Goal: Task Accomplishment & Management: Use online tool/utility

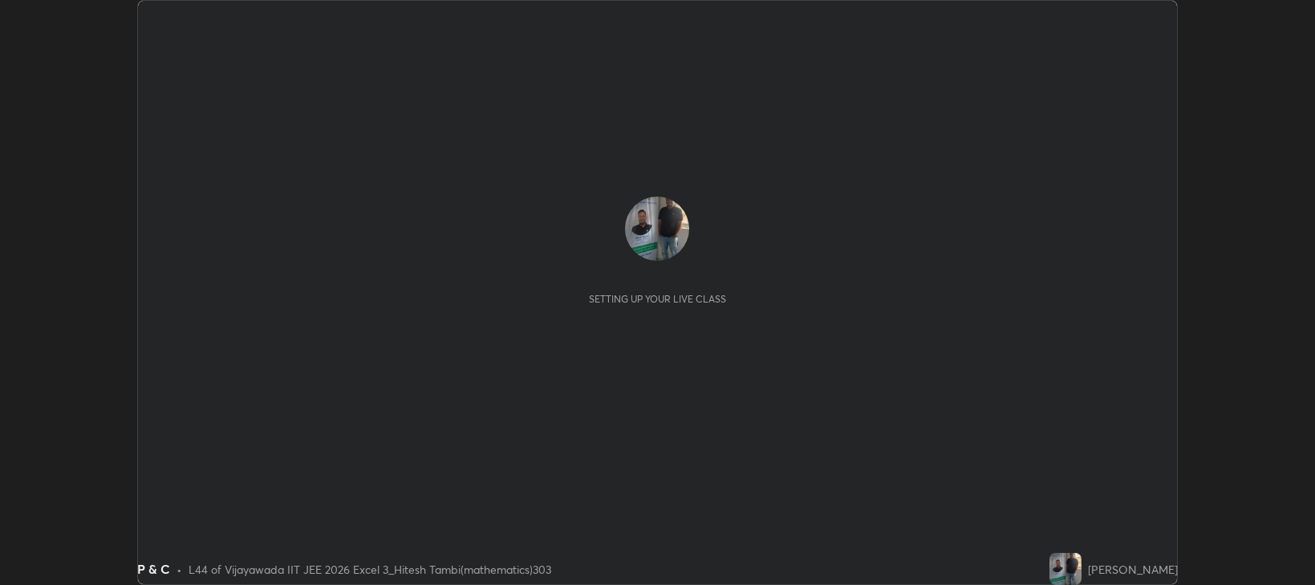
scroll to position [585, 1314]
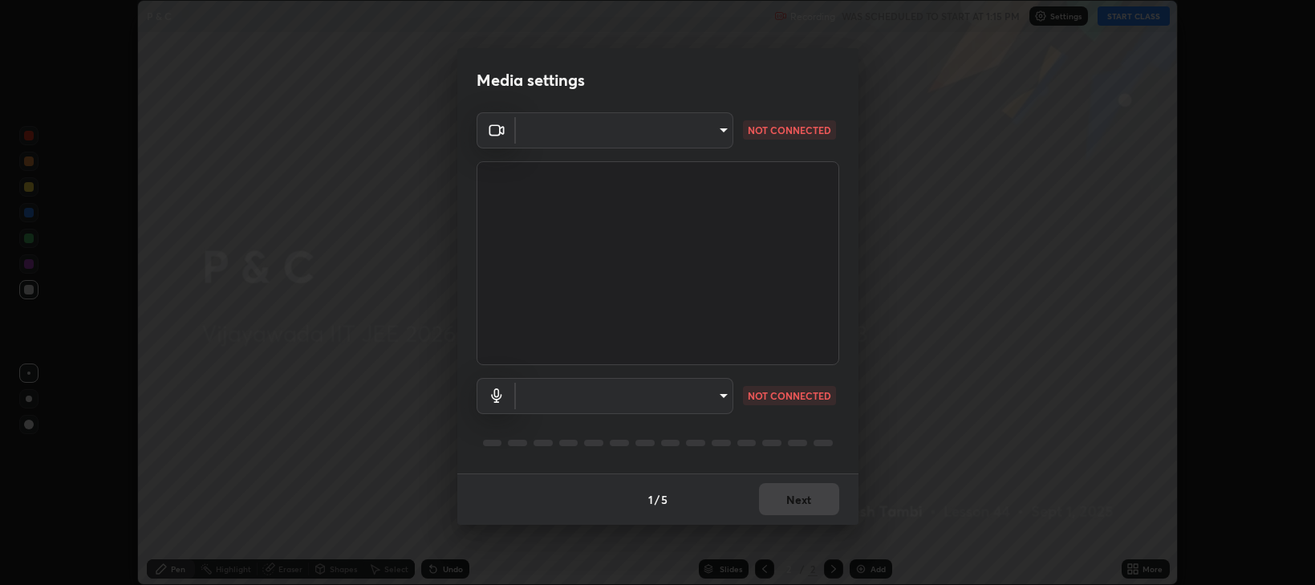
type input "ca674678ebb406e67751d721d3ced1bf419754e1c6ec9b592591573241d7b77e"
type input "communications"
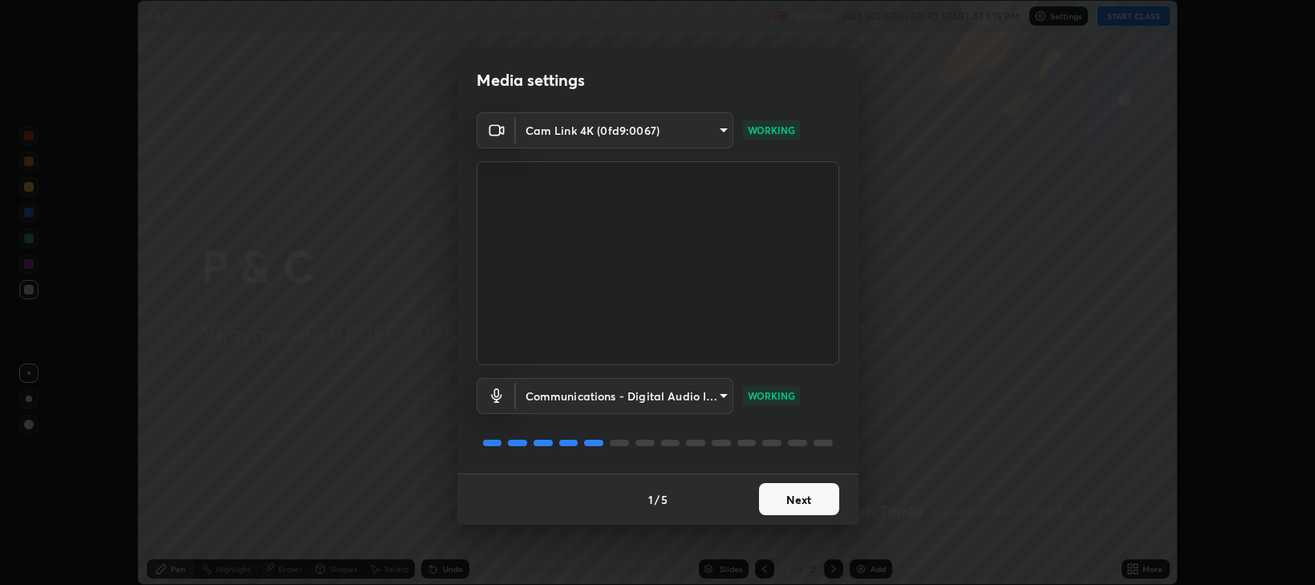
click at [808, 507] on button "Next" at bounding box center [799, 499] width 80 height 32
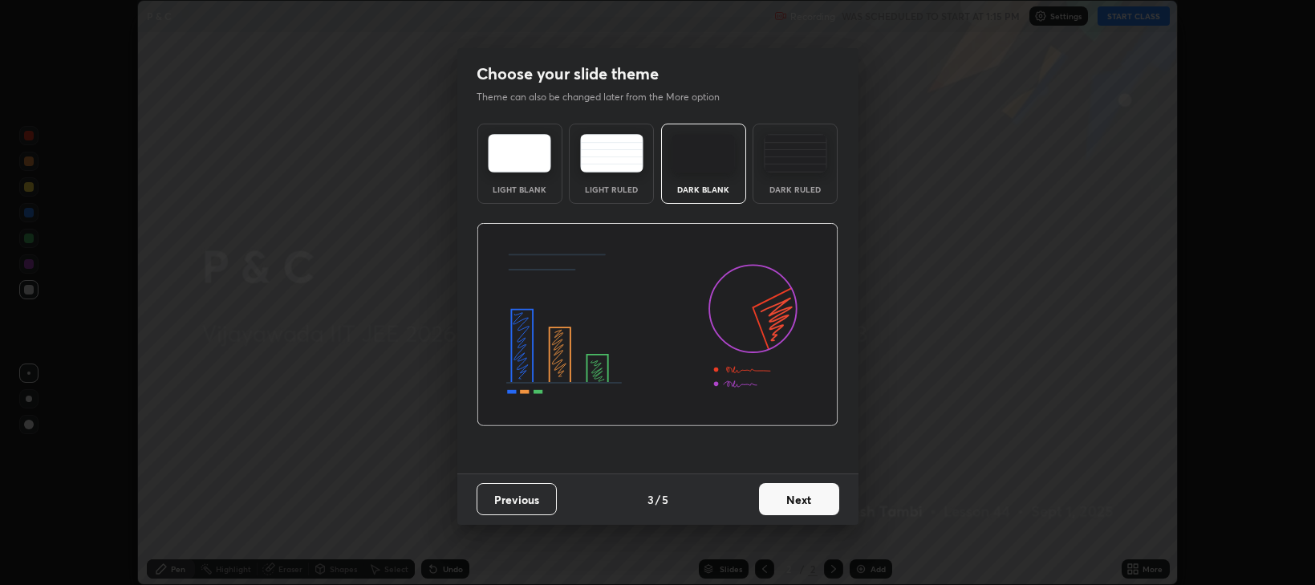
click at [801, 506] on button "Next" at bounding box center [799, 499] width 80 height 32
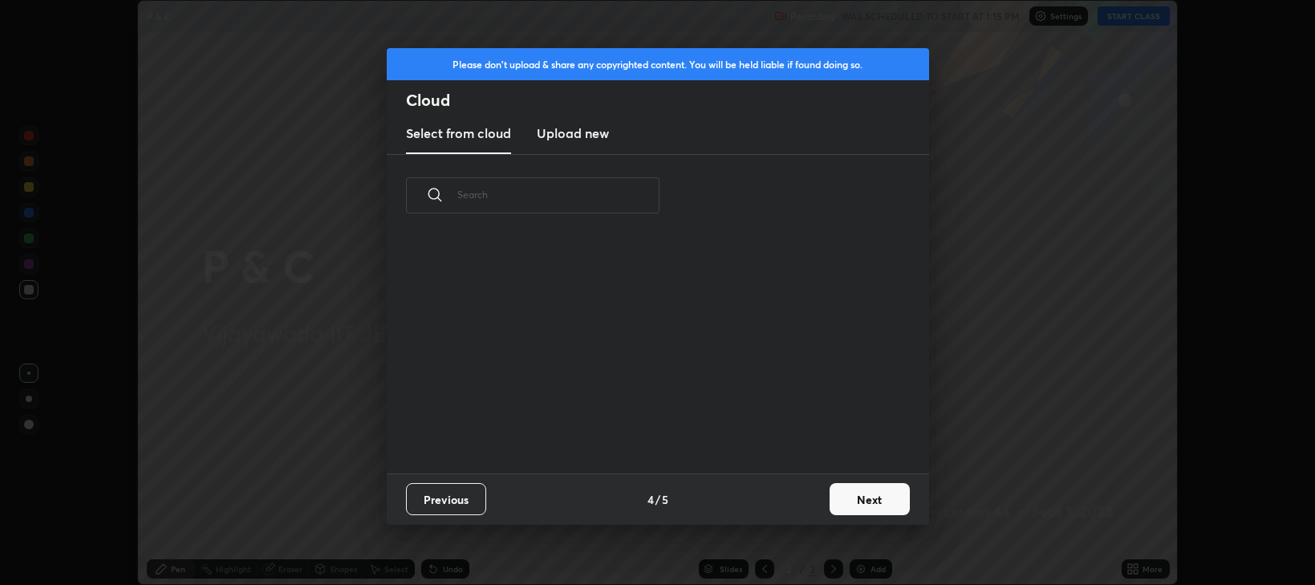
click at [808, 507] on div "Previous 4 / 5 Next" at bounding box center [658, 498] width 542 height 51
click at [878, 505] on button "Next" at bounding box center [870, 499] width 80 height 32
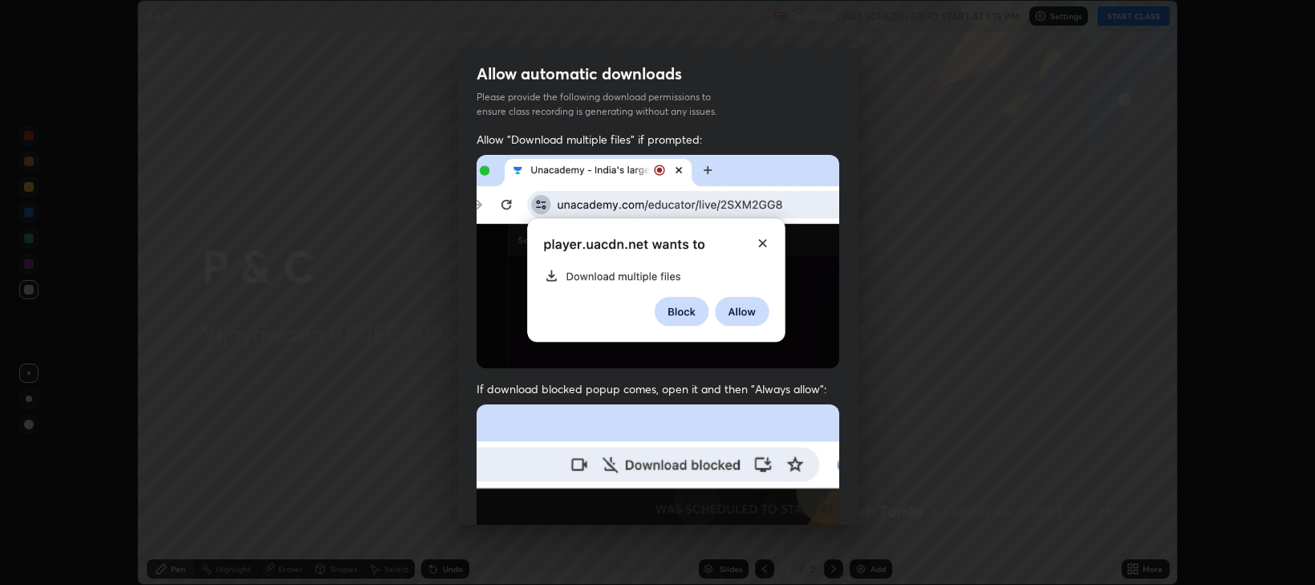
click at [489, 404] on img at bounding box center [658, 579] width 363 height 351
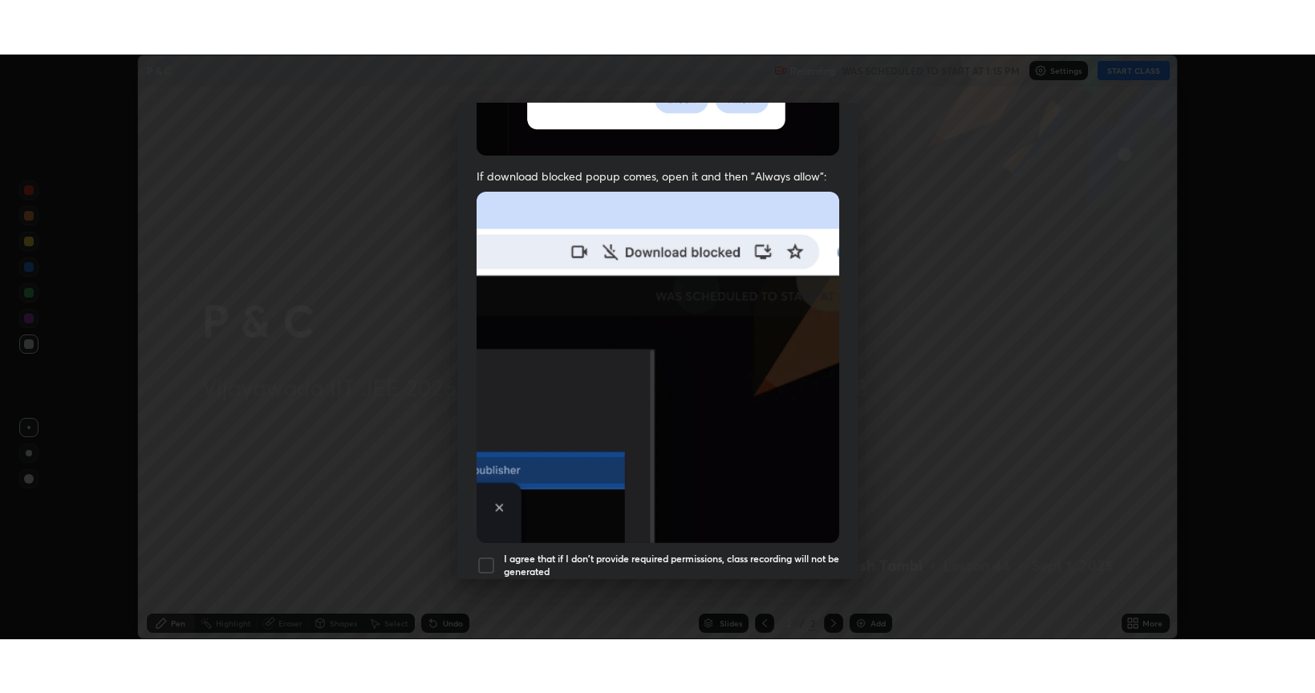
scroll to position [325, 0]
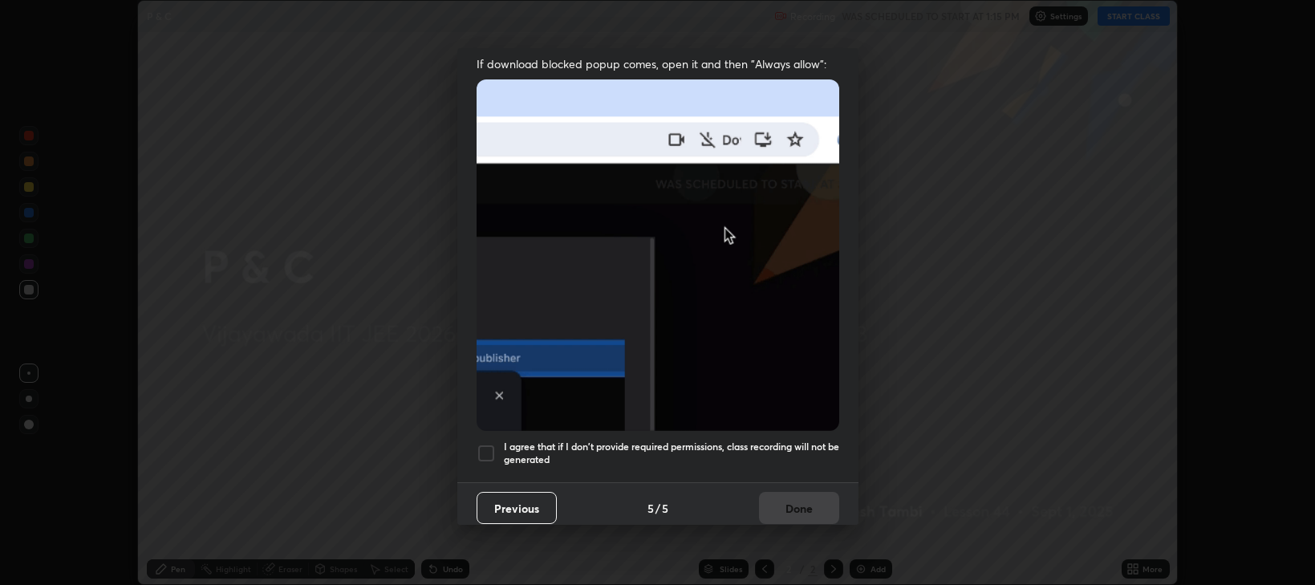
click at [482, 450] on div at bounding box center [486, 453] width 19 height 19
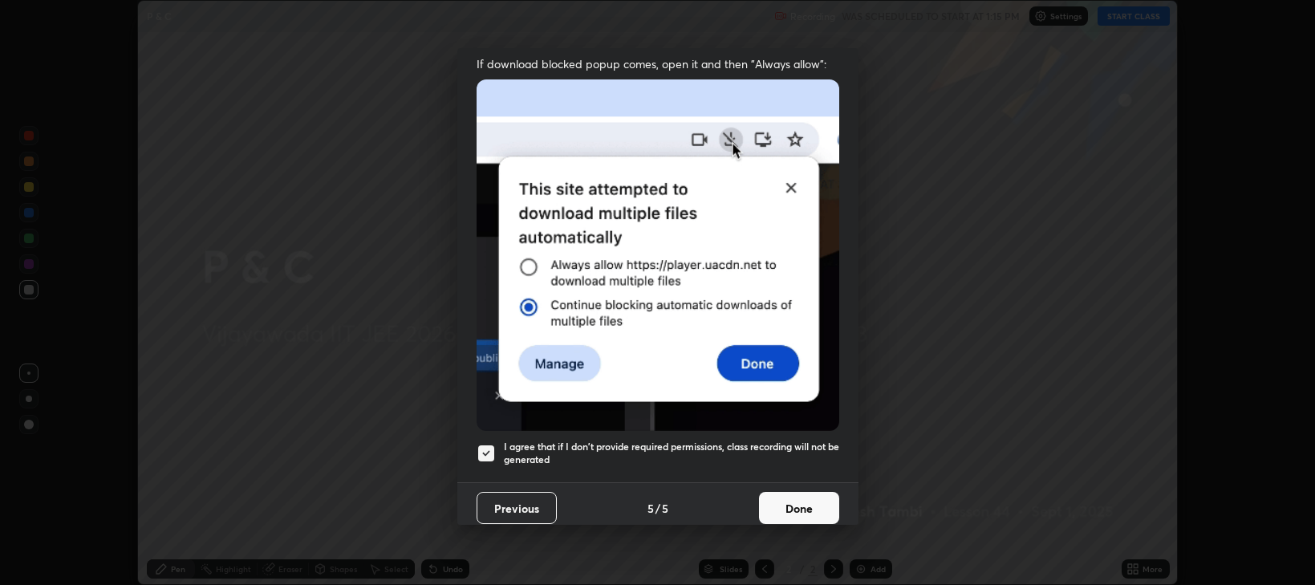
click at [781, 497] on button "Done" at bounding box center [799, 508] width 80 height 32
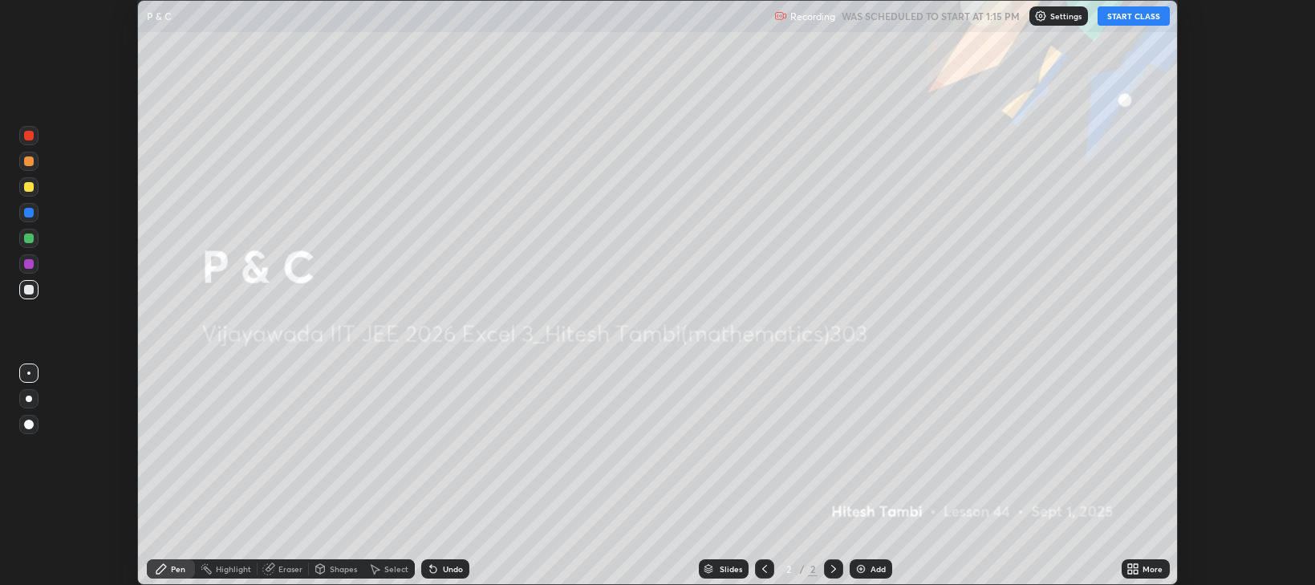
click at [1133, 8] on button "START CLASS" at bounding box center [1134, 15] width 72 height 19
click at [870, 574] on div "Add" at bounding box center [871, 568] width 43 height 19
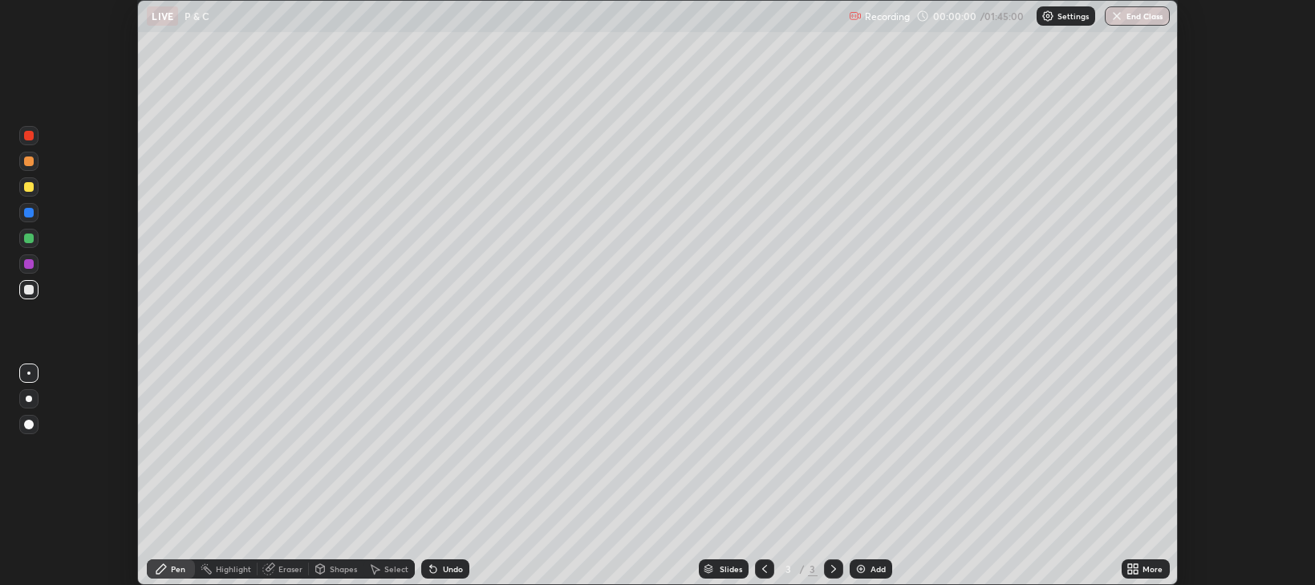
click at [1130, 566] on icon at bounding box center [1130, 566] width 4 height 4
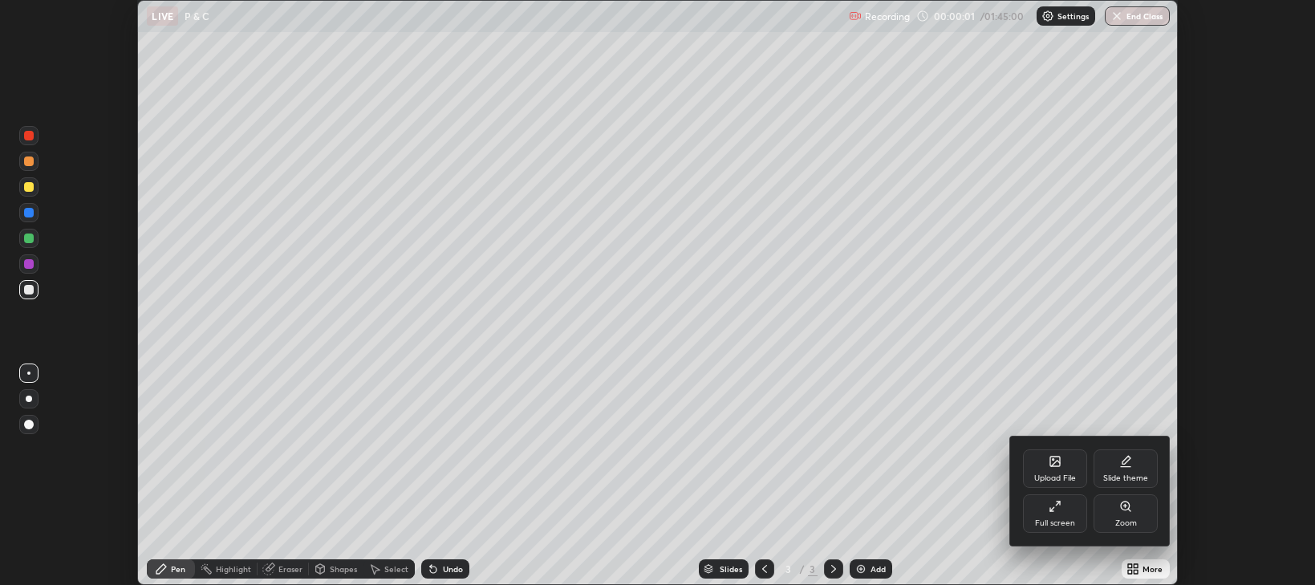
click at [1032, 514] on div "Full screen" at bounding box center [1055, 513] width 64 height 39
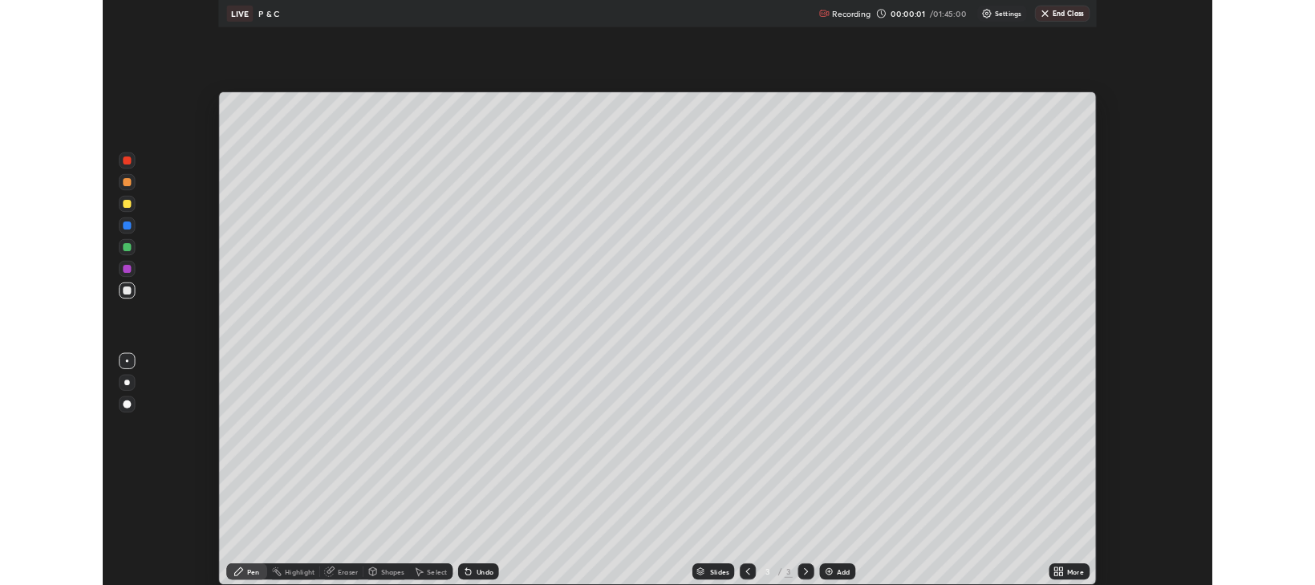
scroll to position [693, 1315]
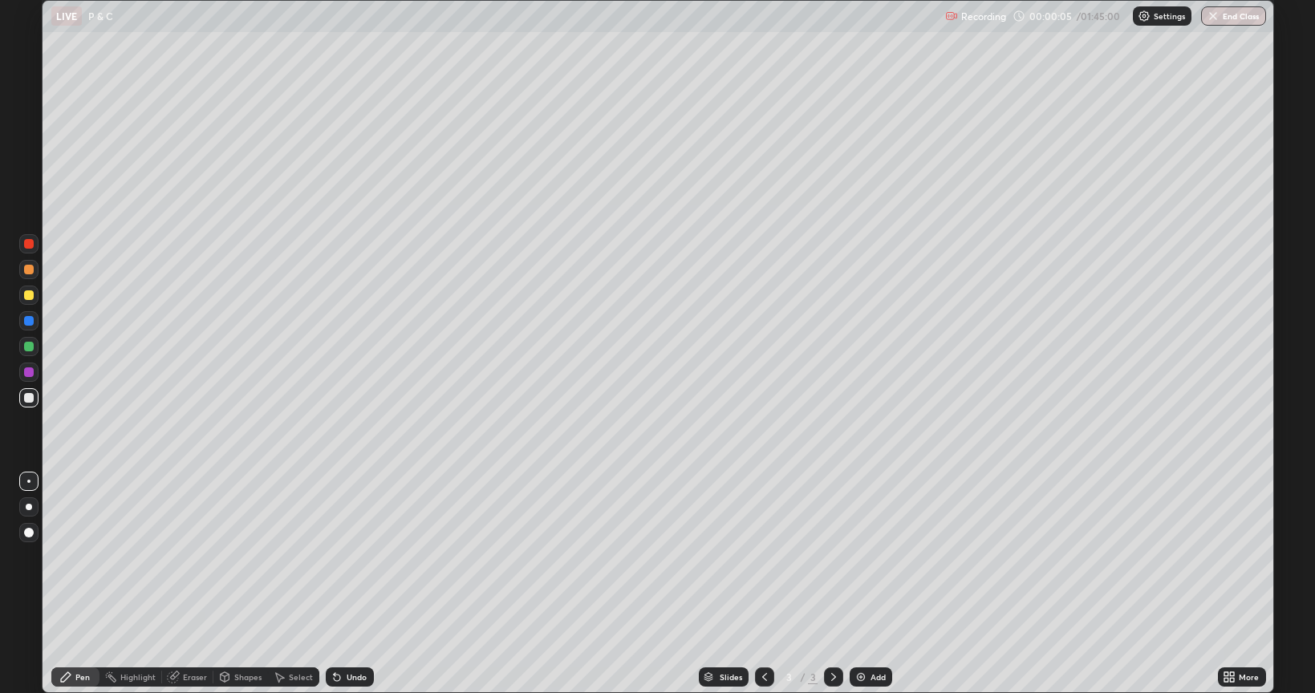
click at [1233, 584] on icon at bounding box center [1232, 680] width 4 height 4
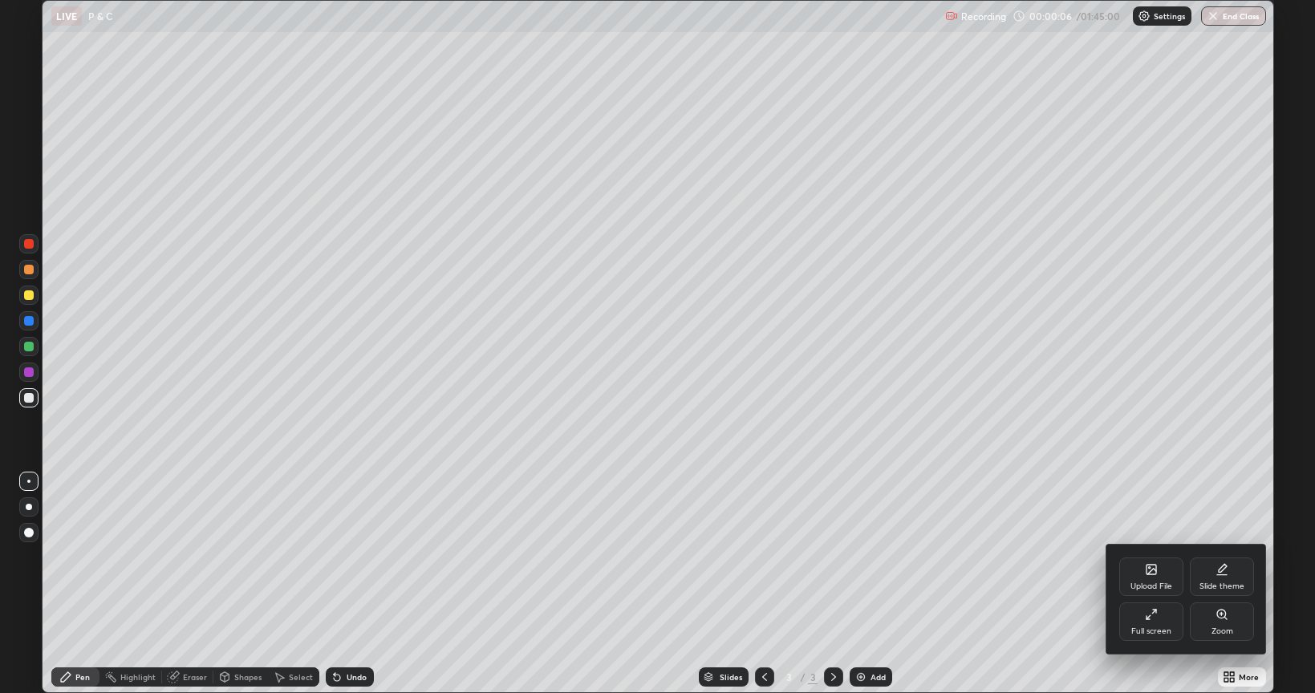
click at [1162, 584] on div "Full screen" at bounding box center [1151, 631] width 40 height 8
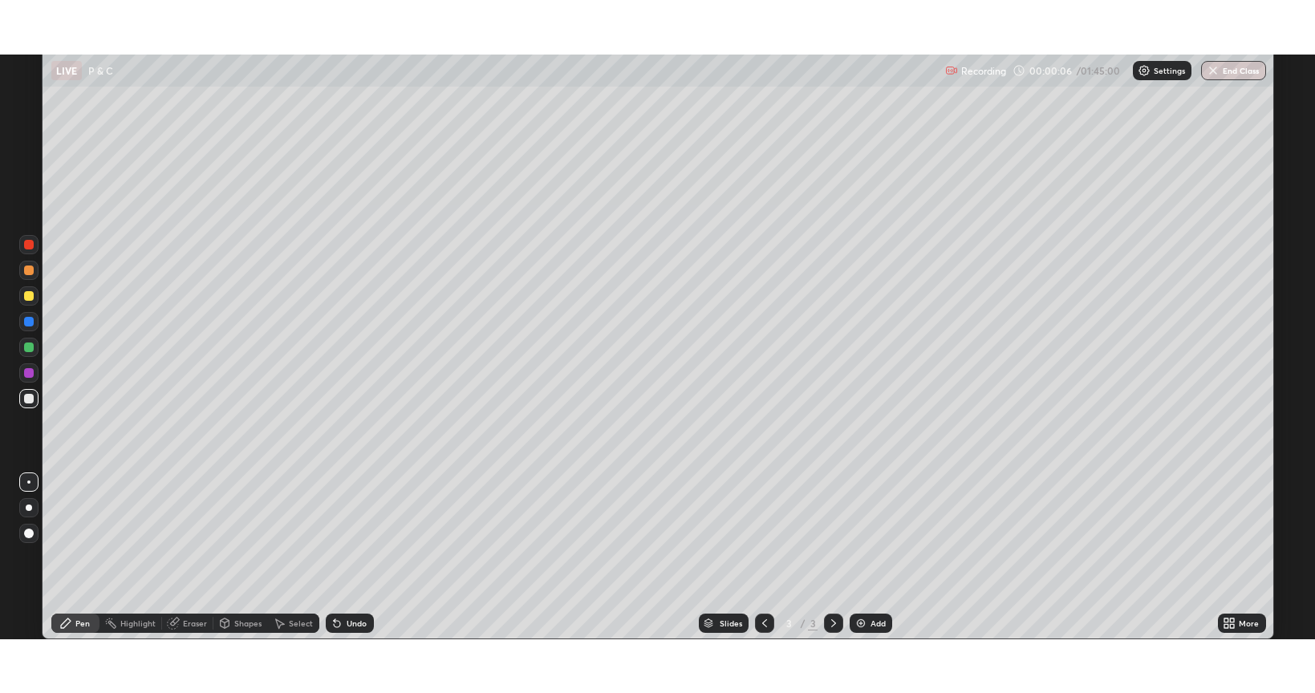
scroll to position [79641, 78911]
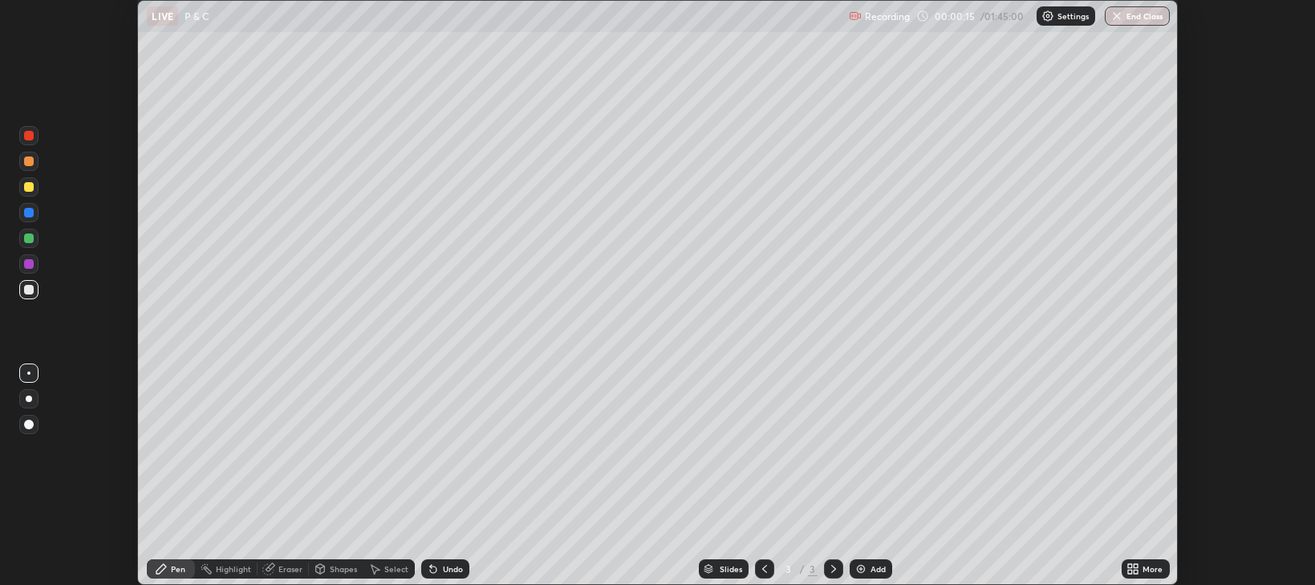
click at [1145, 576] on div "More" at bounding box center [1146, 568] width 48 height 19
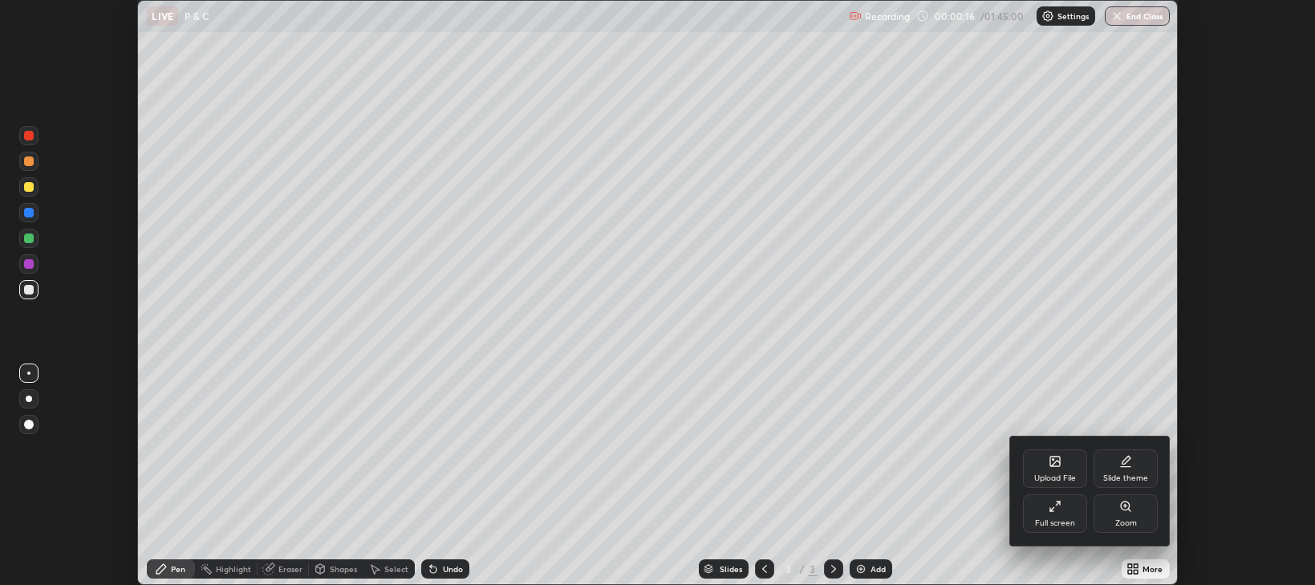
click at [1038, 510] on div "Full screen" at bounding box center [1055, 513] width 64 height 39
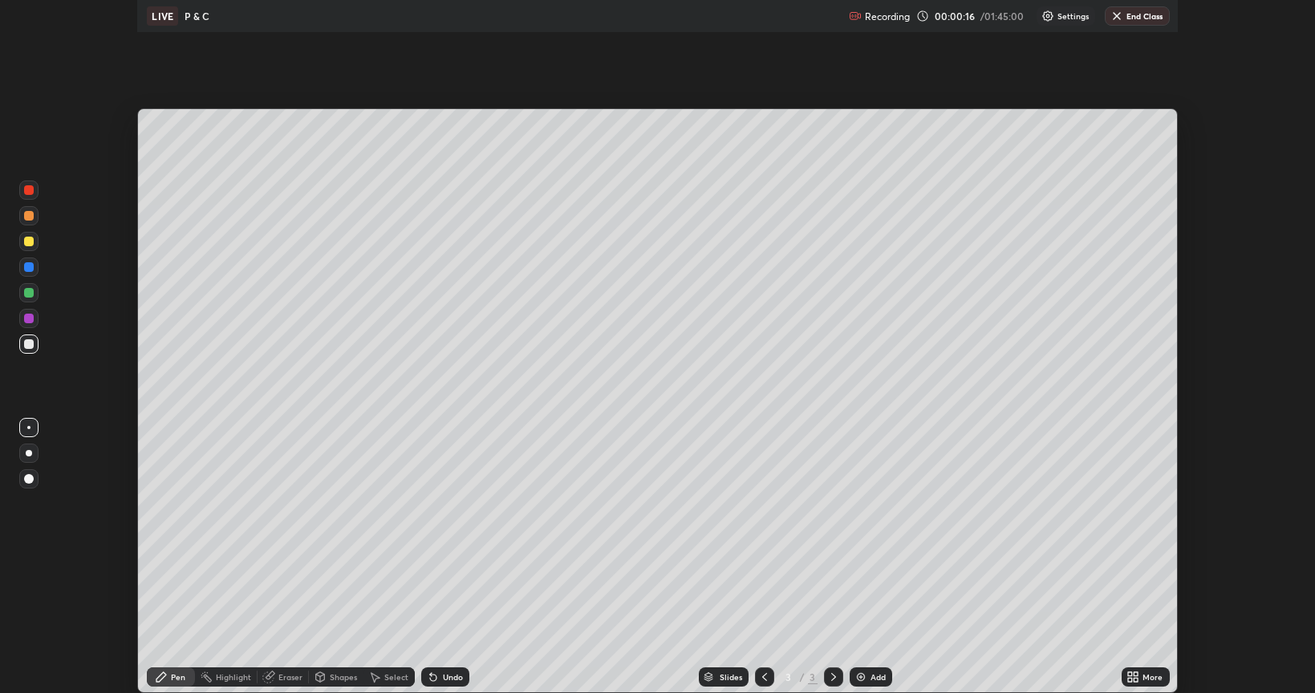
scroll to position [693, 1315]
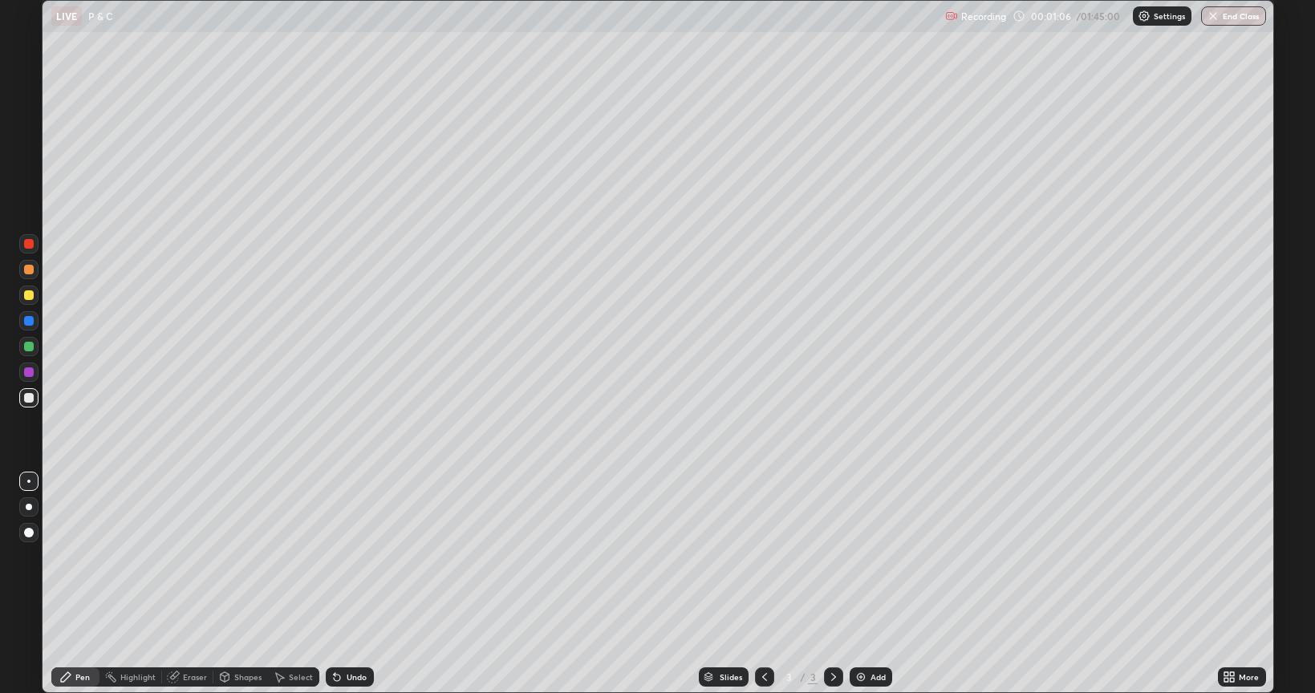
click at [34, 303] on div at bounding box center [28, 295] width 19 height 19
click at [37, 402] on div at bounding box center [28, 397] width 19 height 19
click at [345, 584] on div "Undo" at bounding box center [350, 676] width 48 height 19
click at [347, 584] on div "Undo" at bounding box center [357, 677] width 20 height 8
click at [248, 584] on div "Shapes" at bounding box center [247, 677] width 27 height 8
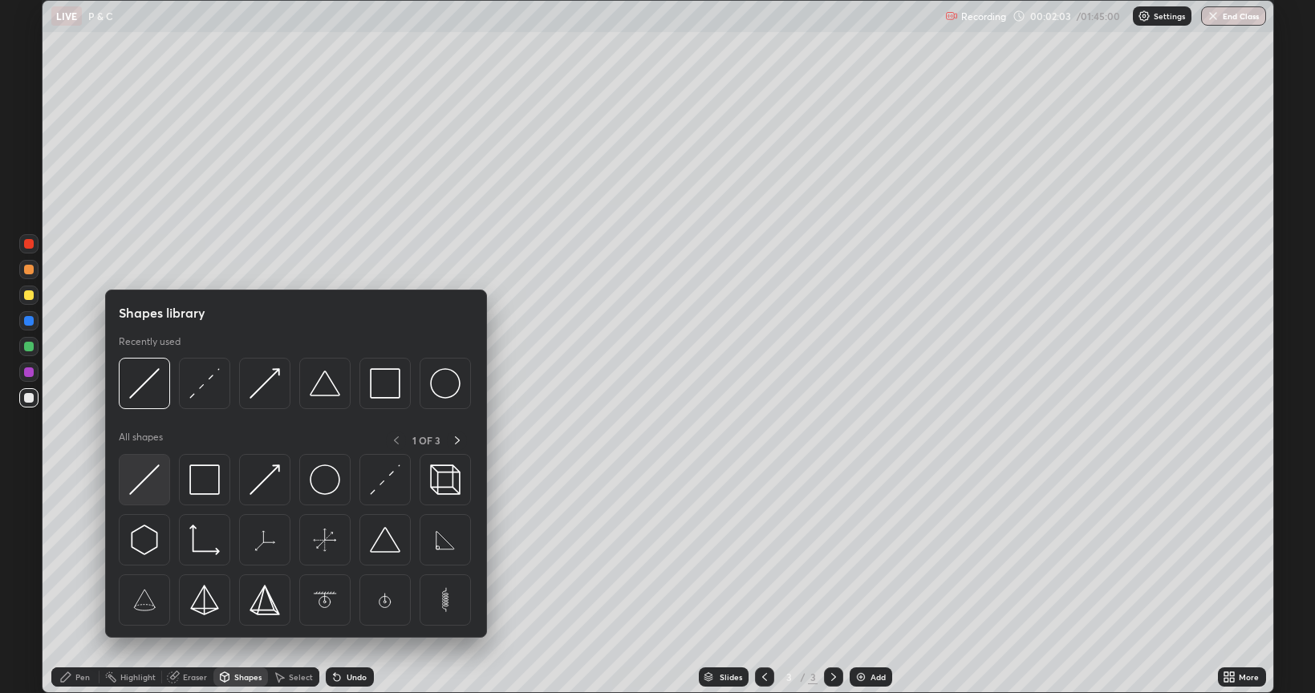
click at [149, 491] on img at bounding box center [144, 480] width 30 height 30
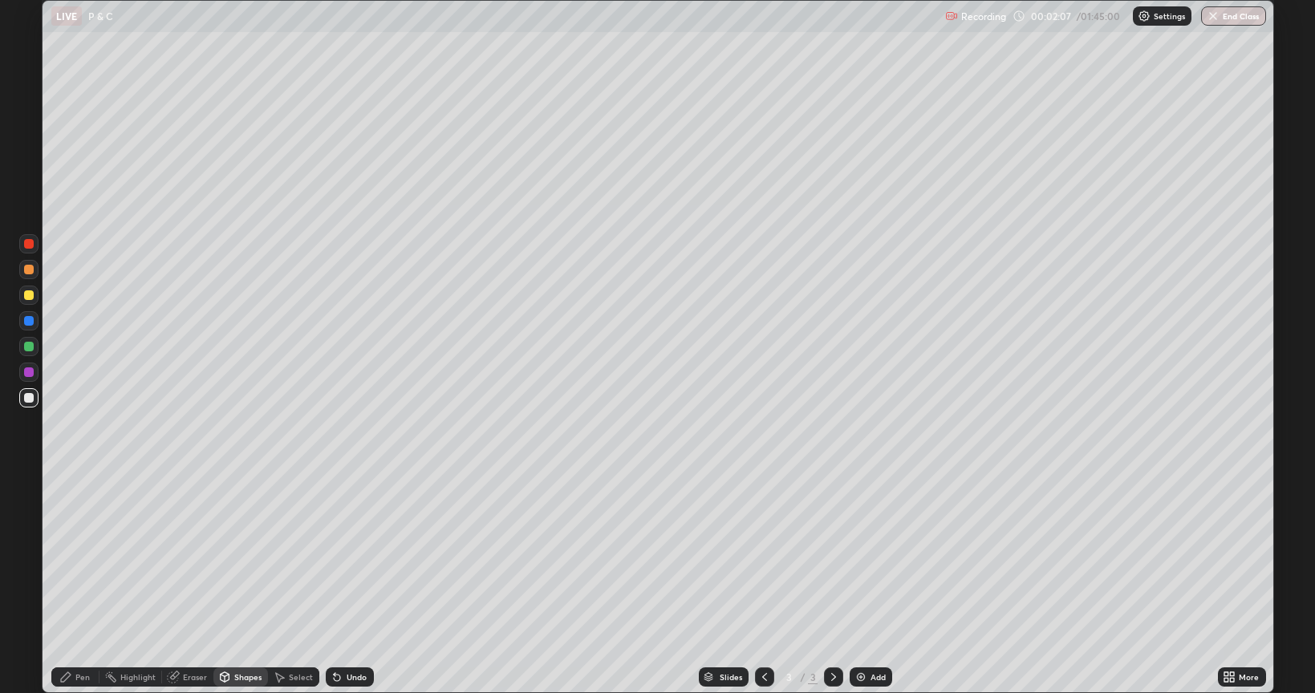
click at [69, 584] on div "Pen" at bounding box center [75, 676] width 48 height 19
click at [364, 584] on div "Undo" at bounding box center [357, 677] width 20 height 8
click at [363, 584] on div "Undo" at bounding box center [357, 677] width 20 height 8
click at [29, 295] on div at bounding box center [29, 295] width 10 height 10
click at [31, 399] on div at bounding box center [29, 398] width 10 height 10
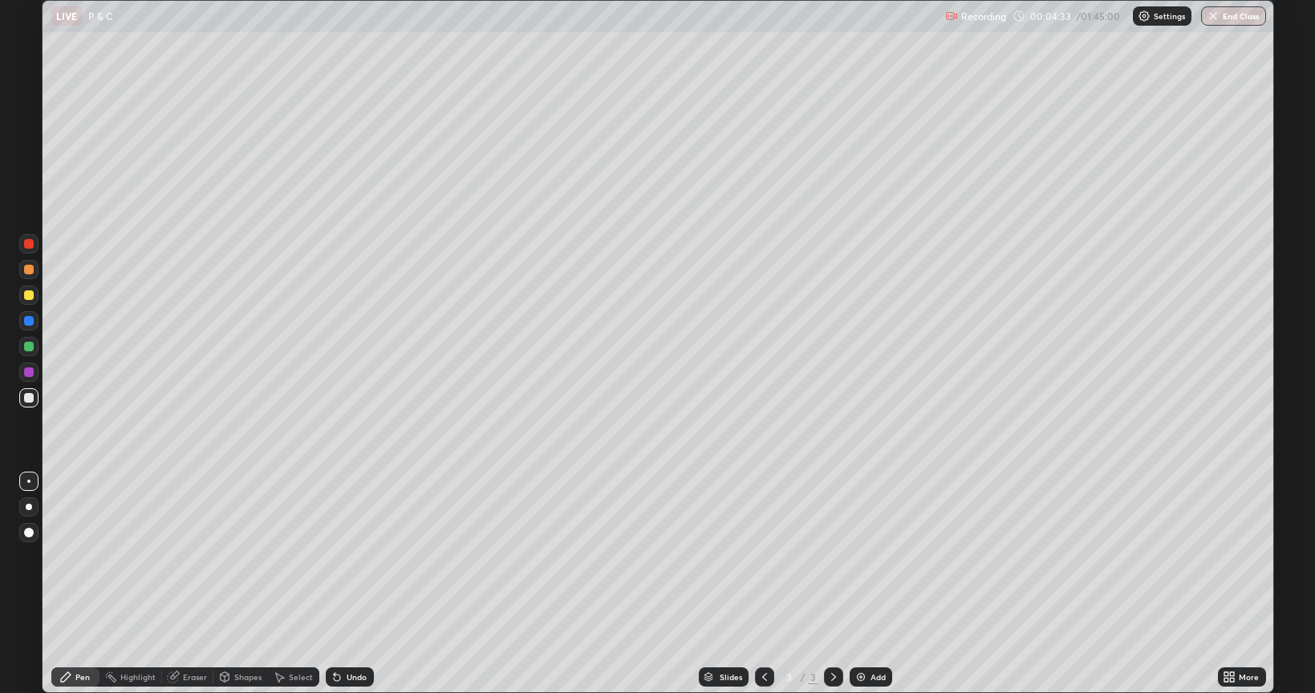
click at [185, 584] on div "Eraser" at bounding box center [195, 677] width 24 height 8
click at [22, 584] on div at bounding box center [28, 622] width 19 height 19
click at [61, 584] on div "Pen" at bounding box center [75, 676] width 48 height 19
click at [185, 584] on div "Eraser" at bounding box center [187, 676] width 51 height 19
click at [79, 584] on div "Pen" at bounding box center [75, 676] width 48 height 19
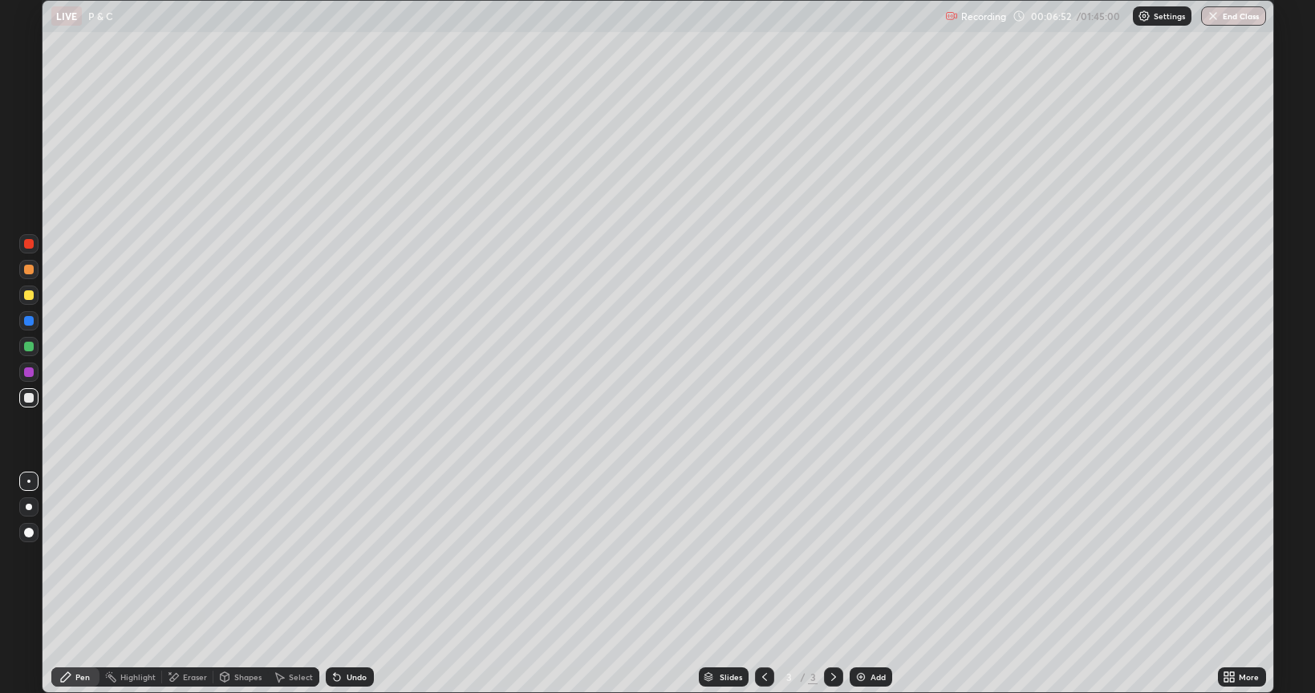
click at [30, 294] on div at bounding box center [29, 295] width 10 height 10
click at [30, 269] on div at bounding box center [29, 270] width 10 height 10
click at [28, 393] on div at bounding box center [29, 398] width 10 height 10
click at [184, 584] on div "Eraser" at bounding box center [187, 676] width 51 height 19
click at [87, 584] on div "Pen" at bounding box center [75, 676] width 48 height 19
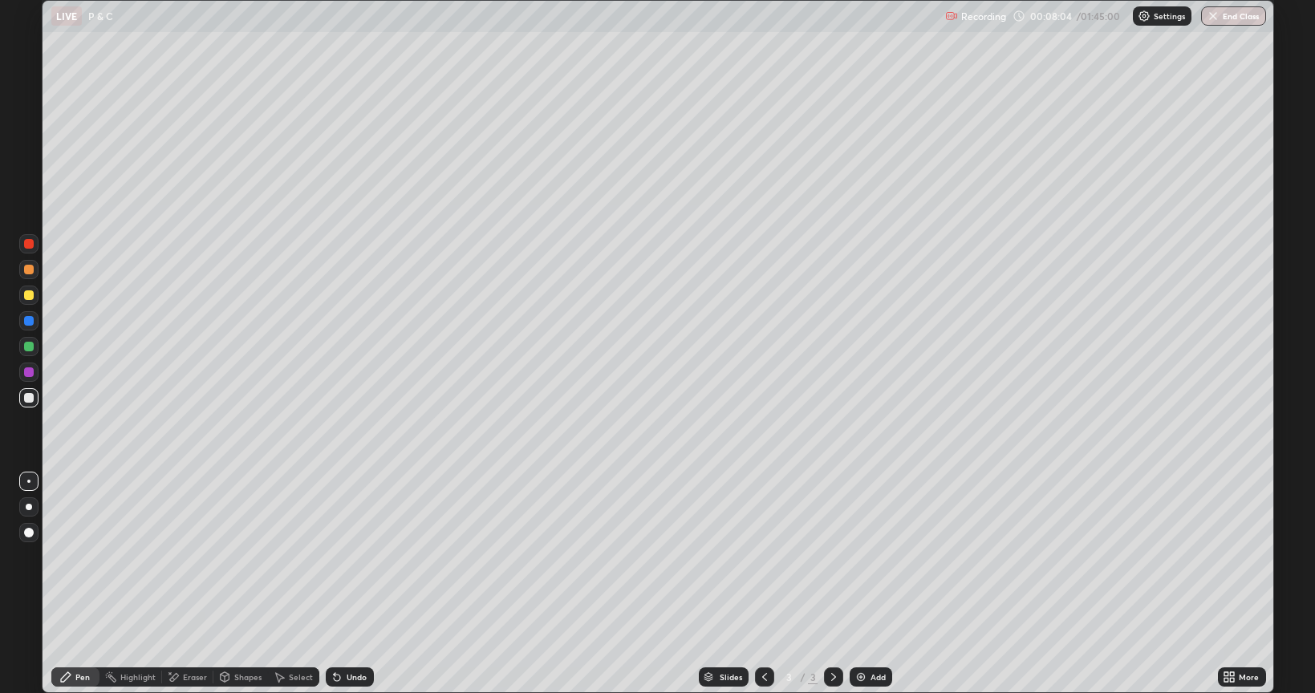
click at [29, 294] on div at bounding box center [29, 295] width 10 height 10
click at [351, 584] on div "Undo" at bounding box center [357, 677] width 20 height 8
click at [355, 584] on div "Undo" at bounding box center [357, 677] width 20 height 8
click at [30, 268] on div at bounding box center [29, 270] width 10 height 10
click at [27, 401] on div at bounding box center [29, 398] width 10 height 10
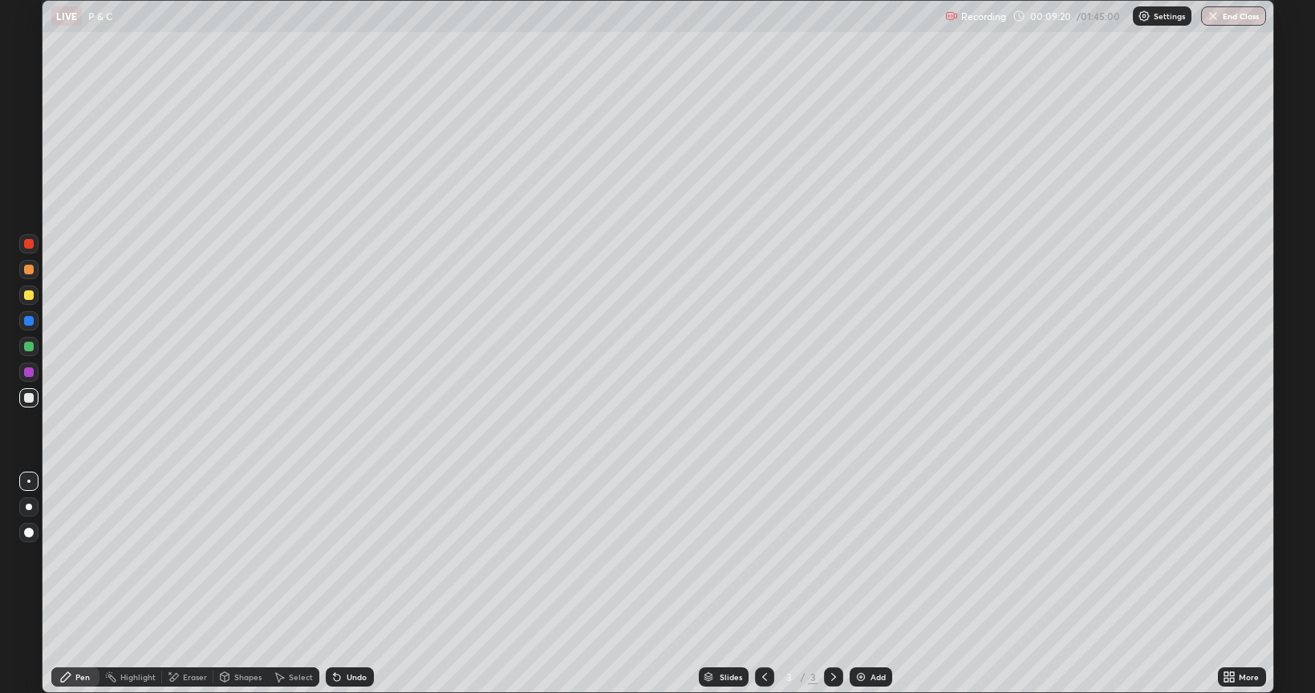
click at [197, 584] on div "Eraser" at bounding box center [195, 677] width 24 height 8
click at [94, 584] on div "Pen" at bounding box center [75, 676] width 48 height 19
click at [200, 584] on div "Eraser" at bounding box center [187, 676] width 51 height 19
click at [77, 584] on div "Pen" at bounding box center [82, 677] width 14 height 8
click at [31, 290] on div at bounding box center [29, 295] width 10 height 10
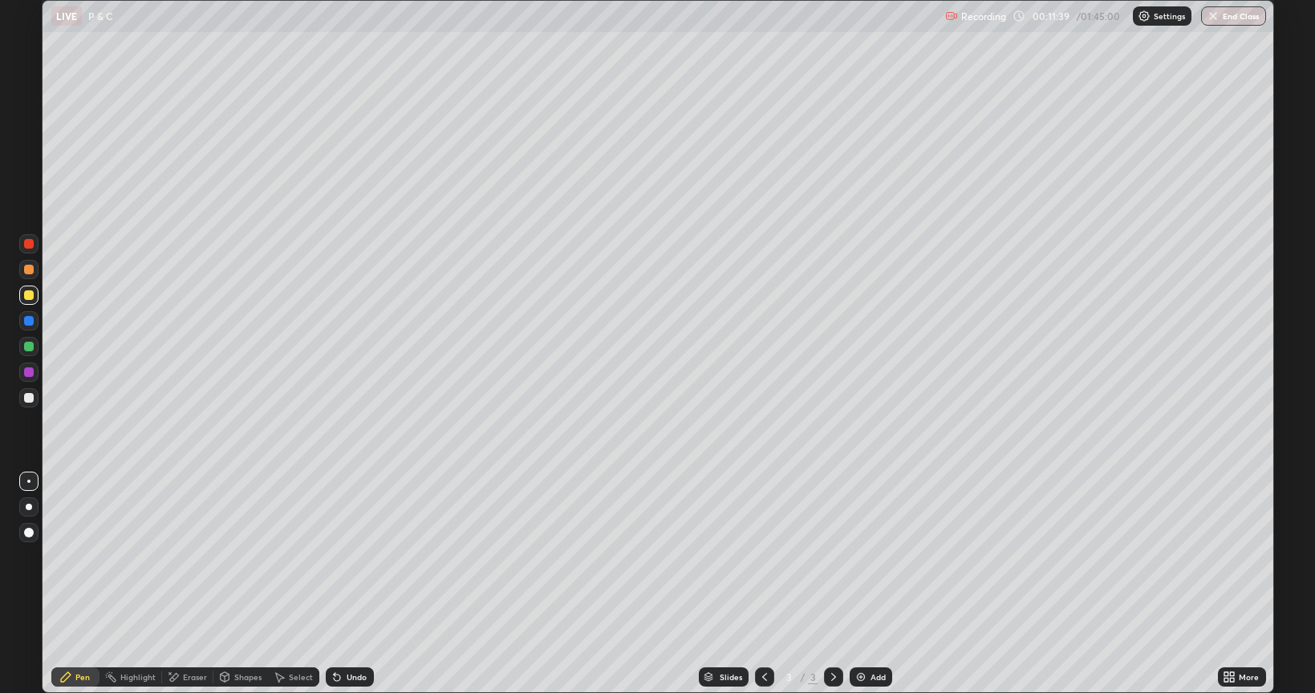
click at [187, 584] on div "Eraser" at bounding box center [187, 676] width 51 height 19
click at [87, 584] on div "Pen" at bounding box center [75, 676] width 48 height 19
click at [20, 403] on div at bounding box center [28, 397] width 19 height 19
click at [205, 584] on div "Eraser" at bounding box center [187, 676] width 51 height 19
click at [74, 584] on div "Pen" at bounding box center [75, 676] width 48 height 19
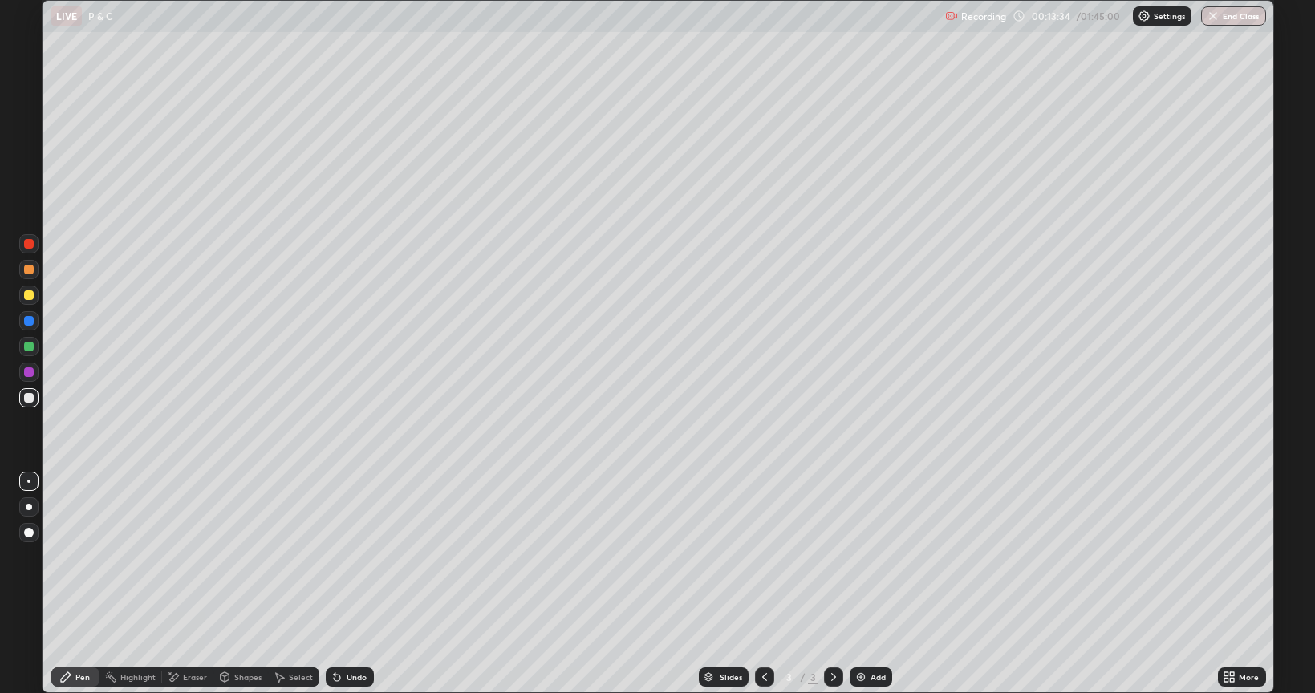
click at [26, 297] on div at bounding box center [29, 295] width 10 height 10
click at [29, 399] on div at bounding box center [29, 398] width 10 height 10
click at [195, 584] on div "Eraser" at bounding box center [195, 677] width 24 height 8
click at [79, 584] on div "Pen" at bounding box center [82, 677] width 14 height 8
click at [205, 584] on div "Eraser" at bounding box center [187, 676] width 51 height 19
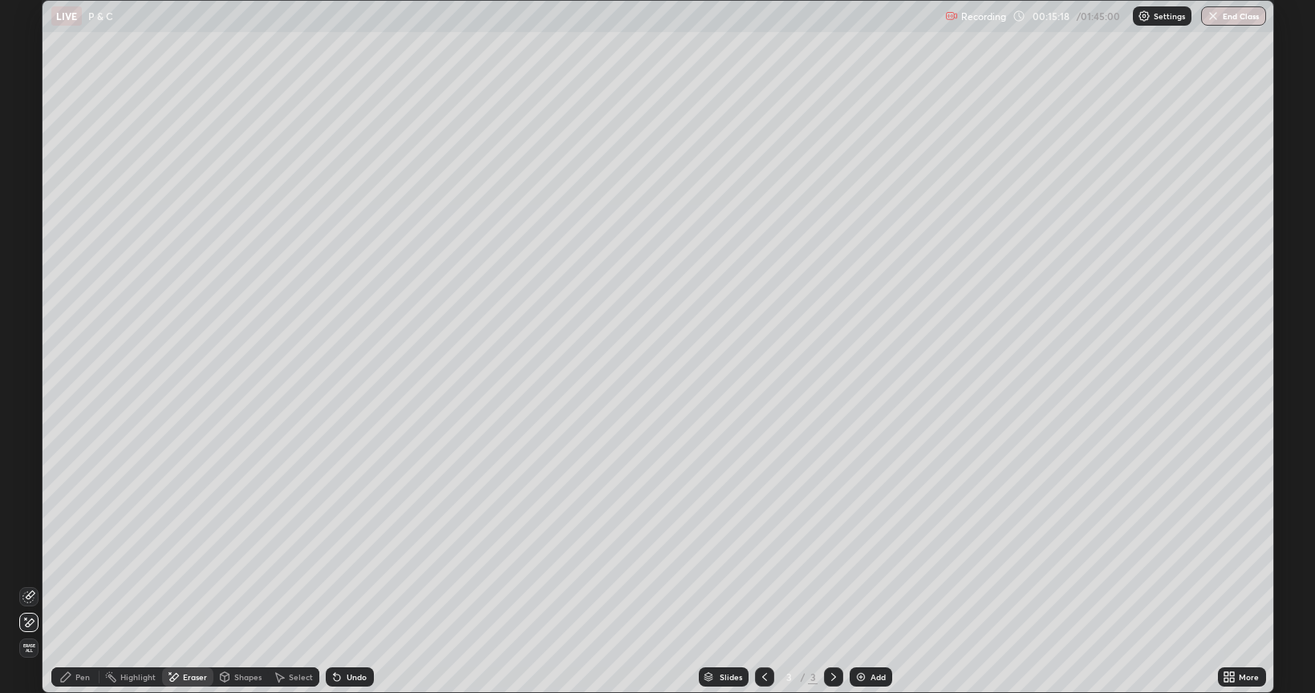
click at [81, 584] on div "Pen" at bounding box center [75, 676] width 48 height 19
click at [194, 584] on div "Eraser" at bounding box center [195, 677] width 24 height 8
click at [71, 584] on div "Pen" at bounding box center [75, 676] width 48 height 19
click at [186, 584] on div "Eraser" at bounding box center [187, 676] width 51 height 19
click at [80, 584] on div "Pen" at bounding box center [75, 676] width 48 height 19
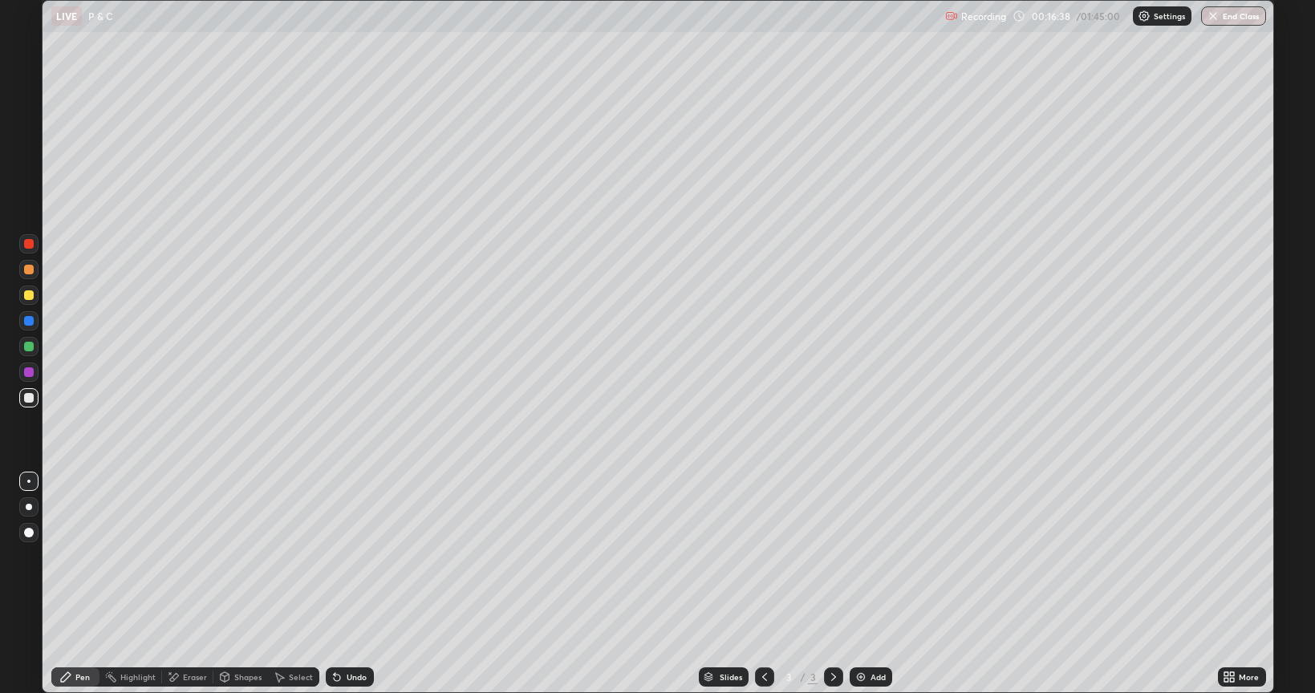
click at [33, 294] on div at bounding box center [29, 295] width 10 height 10
click at [29, 398] on div at bounding box center [29, 398] width 10 height 10
click at [353, 584] on div "Undo" at bounding box center [350, 676] width 48 height 19
click at [358, 584] on div "Undo" at bounding box center [357, 677] width 20 height 8
click at [351, 584] on div "Undo" at bounding box center [350, 676] width 48 height 19
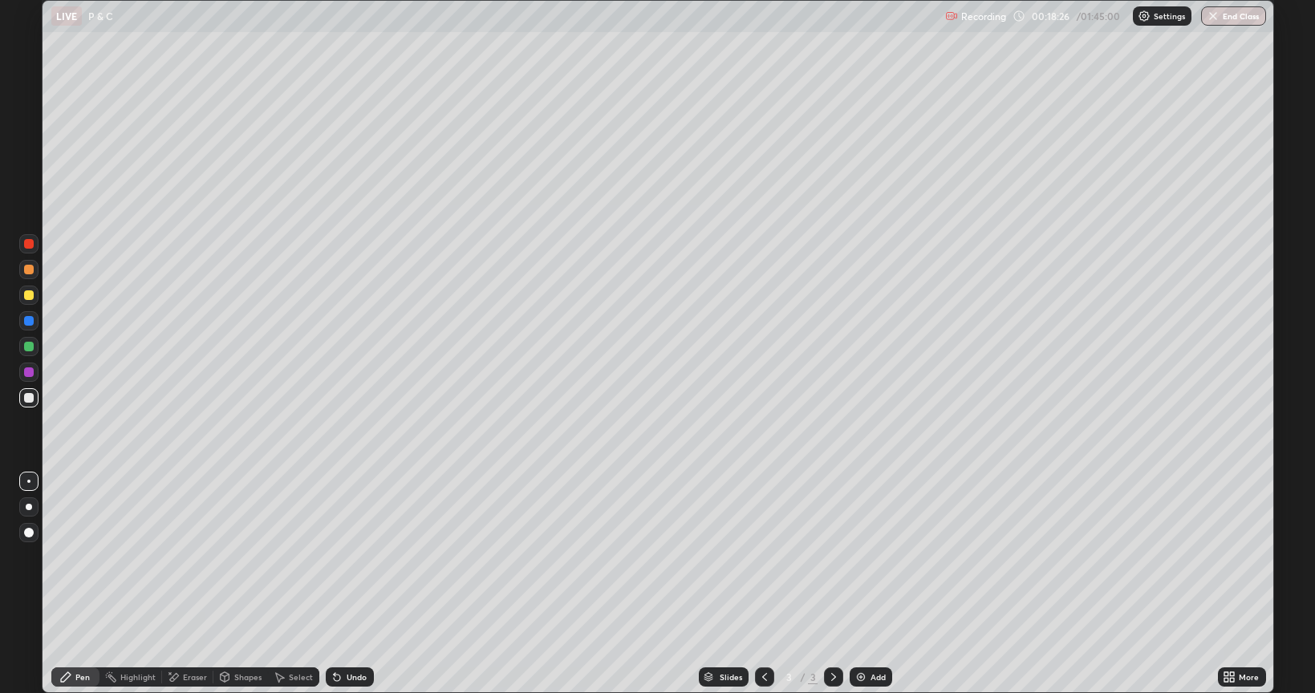
click at [347, 584] on div "Undo" at bounding box center [350, 676] width 48 height 19
click at [343, 584] on div "Undo" at bounding box center [350, 676] width 48 height 19
click at [347, 584] on div "Undo" at bounding box center [357, 677] width 20 height 8
click at [193, 584] on div "Eraser" at bounding box center [187, 676] width 51 height 19
click at [80, 584] on div "Pen" at bounding box center [82, 677] width 14 height 8
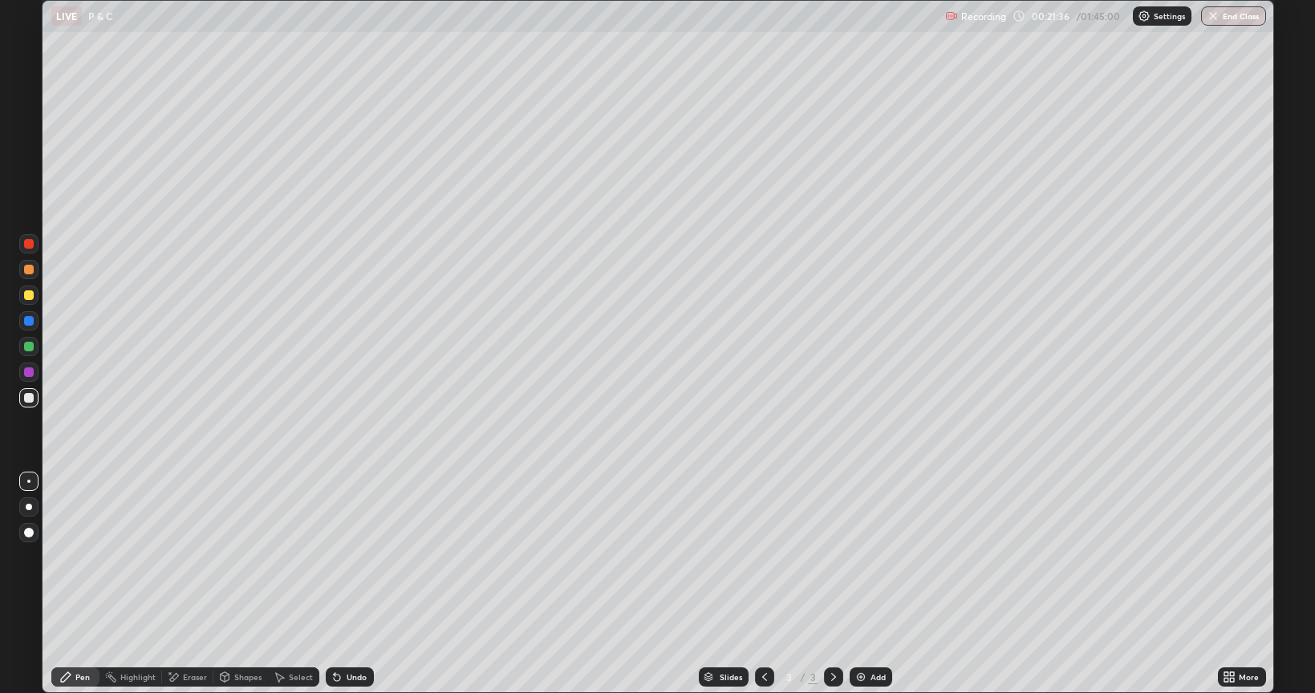
click at [22, 292] on div at bounding box center [28, 295] width 19 height 19
click at [30, 274] on div at bounding box center [29, 270] width 10 height 10
click at [29, 404] on div at bounding box center [28, 397] width 19 height 19
click at [358, 584] on div "Undo" at bounding box center [357, 677] width 20 height 8
click at [350, 584] on div "Undo" at bounding box center [357, 677] width 20 height 8
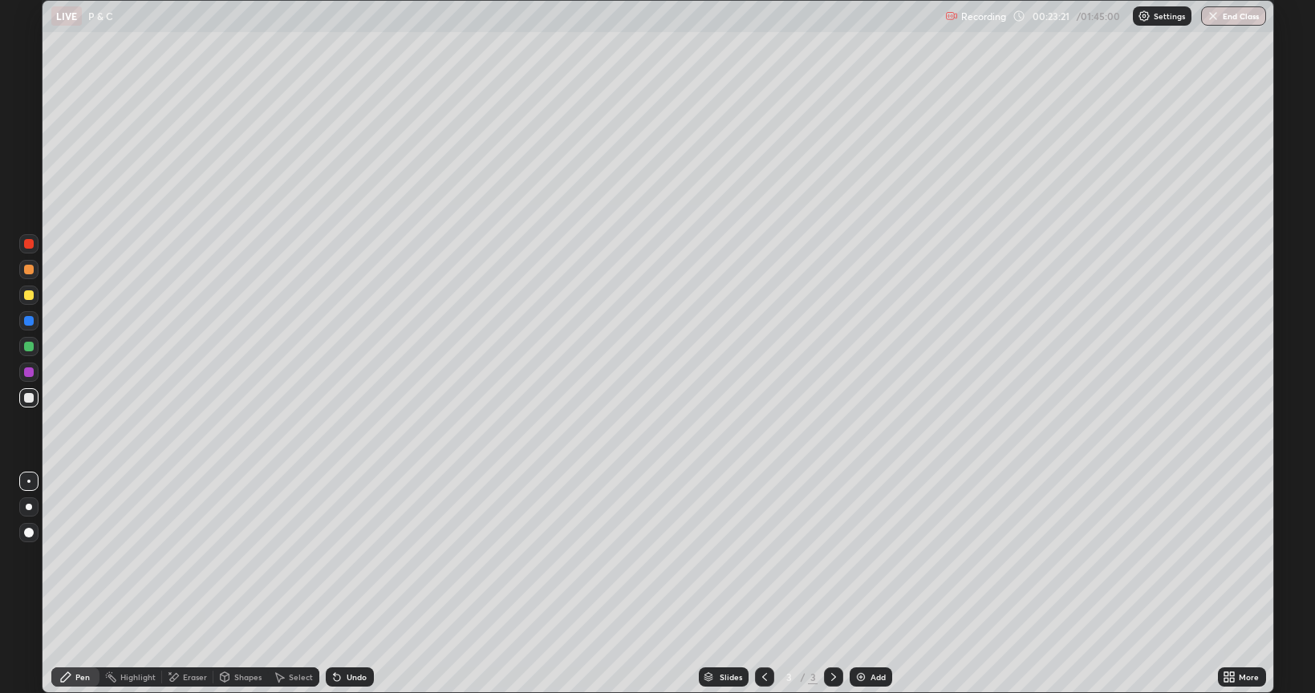
click at [355, 584] on div "Undo" at bounding box center [357, 677] width 20 height 8
click at [189, 584] on div "Eraser" at bounding box center [195, 677] width 24 height 8
click at [74, 584] on div "Pen" at bounding box center [75, 676] width 48 height 19
click at [355, 584] on div "Undo" at bounding box center [357, 677] width 20 height 8
click at [353, 584] on div "Undo" at bounding box center [357, 677] width 20 height 8
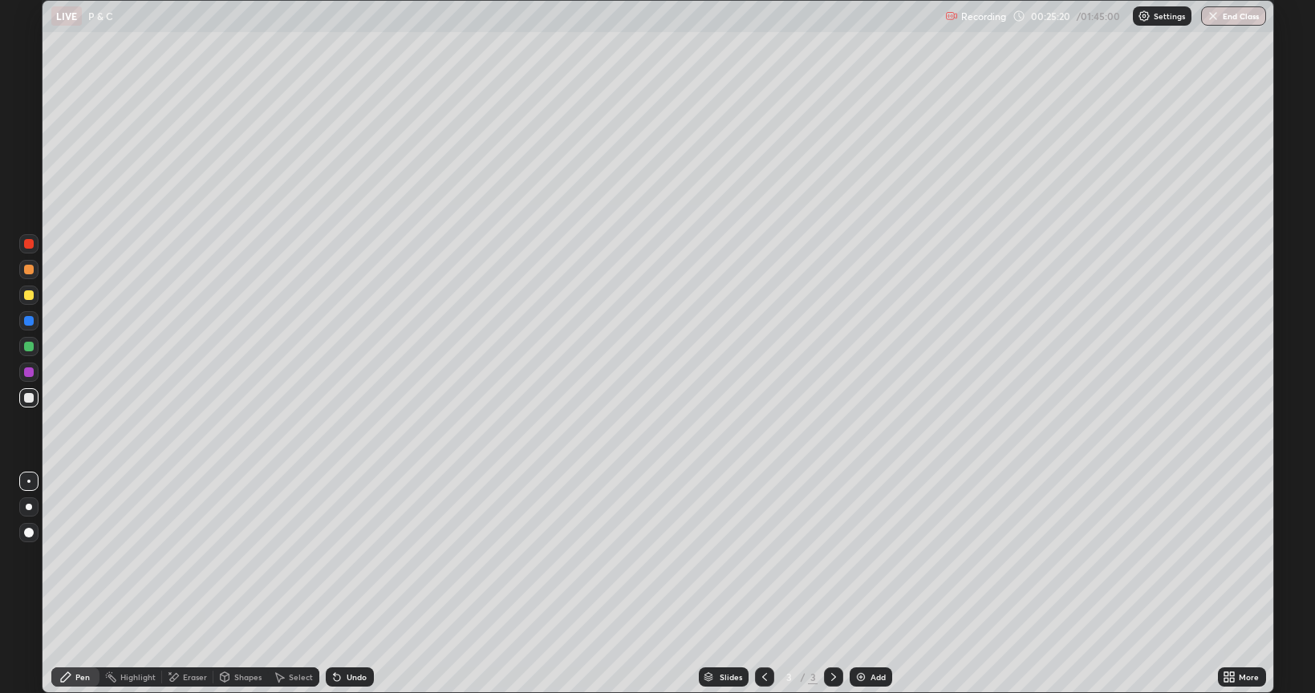
click at [355, 584] on div "Undo" at bounding box center [357, 677] width 20 height 8
click at [195, 584] on div "Eraser" at bounding box center [187, 676] width 51 height 19
click at [85, 584] on div "Pen" at bounding box center [75, 676] width 48 height 19
click at [29, 296] on div at bounding box center [29, 295] width 10 height 10
click at [33, 241] on div at bounding box center [29, 244] width 10 height 10
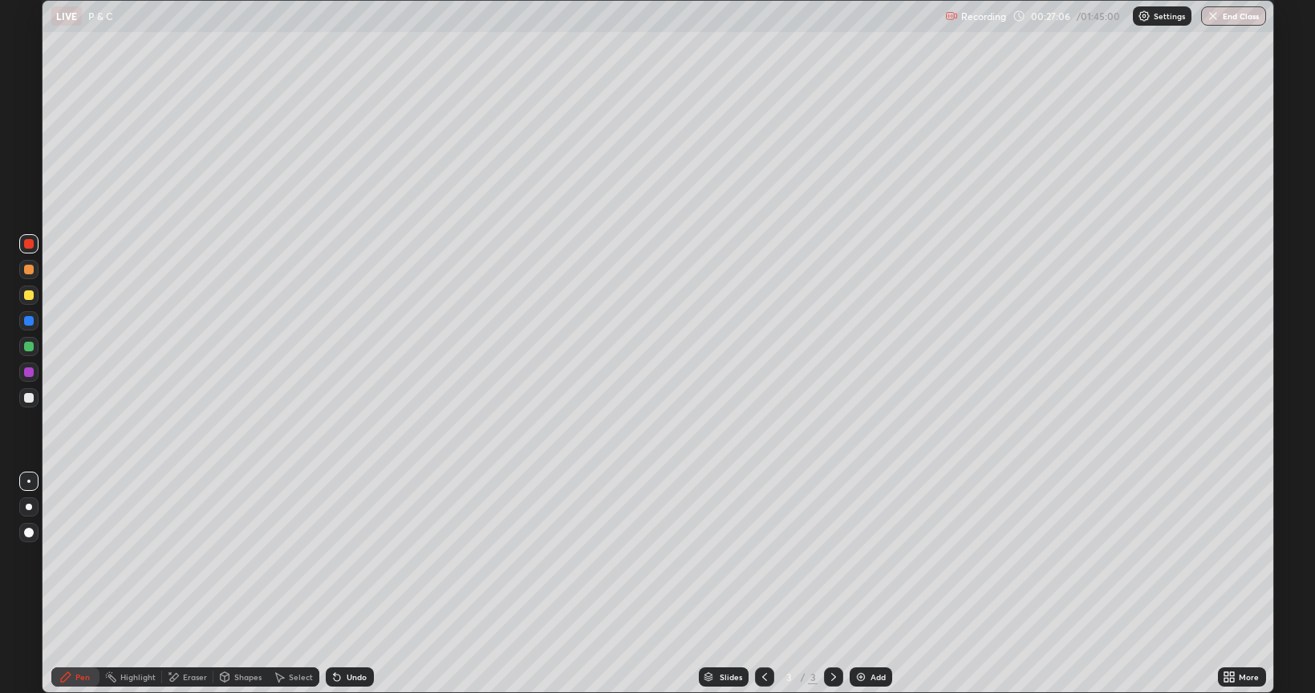
click at [28, 407] on div at bounding box center [28, 397] width 19 height 19
click at [30, 297] on div at bounding box center [29, 295] width 10 height 10
click at [32, 401] on div at bounding box center [29, 398] width 10 height 10
click at [341, 584] on div "Undo" at bounding box center [350, 676] width 48 height 19
click at [343, 584] on div "Undo" at bounding box center [350, 676] width 48 height 19
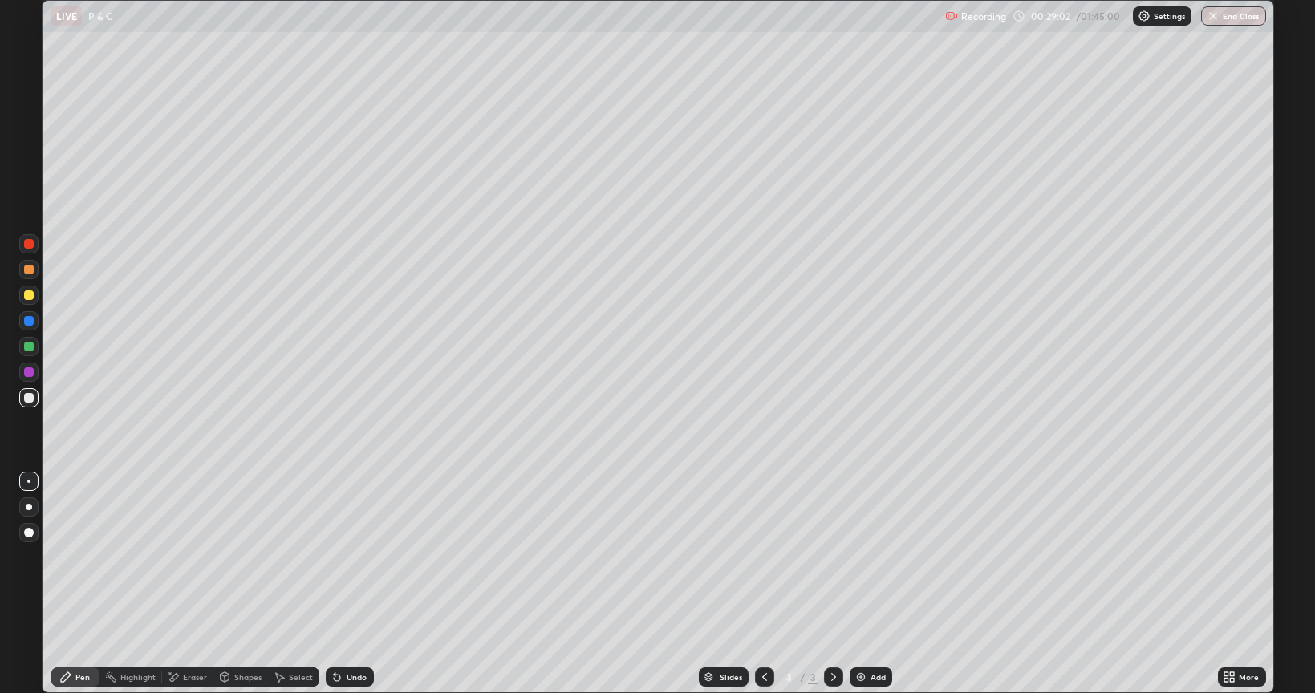
click at [356, 584] on div "Undo" at bounding box center [357, 677] width 20 height 8
click at [185, 584] on div "Eraser" at bounding box center [195, 677] width 24 height 8
click at [87, 584] on div "Pen" at bounding box center [82, 677] width 14 height 8
click at [172, 584] on icon at bounding box center [173, 677] width 9 height 8
click at [94, 584] on div "Pen" at bounding box center [75, 676] width 48 height 19
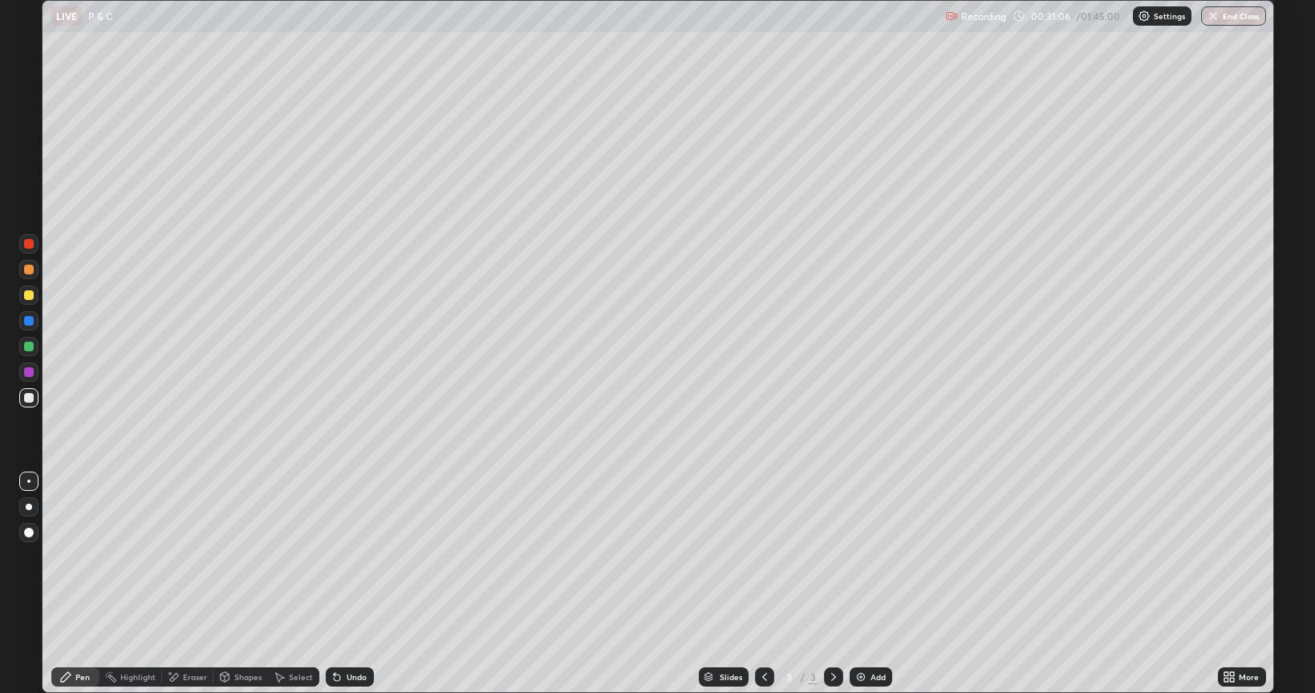
click at [188, 584] on div "Eraser" at bounding box center [195, 677] width 24 height 8
click at [89, 584] on div "Pen" at bounding box center [75, 676] width 48 height 19
click at [193, 584] on div "Eraser" at bounding box center [195, 677] width 24 height 8
click at [351, 584] on div "Undo" at bounding box center [350, 676] width 48 height 19
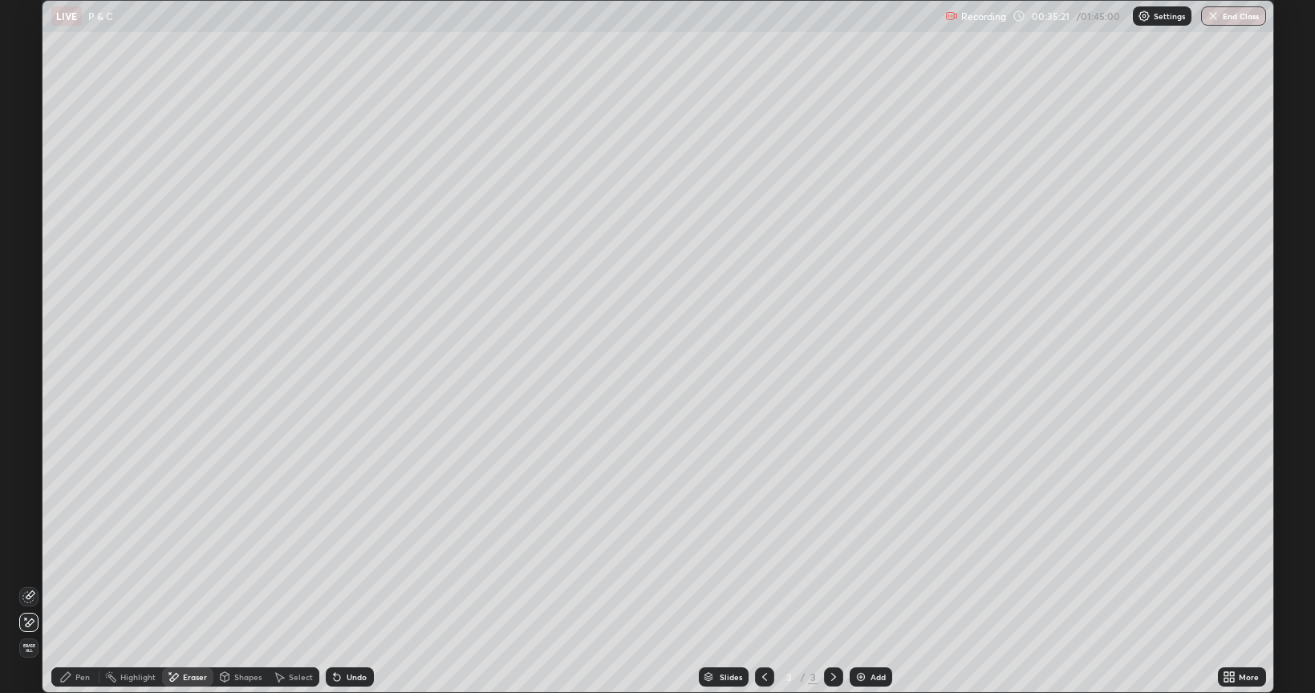
click at [353, 584] on div "Undo" at bounding box center [357, 677] width 20 height 8
click at [349, 584] on div "Undo" at bounding box center [350, 676] width 48 height 19
click at [348, 584] on div "Undo" at bounding box center [357, 677] width 20 height 8
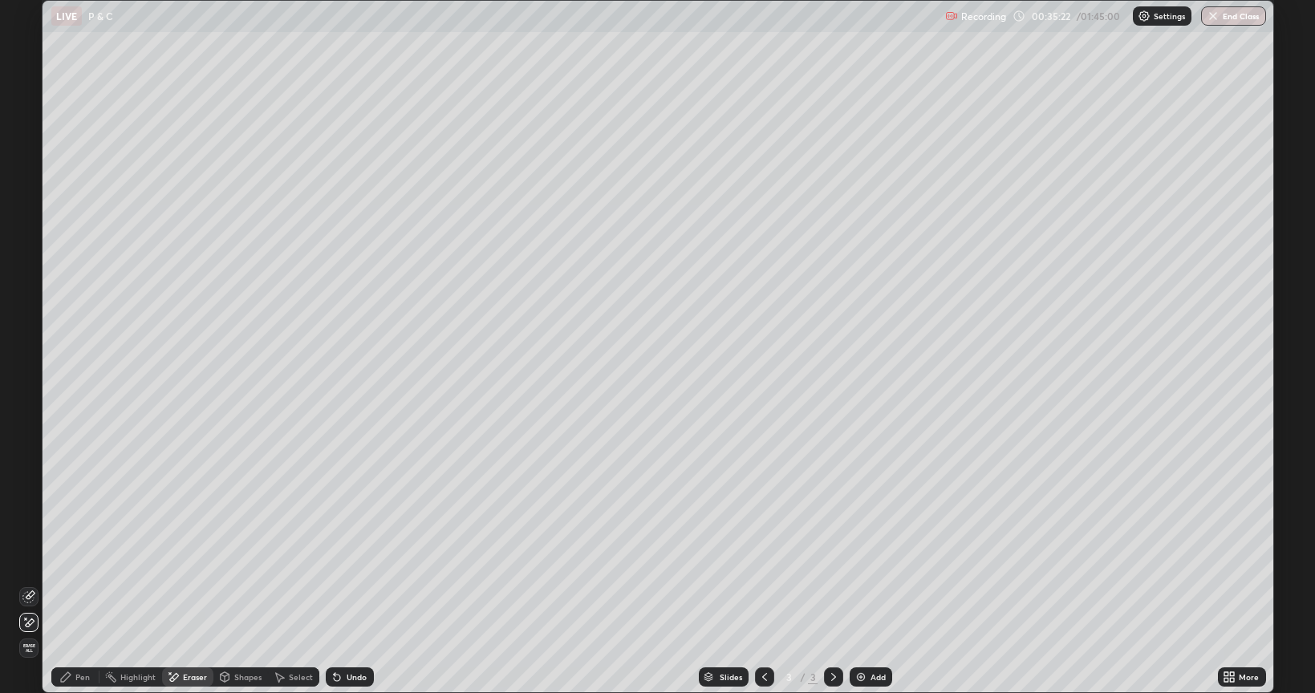
click at [348, 584] on div "Undo" at bounding box center [357, 677] width 20 height 8
click at [345, 584] on div "Undo" at bounding box center [350, 676] width 48 height 19
click at [343, 584] on div "Undo" at bounding box center [350, 676] width 48 height 19
click at [339, 584] on icon at bounding box center [337, 677] width 13 height 13
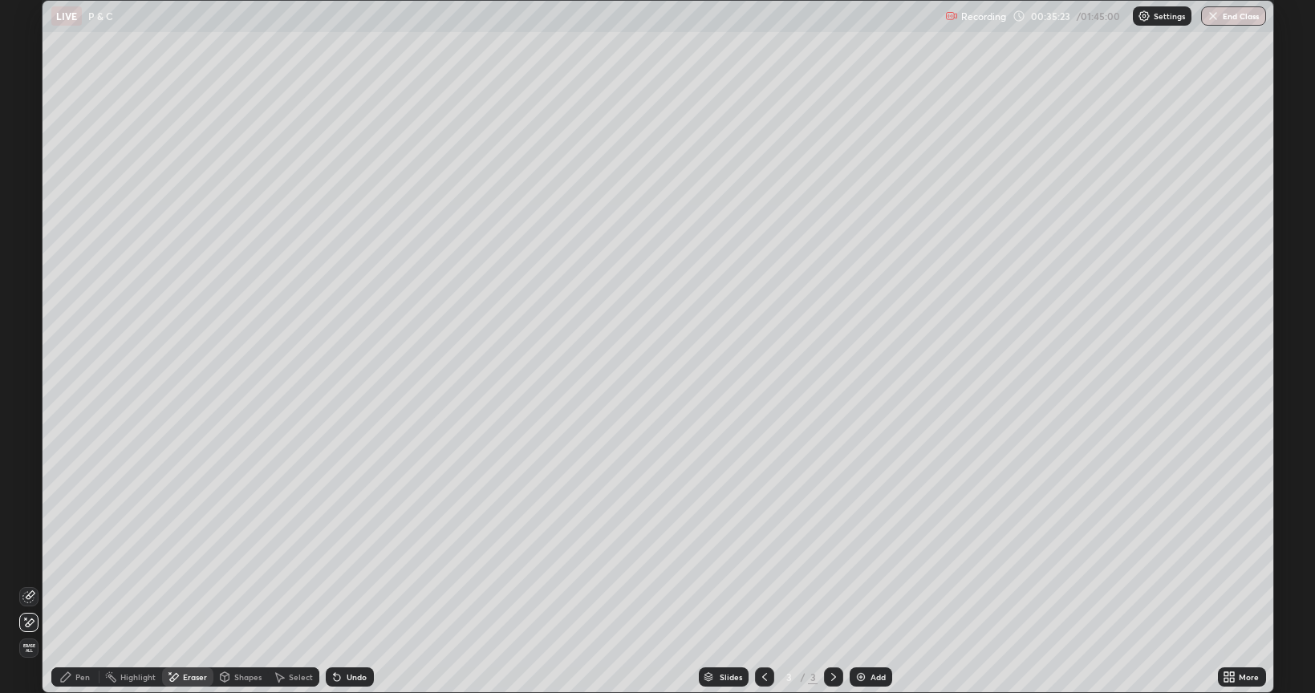
click at [340, 584] on icon at bounding box center [337, 677] width 13 height 13
click at [342, 584] on div "Undo" at bounding box center [350, 676] width 48 height 19
click at [341, 584] on icon at bounding box center [337, 677] width 13 height 13
click at [340, 584] on icon at bounding box center [337, 677] width 13 height 13
click at [335, 584] on icon at bounding box center [337, 678] width 6 height 6
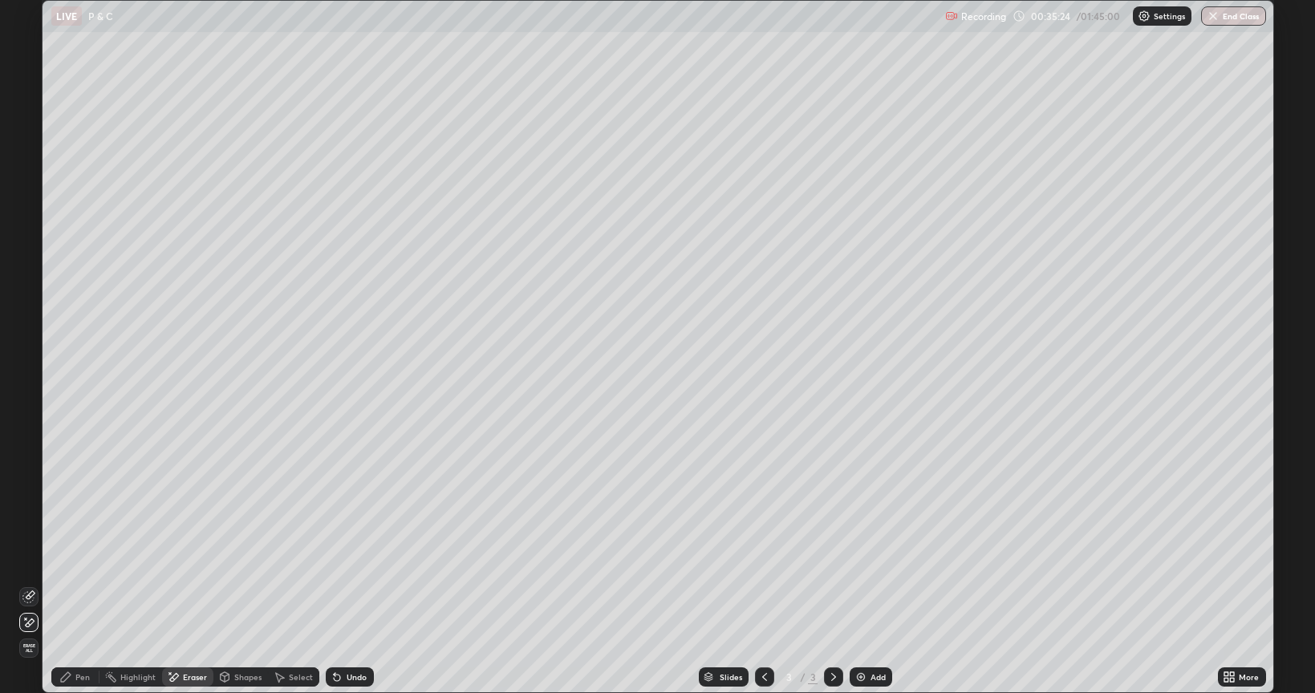
click at [340, 584] on icon at bounding box center [337, 677] width 13 height 13
click at [343, 584] on div "Undo" at bounding box center [350, 676] width 48 height 19
click at [340, 584] on icon at bounding box center [337, 677] width 13 height 13
click at [338, 584] on icon at bounding box center [337, 678] width 6 height 6
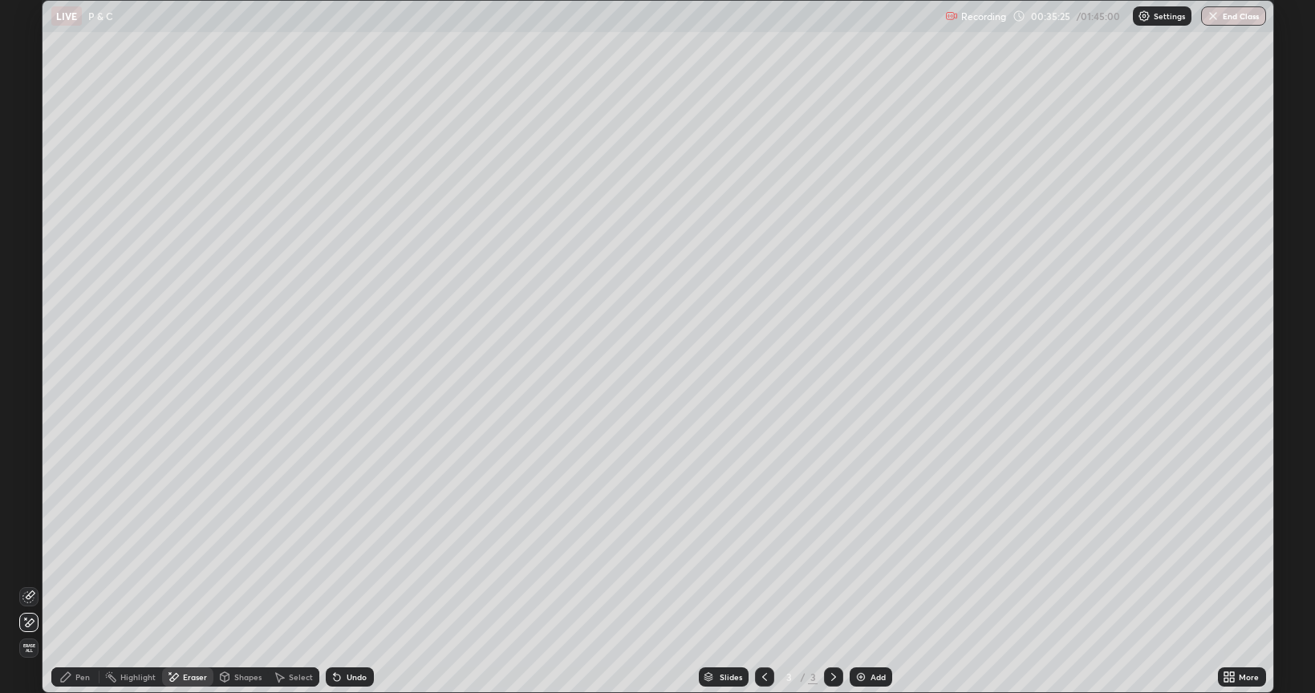
click at [335, 584] on icon at bounding box center [337, 678] width 6 height 6
click at [340, 584] on icon at bounding box center [337, 677] width 13 height 13
click at [343, 584] on div "Undo" at bounding box center [350, 676] width 48 height 19
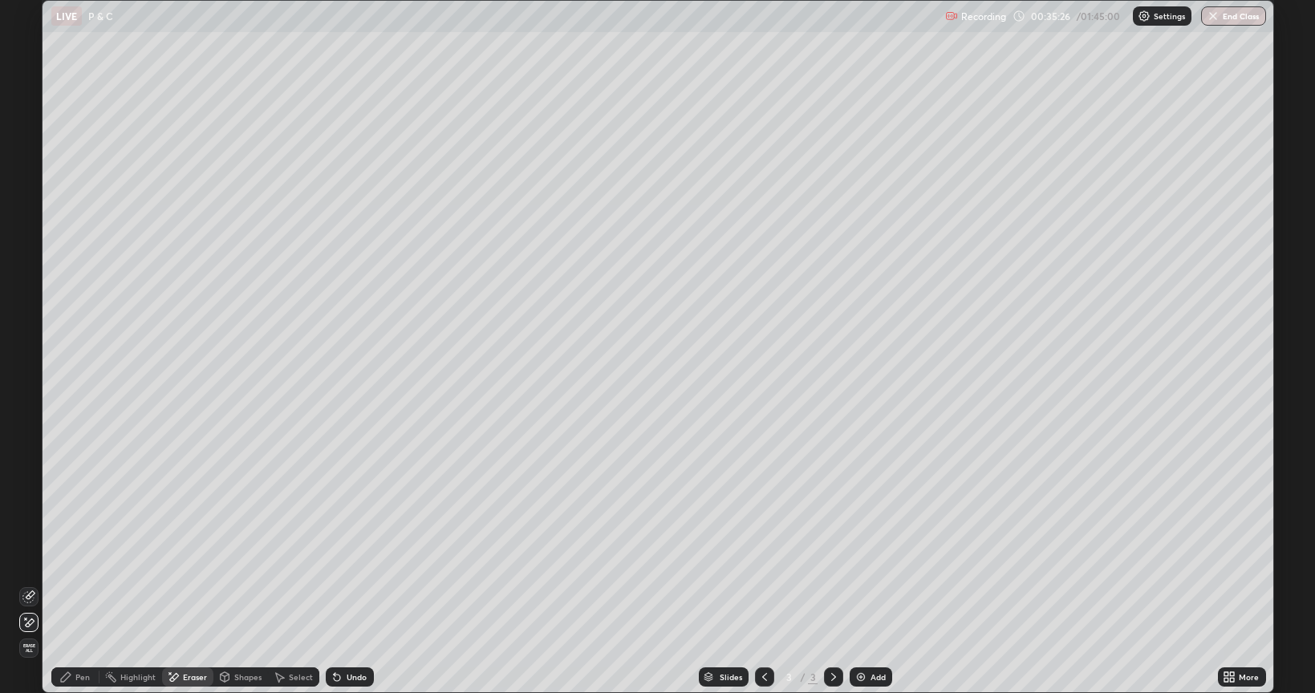
click at [343, 584] on div "Undo" at bounding box center [350, 676] width 48 height 19
click at [342, 584] on div "Undo" at bounding box center [350, 676] width 48 height 19
click at [339, 584] on icon at bounding box center [337, 677] width 13 height 13
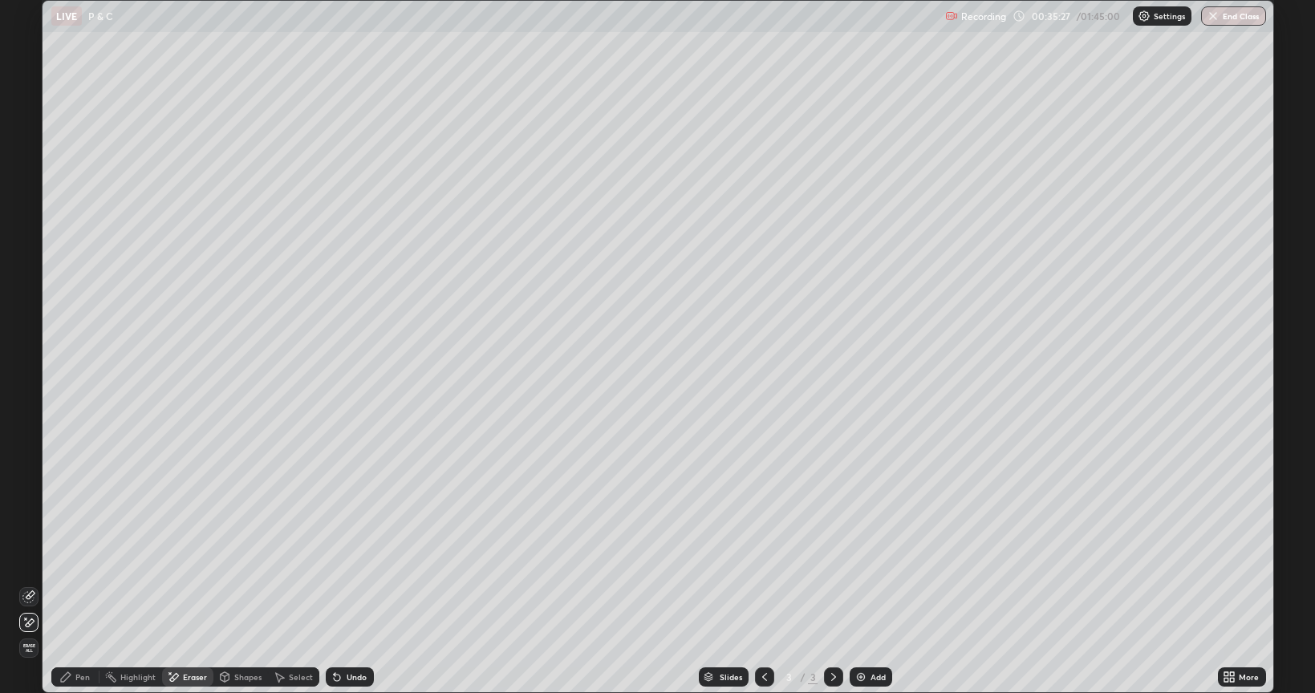
click at [341, 584] on icon at bounding box center [337, 677] width 13 height 13
click at [343, 584] on div "Undo" at bounding box center [350, 676] width 48 height 19
click at [347, 584] on div "Undo" at bounding box center [357, 677] width 20 height 8
click at [348, 584] on div "Undo" at bounding box center [357, 677] width 20 height 8
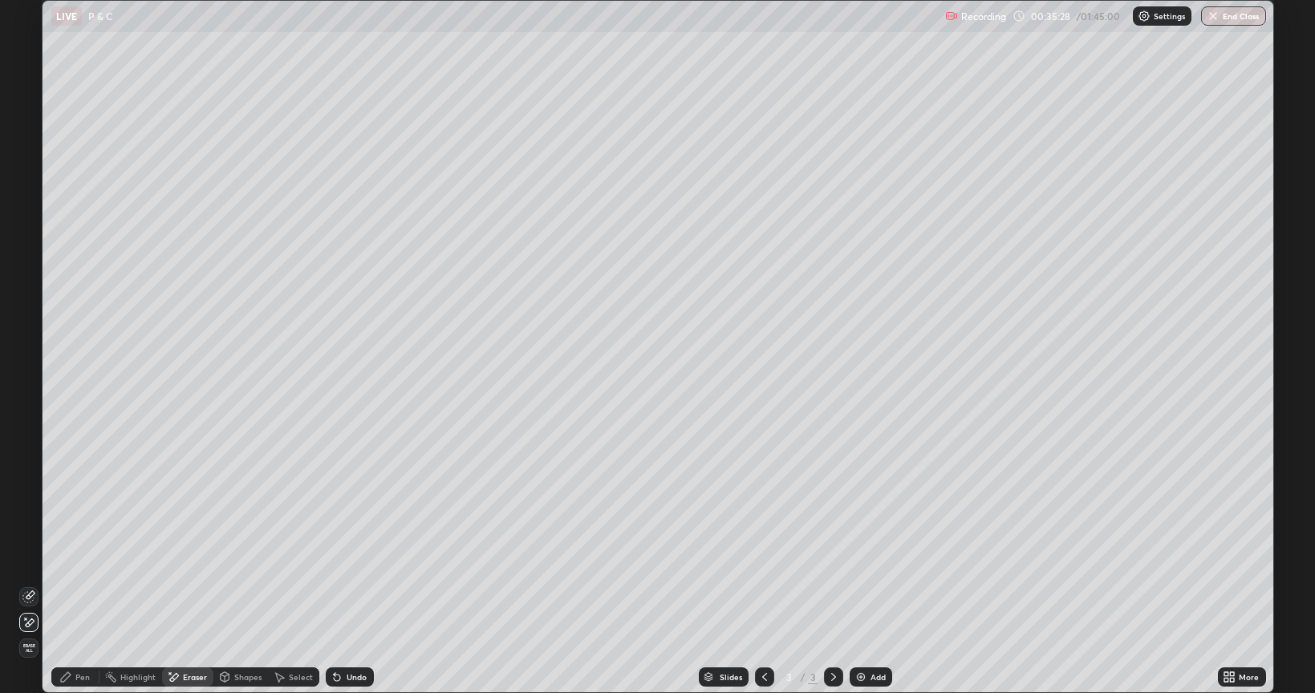
click at [349, 584] on div "Undo" at bounding box center [357, 677] width 20 height 8
click at [347, 584] on div "Undo" at bounding box center [357, 677] width 20 height 8
click at [348, 584] on div "Undo" at bounding box center [357, 677] width 20 height 8
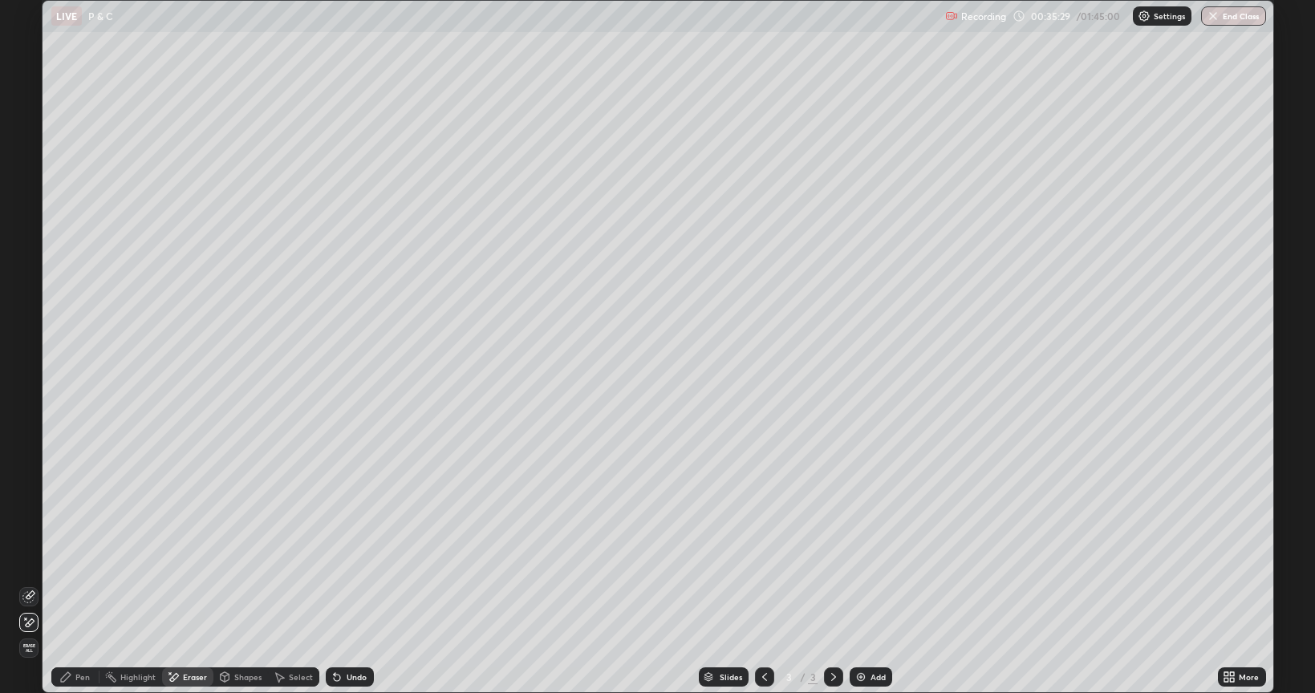
click at [351, 584] on div "Undo" at bounding box center [357, 677] width 20 height 8
click at [352, 584] on div "Undo" at bounding box center [357, 677] width 20 height 8
click at [351, 584] on div "Undo" at bounding box center [350, 676] width 48 height 19
click at [353, 584] on div "Undo" at bounding box center [357, 677] width 20 height 8
click at [352, 584] on div "Undo" at bounding box center [357, 677] width 20 height 8
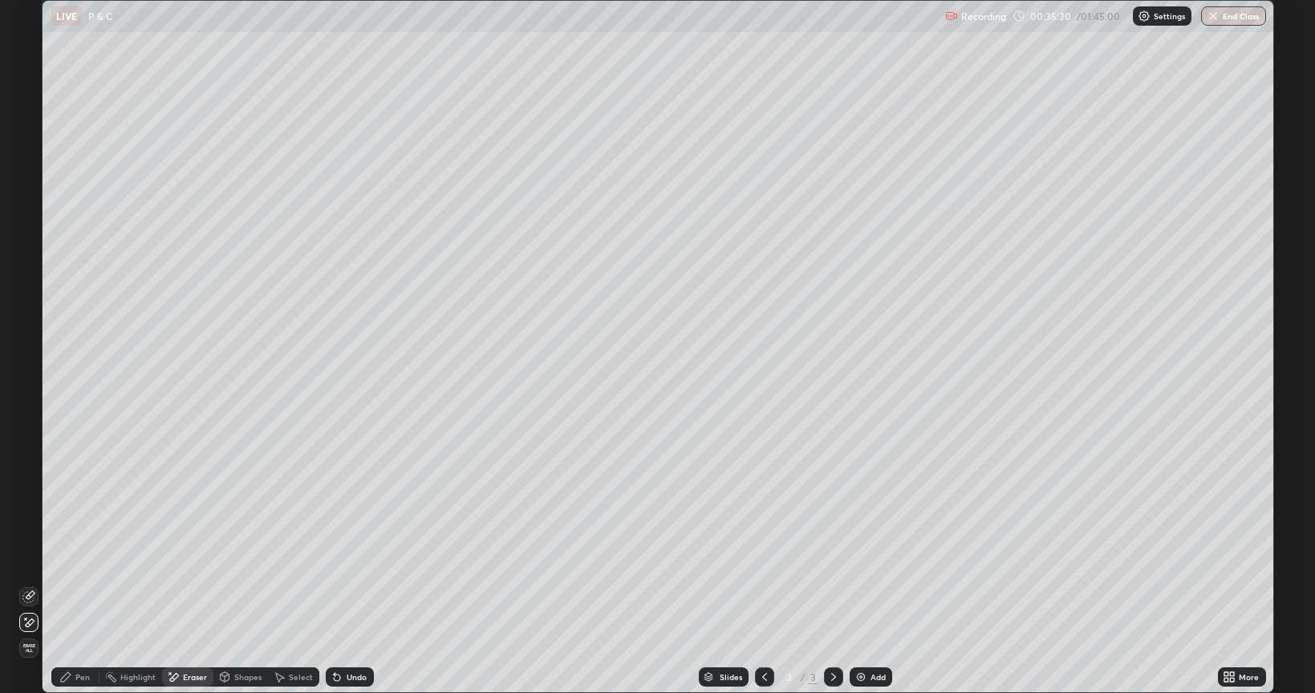
click at [351, 584] on div "Undo" at bounding box center [357, 677] width 20 height 8
click at [351, 584] on div "Undo" at bounding box center [350, 676] width 48 height 19
click at [350, 584] on div "Undo" at bounding box center [357, 677] width 20 height 8
click at [349, 584] on div "Undo" at bounding box center [357, 677] width 20 height 8
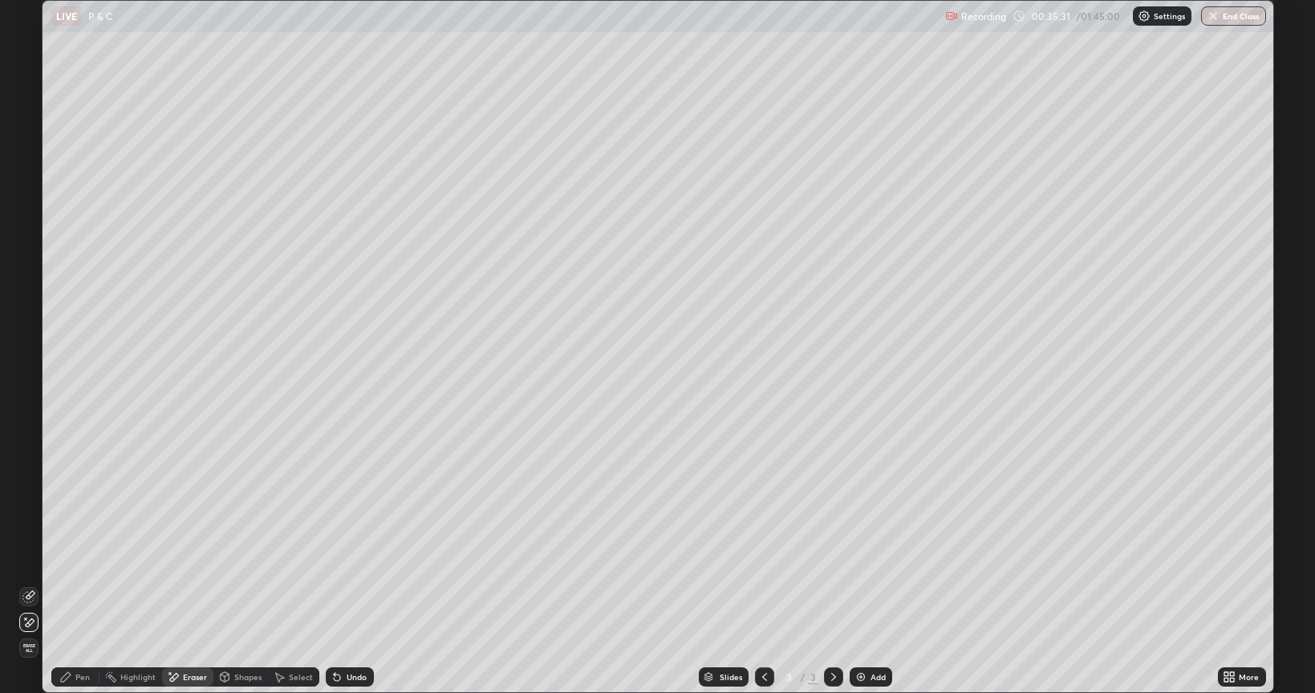
click at [350, 584] on div "Undo" at bounding box center [357, 677] width 20 height 8
click at [347, 584] on div "Undo" at bounding box center [357, 677] width 20 height 8
click at [350, 584] on div "Undo" at bounding box center [357, 677] width 20 height 8
click at [351, 584] on div "Undo" at bounding box center [357, 677] width 20 height 8
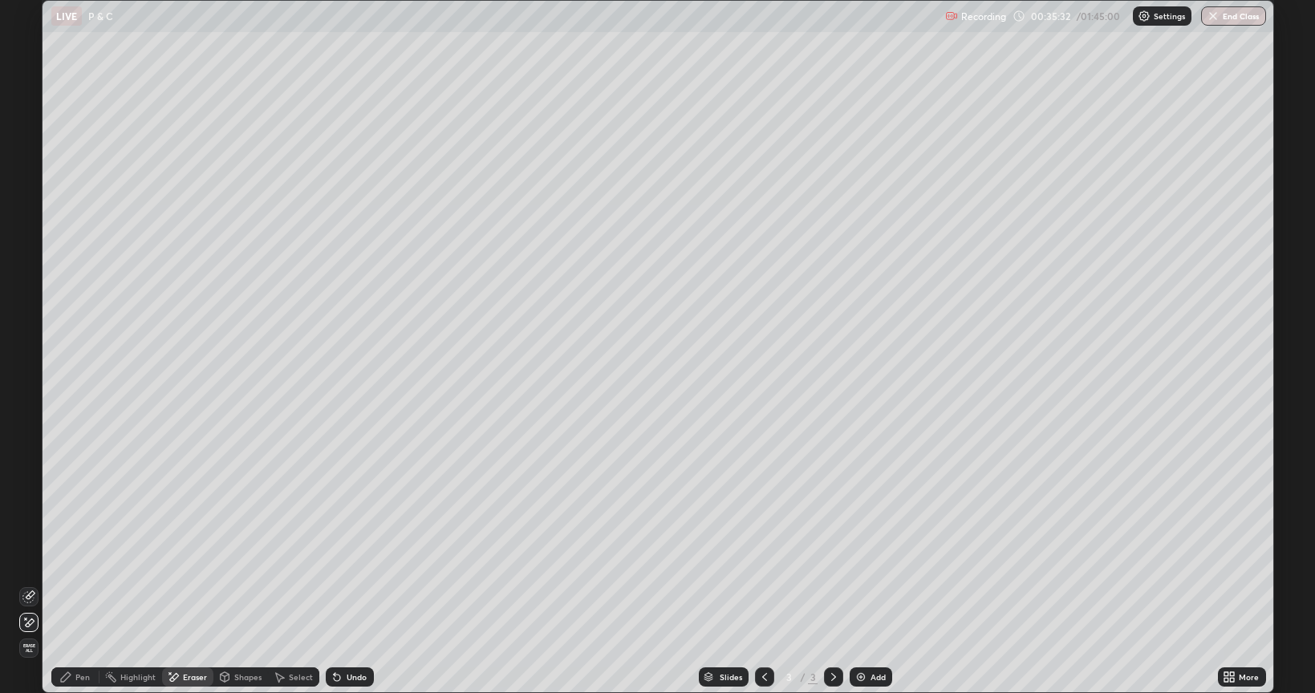
click at [348, 584] on div "Undo" at bounding box center [357, 677] width 20 height 8
click at [347, 584] on div "Undo" at bounding box center [357, 677] width 20 height 8
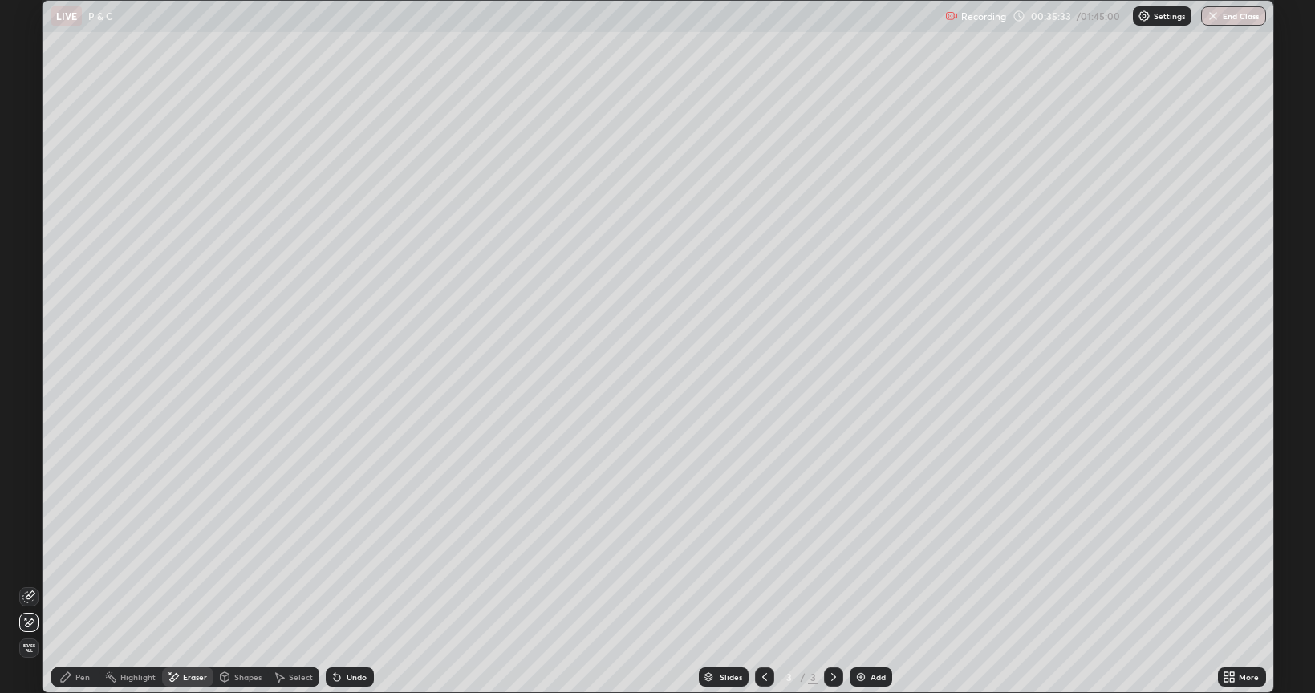
click at [342, 584] on div "Undo" at bounding box center [350, 676] width 48 height 19
click at [343, 584] on div "Undo" at bounding box center [350, 676] width 48 height 19
click at [347, 584] on div "Undo" at bounding box center [350, 676] width 48 height 19
click at [350, 584] on div "Undo" at bounding box center [357, 677] width 20 height 8
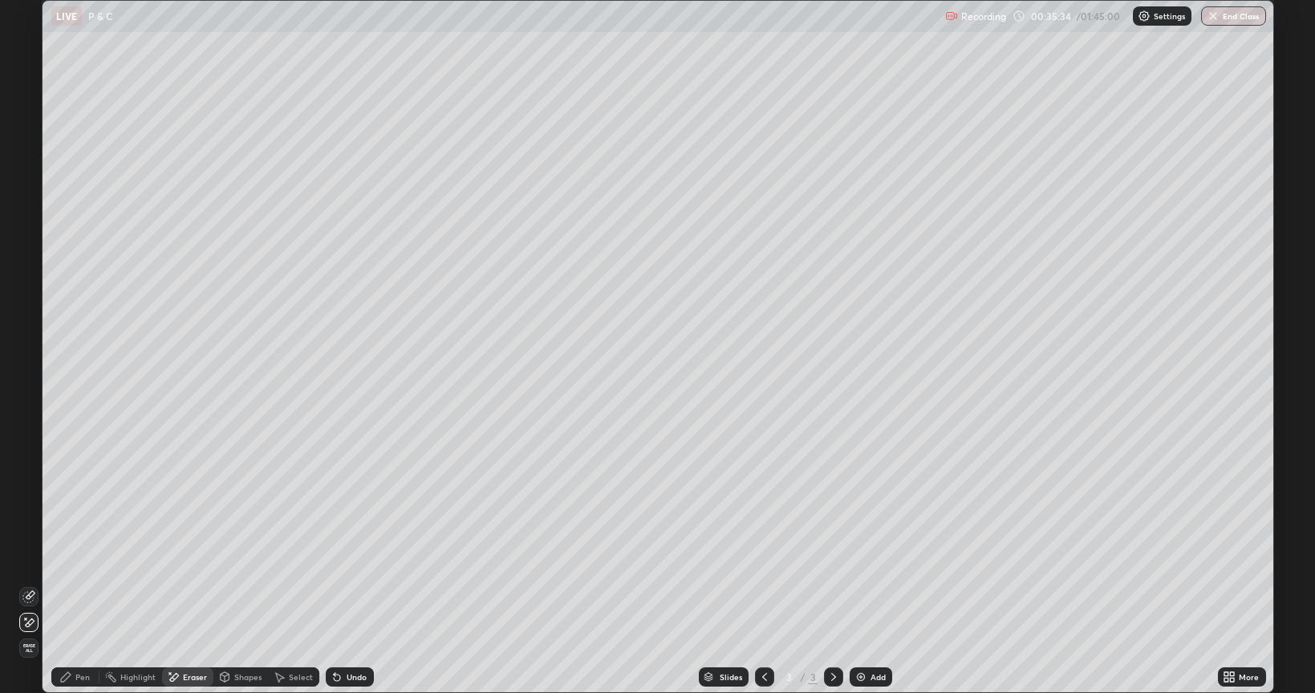
click at [353, 584] on div "Undo" at bounding box center [357, 677] width 20 height 8
click at [357, 584] on div "Undo" at bounding box center [357, 677] width 20 height 8
click at [361, 584] on div "Undo" at bounding box center [350, 676] width 48 height 19
click at [358, 584] on div "Undo" at bounding box center [357, 677] width 20 height 8
click at [353, 584] on div "Undo" at bounding box center [350, 676] width 48 height 19
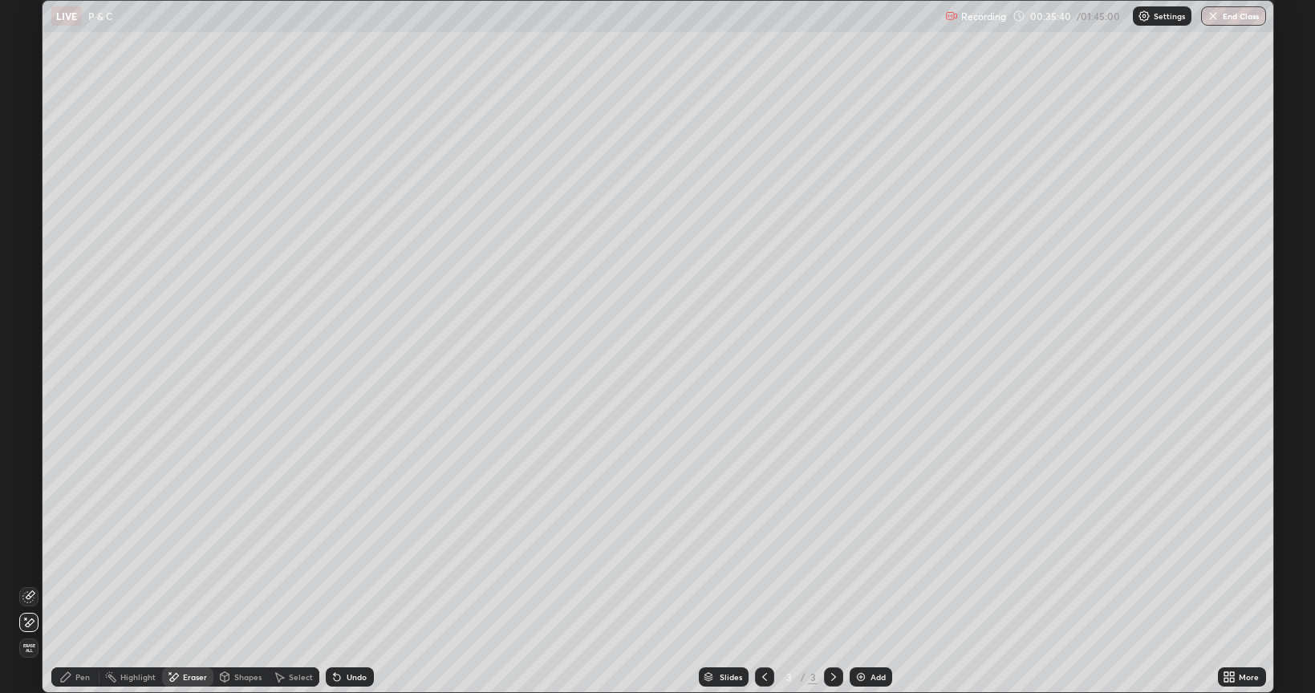
click at [353, 584] on div "Undo" at bounding box center [357, 677] width 20 height 8
click at [77, 584] on div "Pen" at bounding box center [82, 677] width 14 height 8
click at [35, 293] on div at bounding box center [28, 295] width 19 height 19
click at [29, 405] on div at bounding box center [28, 397] width 19 height 19
click at [30, 295] on div at bounding box center [29, 295] width 10 height 10
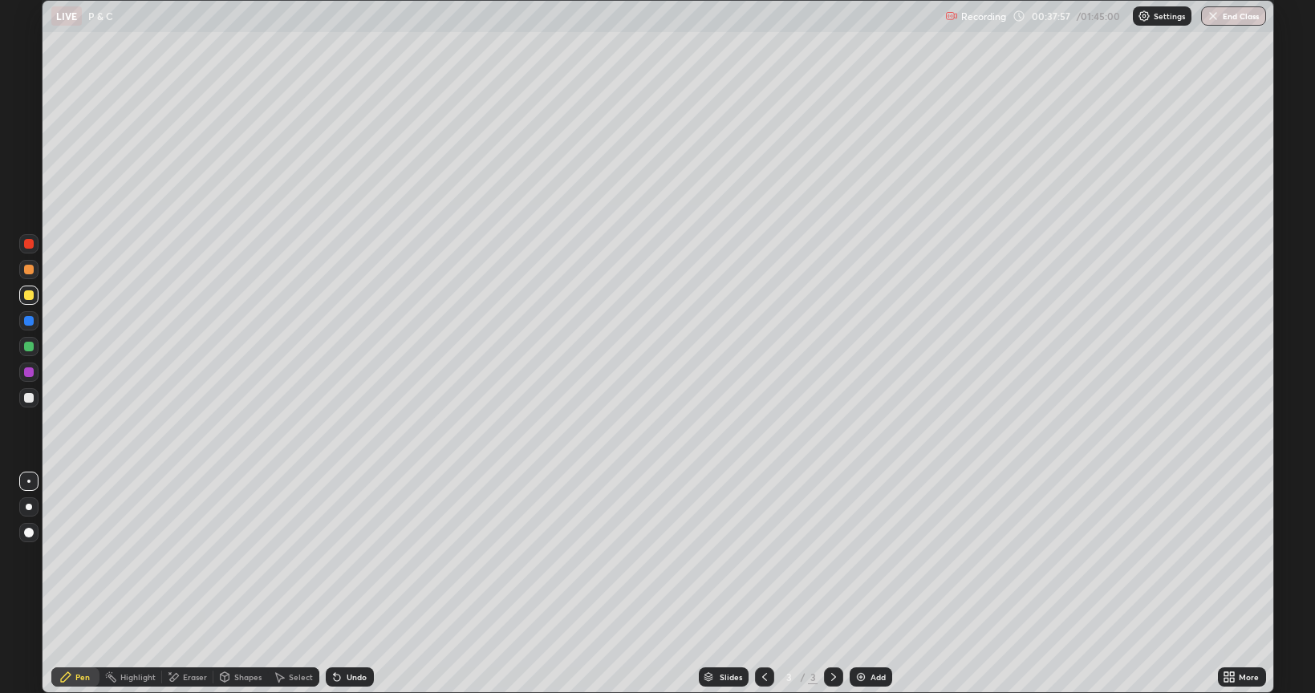
click at [193, 584] on div "Eraser" at bounding box center [195, 677] width 24 height 8
click at [71, 584] on icon at bounding box center [65, 677] width 13 height 13
click at [35, 404] on div at bounding box center [28, 397] width 19 height 19
click at [187, 584] on div "Eraser" at bounding box center [187, 676] width 51 height 19
click at [339, 584] on icon at bounding box center [337, 677] width 13 height 13
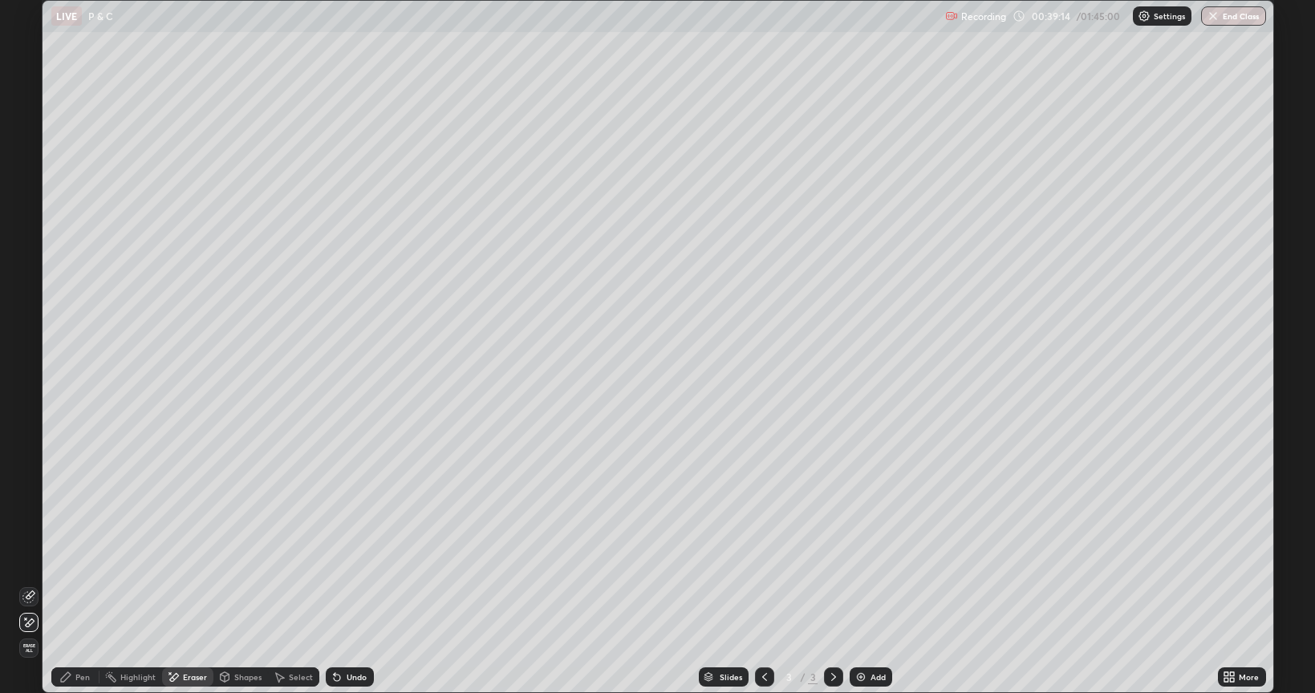
click at [351, 584] on div "Undo" at bounding box center [357, 677] width 20 height 8
click at [356, 584] on div "Undo" at bounding box center [357, 677] width 20 height 8
click at [359, 584] on div "Undo" at bounding box center [350, 676] width 48 height 19
click at [358, 584] on div "Undo" at bounding box center [357, 677] width 20 height 8
click at [355, 584] on div "Undo" at bounding box center [357, 677] width 20 height 8
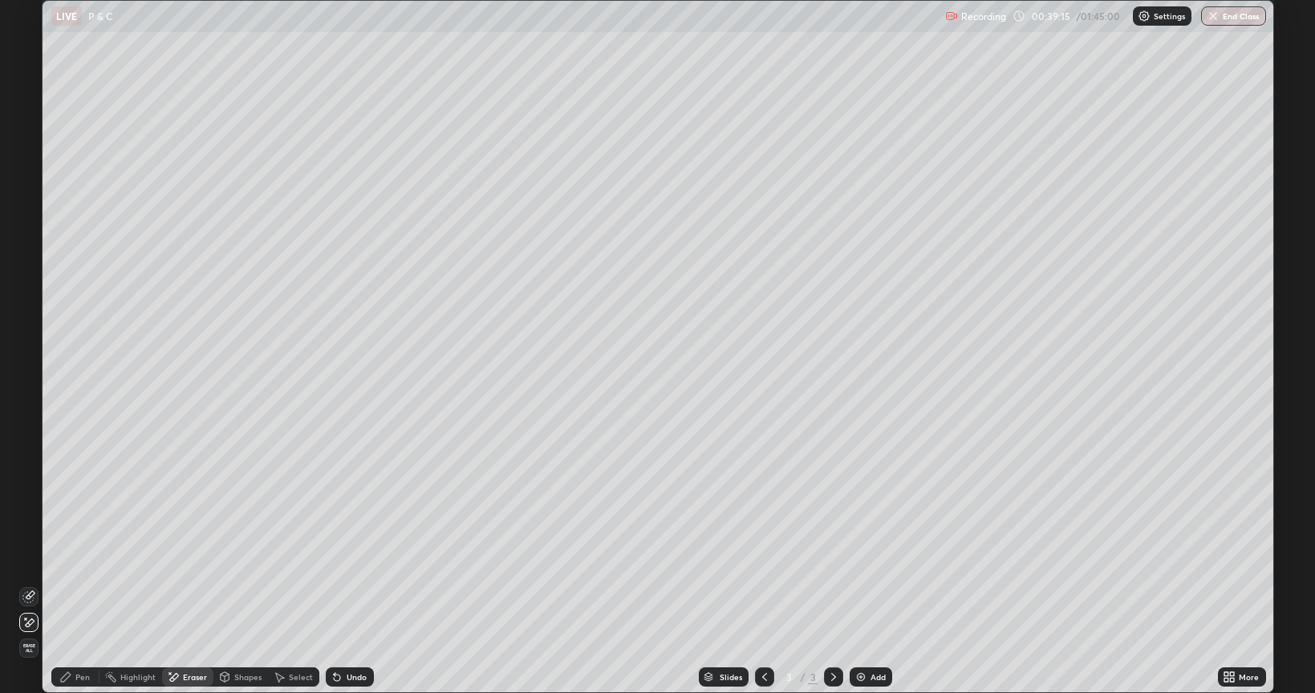
click at [355, 584] on div "Undo" at bounding box center [357, 677] width 20 height 8
click at [353, 584] on div "Undo" at bounding box center [350, 676] width 48 height 19
click at [347, 584] on div "Undo" at bounding box center [350, 676] width 48 height 19
click at [343, 584] on div "Undo" at bounding box center [350, 676] width 48 height 19
click at [347, 584] on div "Undo" at bounding box center [357, 677] width 20 height 8
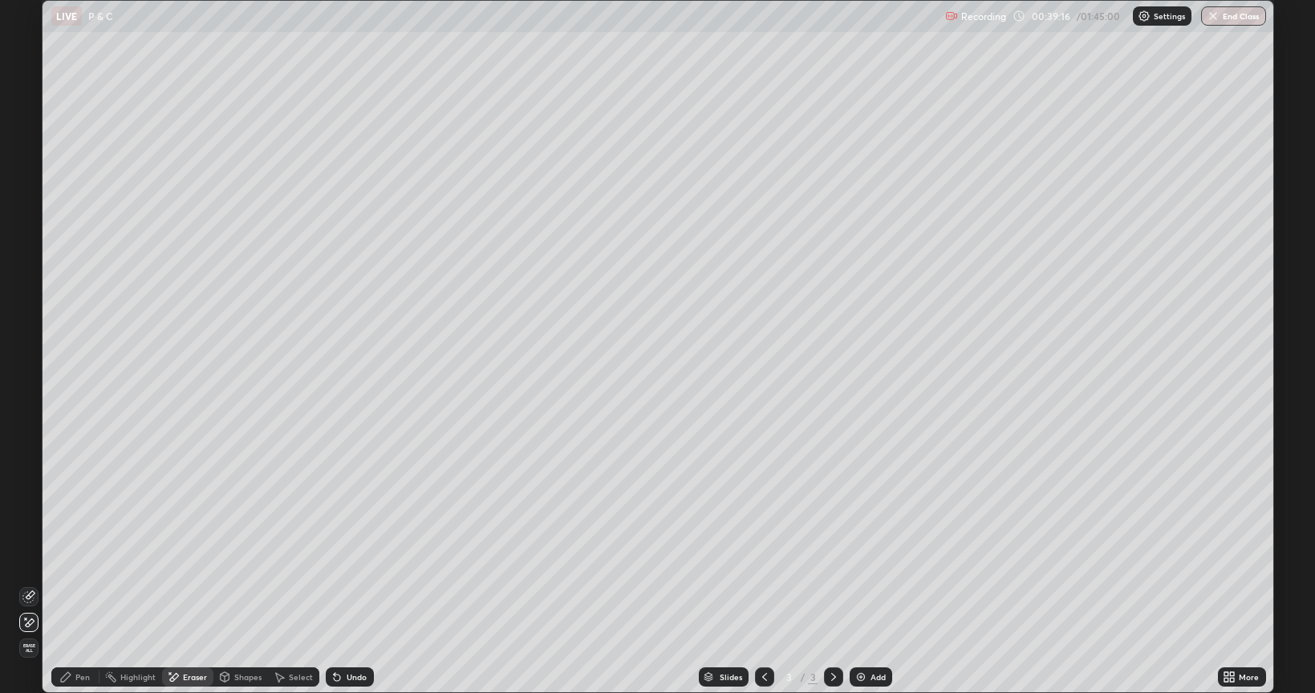
click at [349, 584] on div "Undo" at bounding box center [357, 677] width 20 height 8
click at [352, 584] on div "Undo" at bounding box center [357, 677] width 20 height 8
click at [350, 584] on div "Undo" at bounding box center [357, 677] width 20 height 8
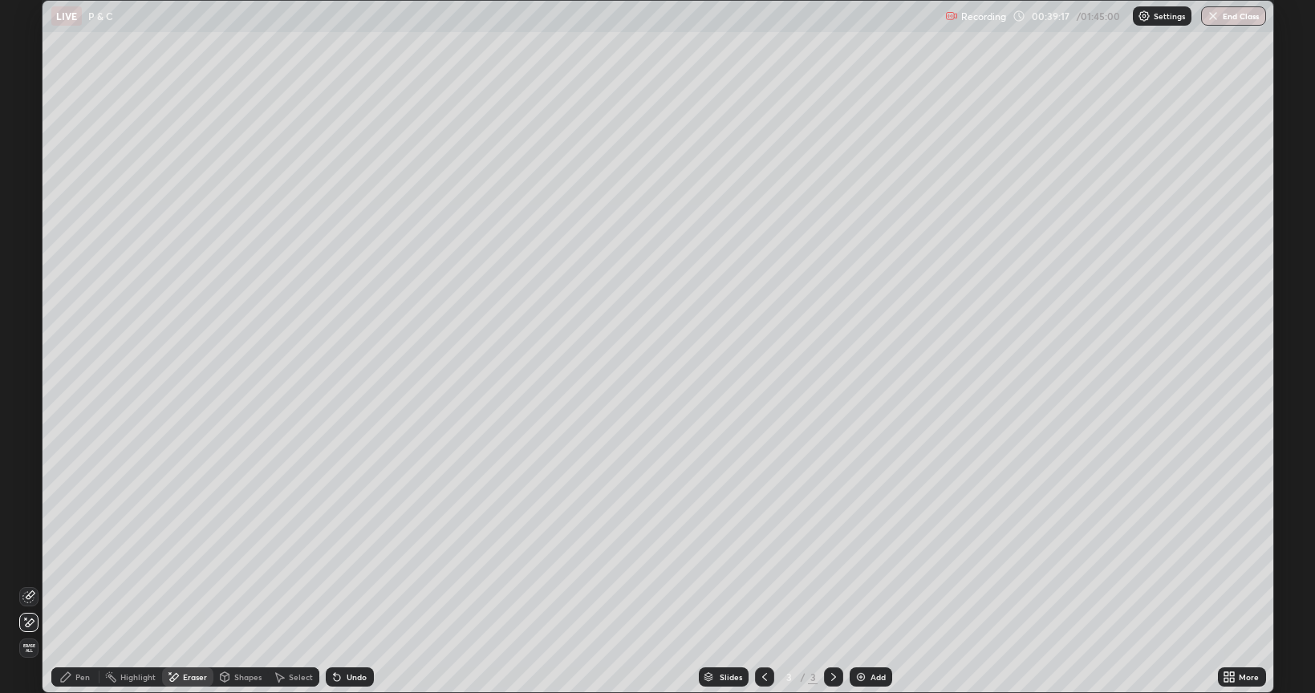
click at [350, 584] on div "Undo" at bounding box center [350, 676] width 48 height 19
click at [348, 584] on div "Undo" at bounding box center [350, 676] width 48 height 19
click at [346, 584] on div "Undo" at bounding box center [350, 676] width 48 height 19
click at [347, 584] on div "Undo" at bounding box center [350, 676] width 48 height 19
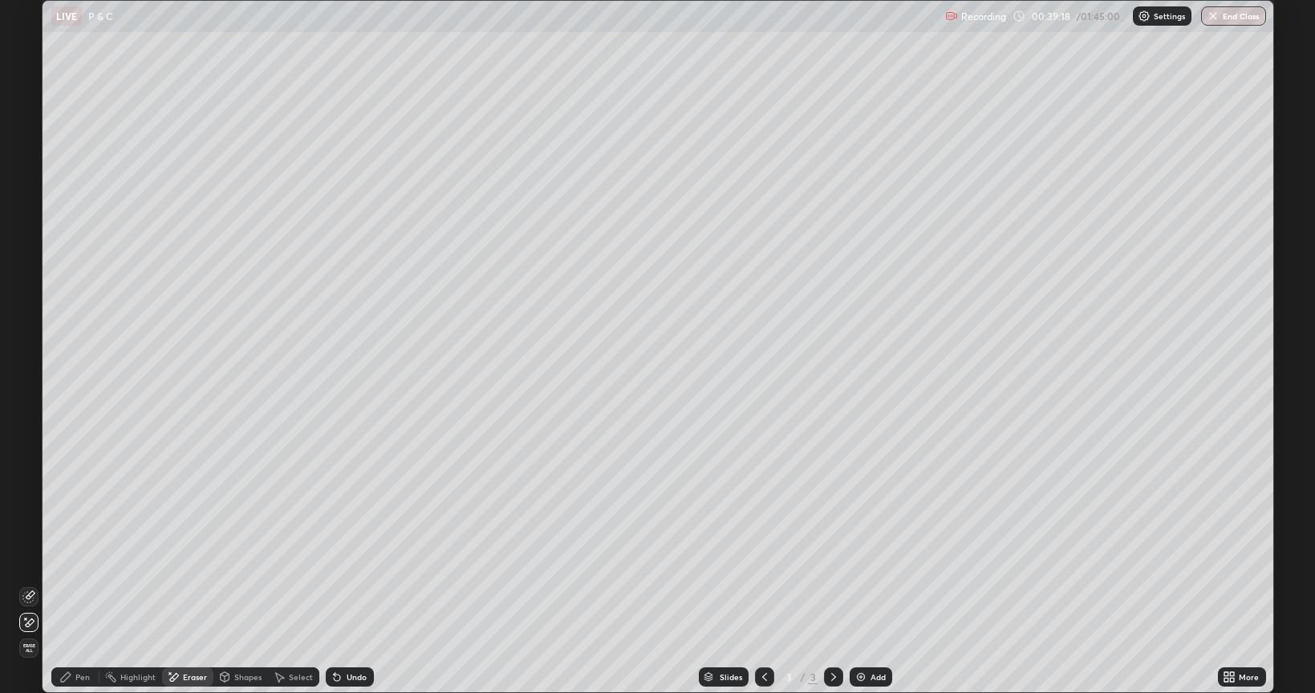
click at [346, 584] on div "Undo" at bounding box center [350, 676] width 48 height 19
click at [349, 584] on div "Undo" at bounding box center [350, 676] width 48 height 19
click at [350, 584] on div "Undo" at bounding box center [350, 676] width 48 height 19
click at [342, 584] on div "Undo" at bounding box center [350, 676] width 48 height 19
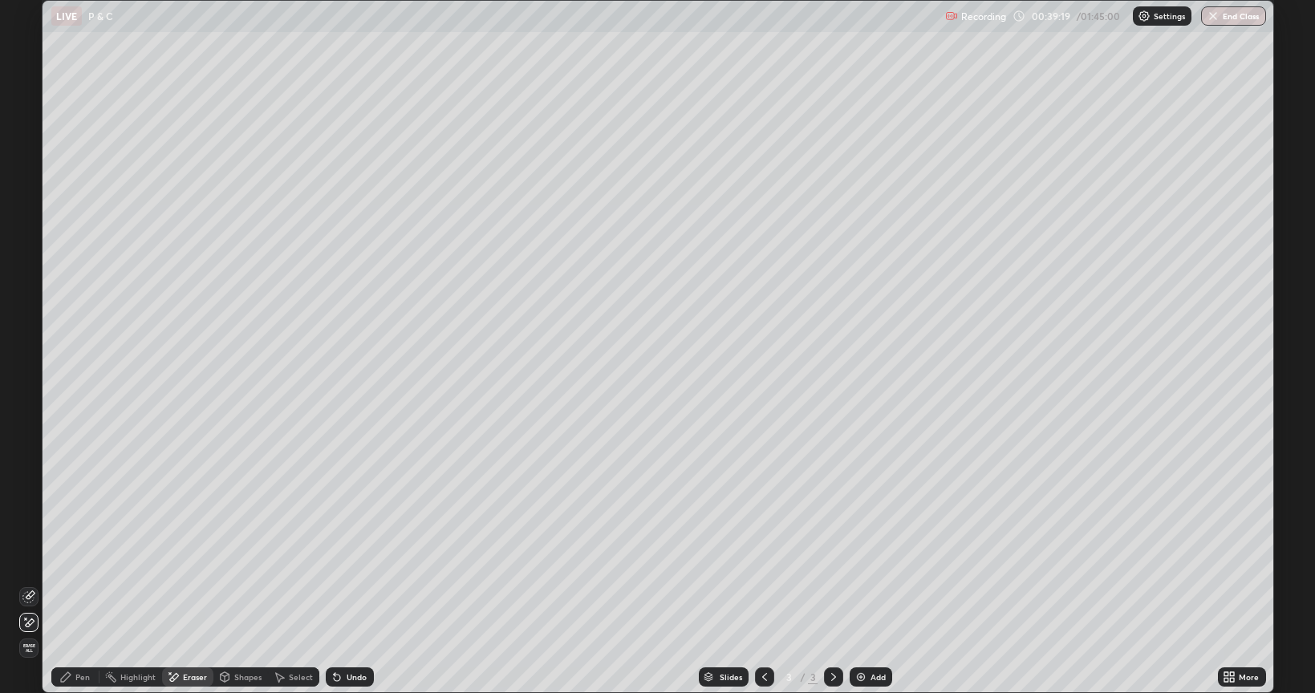
click at [344, 584] on div "Undo" at bounding box center [350, 676] width 48 height 19
click at [340, 584] on icon at bounding box center [337, 677] width 13 height 13
click at [342, 584] on div "Undo" at bounding box center [350, 676] width 48 height 19
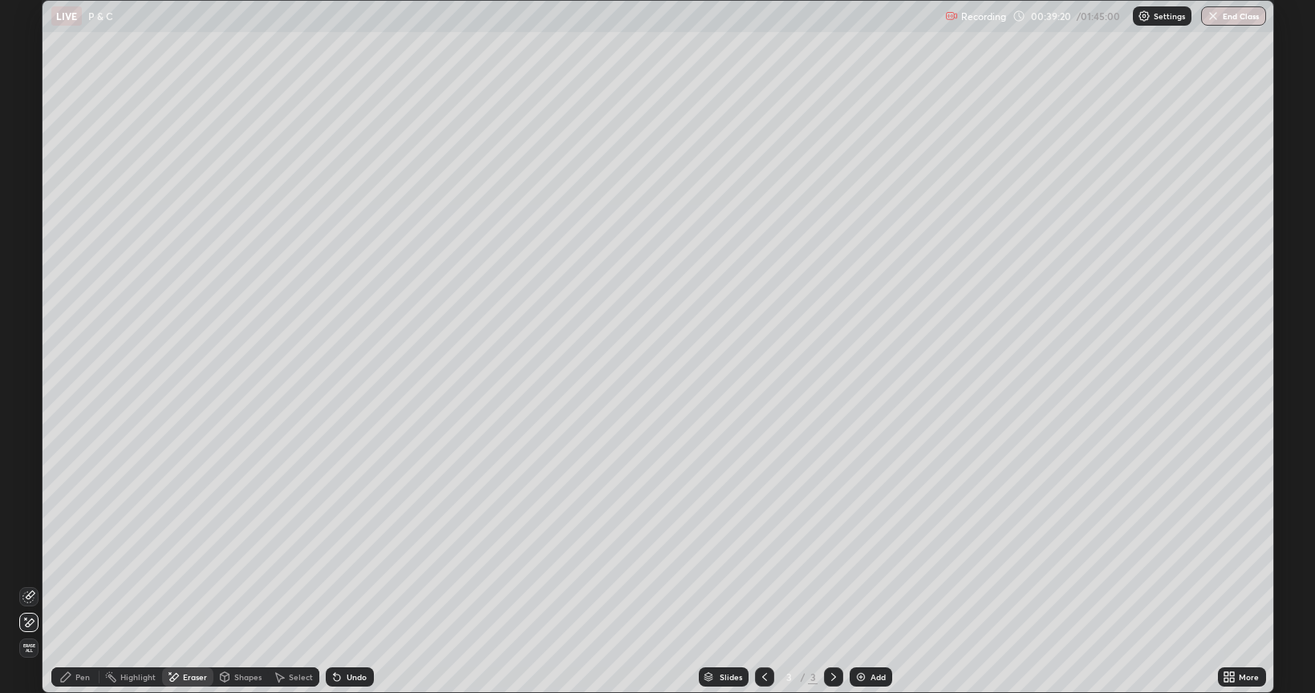
click at [334, 584] on icon at bounding box center [337, 677] width 13 height 13
click at [335, 584] on icon at bounding box center [337, 678] width 6 height 6
click at [331, 584] on icon at bounding box center [337, 677] width 13 height 13
click at [334, 584] on icon at bounding box center [337, 678] width 6 height 6
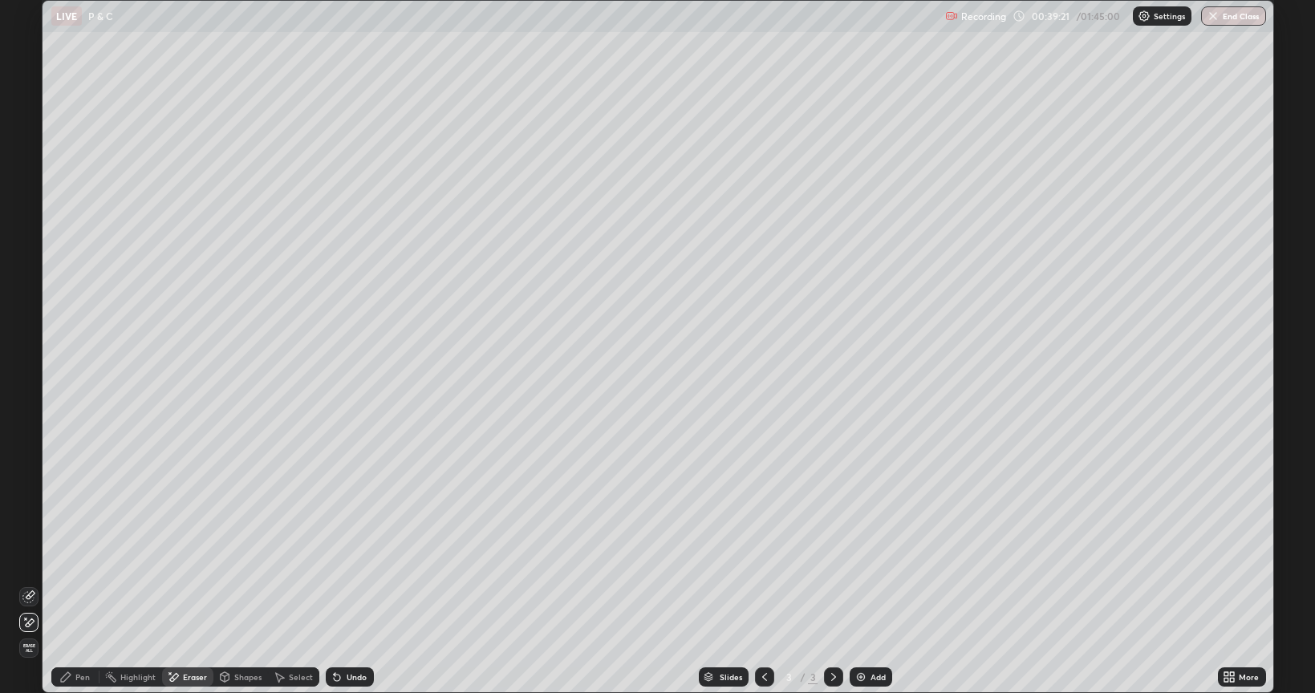
click at [334, 584] on icon at bounding box center [337, 678] width 6 height 6
click at [334, 584] on icon at bounding box center [335, 674] width 2 height 2
click at [343, 584] on div "Undo" at bounding box center [350, 676] width 48 height 19
click at [349, 584] on div "Undo" at bounding box center [357, 677] width 20 height 8
click at [351, 584] on div "Undo" at bounding box center [357, 677] width 20 height 8
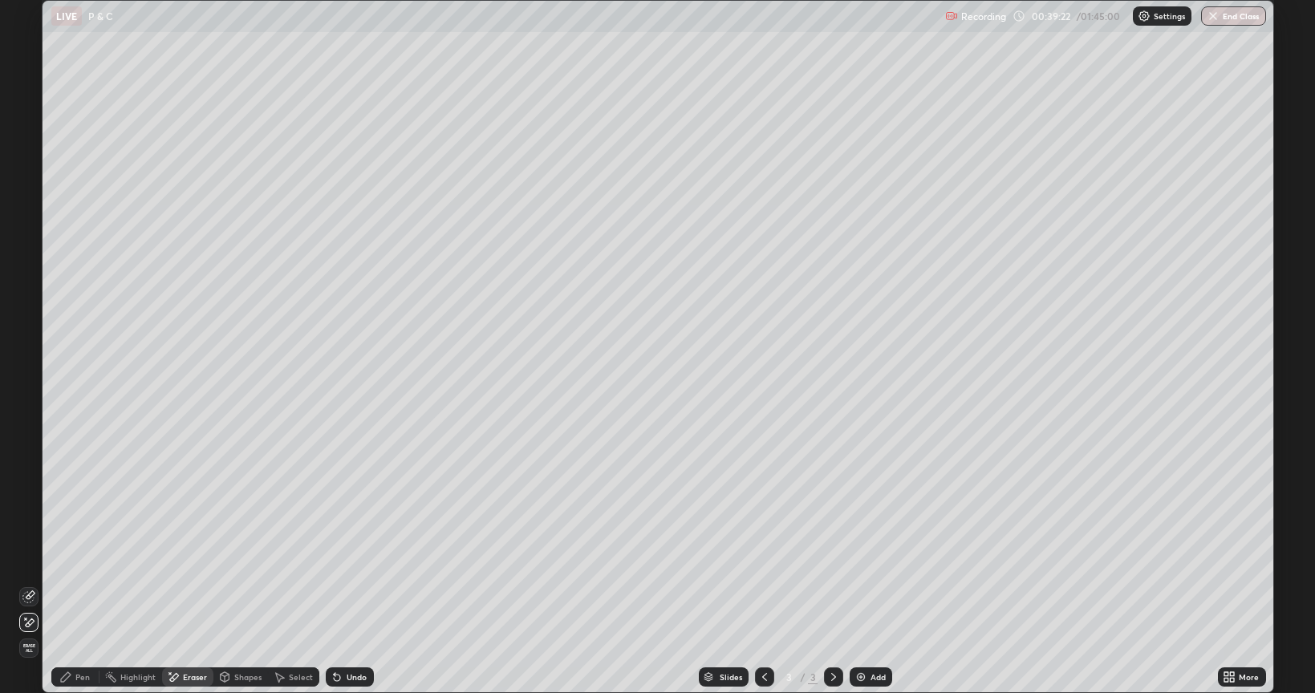
click at [351, 584] on div "Undo" at bounding box center [357, 677] width 20 height 8
click at [352, 584] on div "Undo" at bounding box center [357, 677] width 20 height 8
click at [352, 584] on div "Undo" at bounding box center [350, 676] width 48 height 19
click at [344, 584] on div "Undo" at bounding box center [350, 676] width 48 height 19
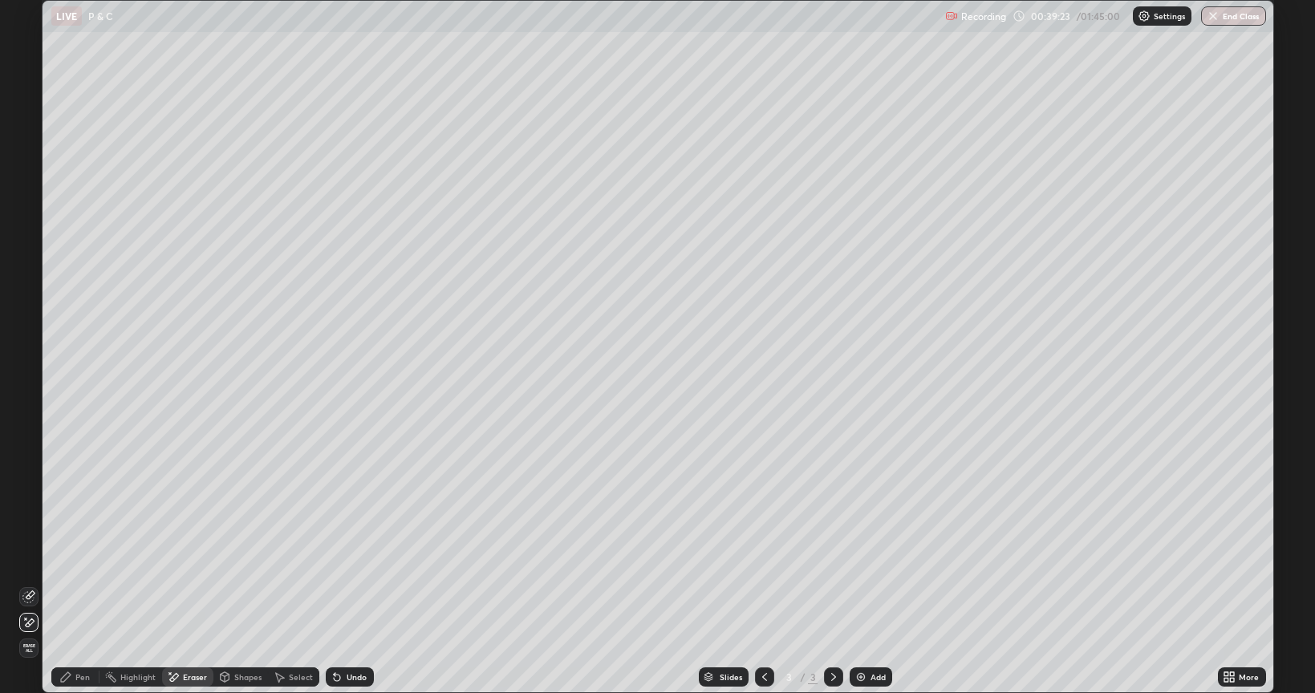
click at [344, 584] on div "Undo" at bounding box center [350, 676] width 48 height 19
click at [343, 584] on div "Undo" at bounding box center [350, 676] width 48 height 19
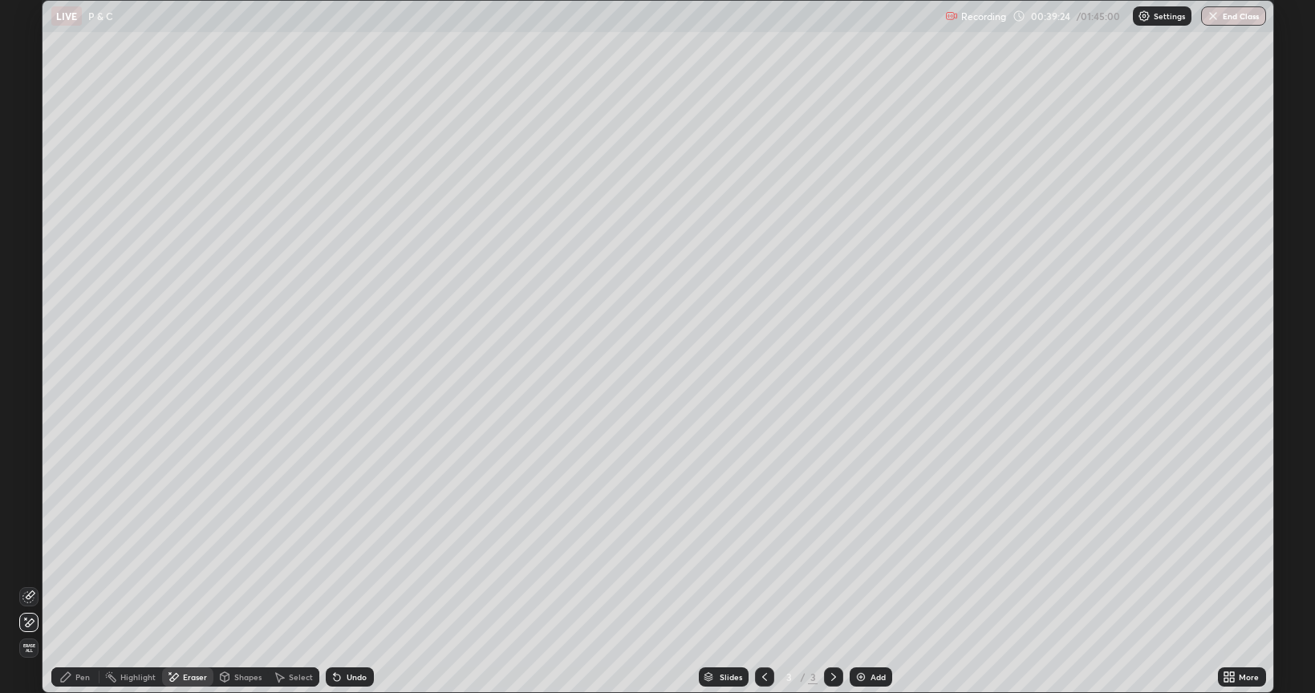
click at [345, 584] on div "Undo" at bounding box center [350, 676] width 48 height 19
click at [348, 584] on div "Undo" at bounding box center [350, 676] width 48 height 19
click at [347, 584] on div "Undo" at bounding box center [350, 676] width 48 height 19
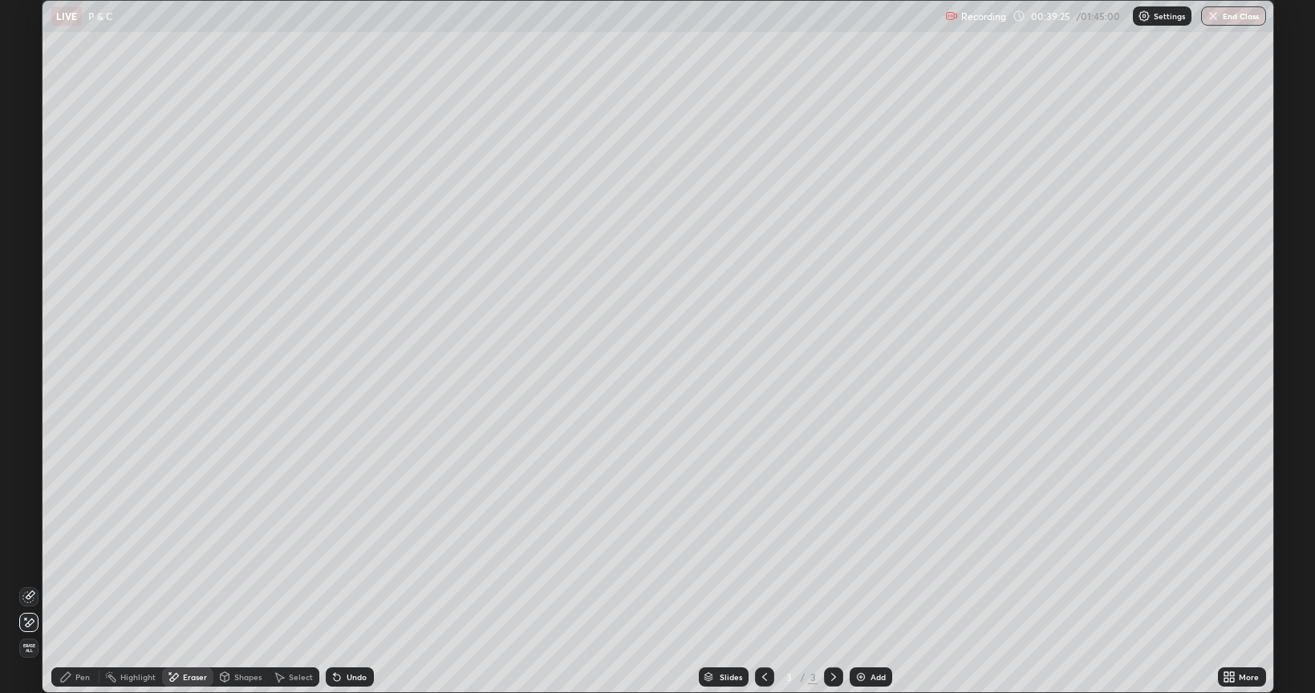
click at [347, 584] on div "Undo" at bounding box center [350, 676] width 48 height 19
click at [348, 584] on div "Undo" at bounding box center [350, 676] width 48 height 19
click at [352, 584] on div "Undo" at bounding box center [350, 676] width 48 height 19
click at [362, 584] on div "Undo" at bounding box center [357, 677] width 20 height 8
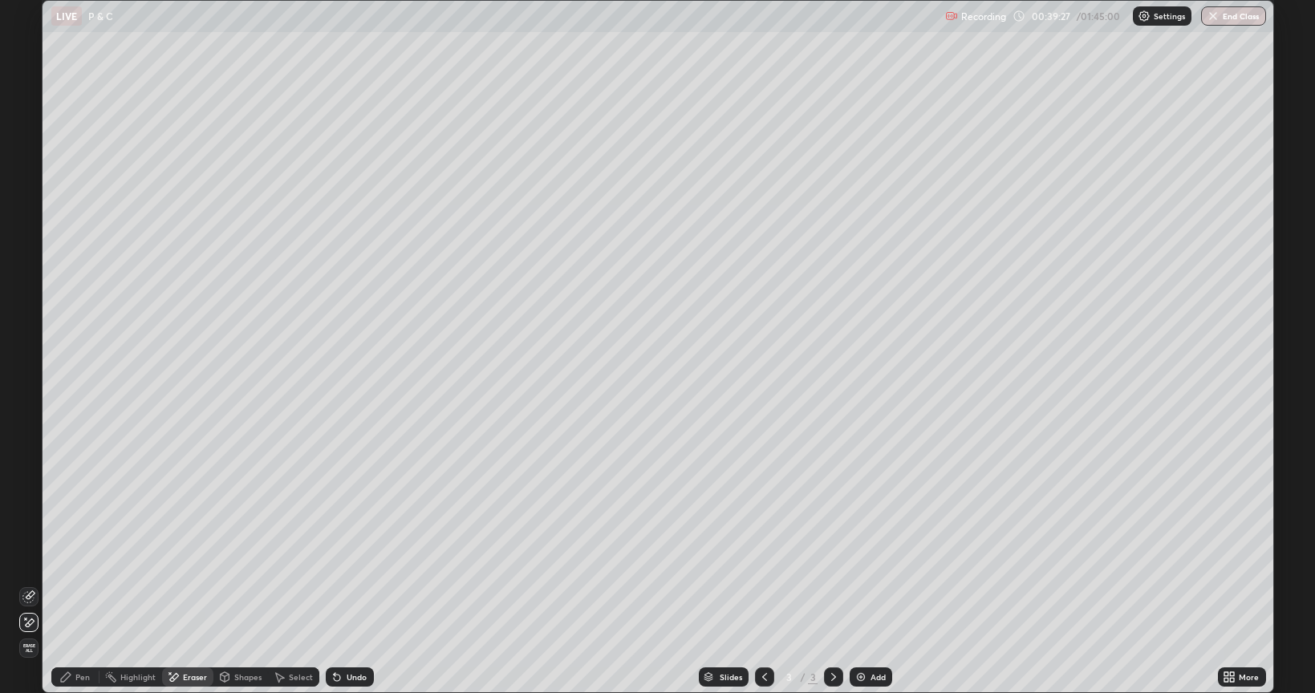
click at [352, 584] on div "Undo" at bounding box center [350, 676] width 48 height 19
click at [81, 584] on div "Pen" at bounding box center [82, 677] width 14 height 8
click at [27, 296] on div at bounding box center [29, 295] width 10 height 10
click at [183, 584] on div "Eraser" at bounding box center [195, 677] width 24 height 8
click at [360, 584] on div "Undo" at bounding box center [357, 677] width 20 height 8
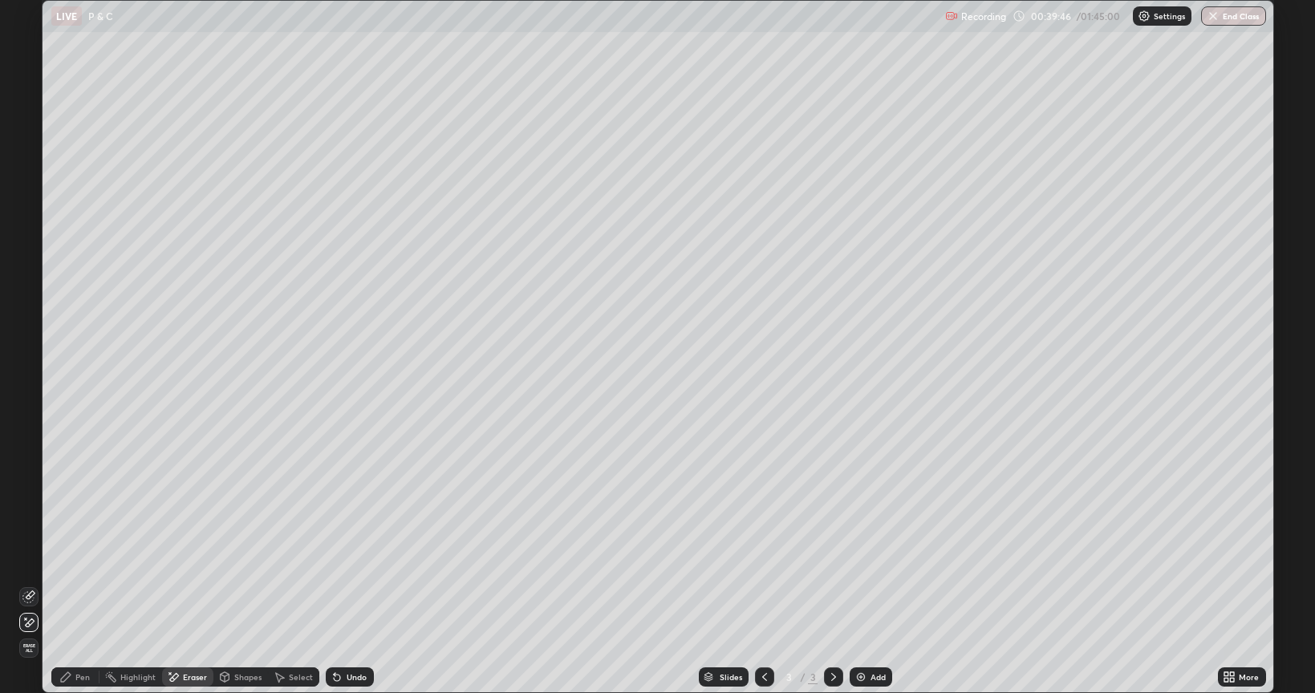
click at [352, 584] on div "Undo" at bounding box center [357, 677] width 20 height 8
click at [75, 584] on div "Pen" at bounding box center [75, 676] width 48 height 19
click at [38, 399] on div at bounding box center [28, 397] width 19 height 19
click at [184, 584] on div "Eraser" at bounding box center [195, 677] width 24 height 8
click at [88, 584] on div "Pen" at bounding box center [82, 677] width 14 height 8
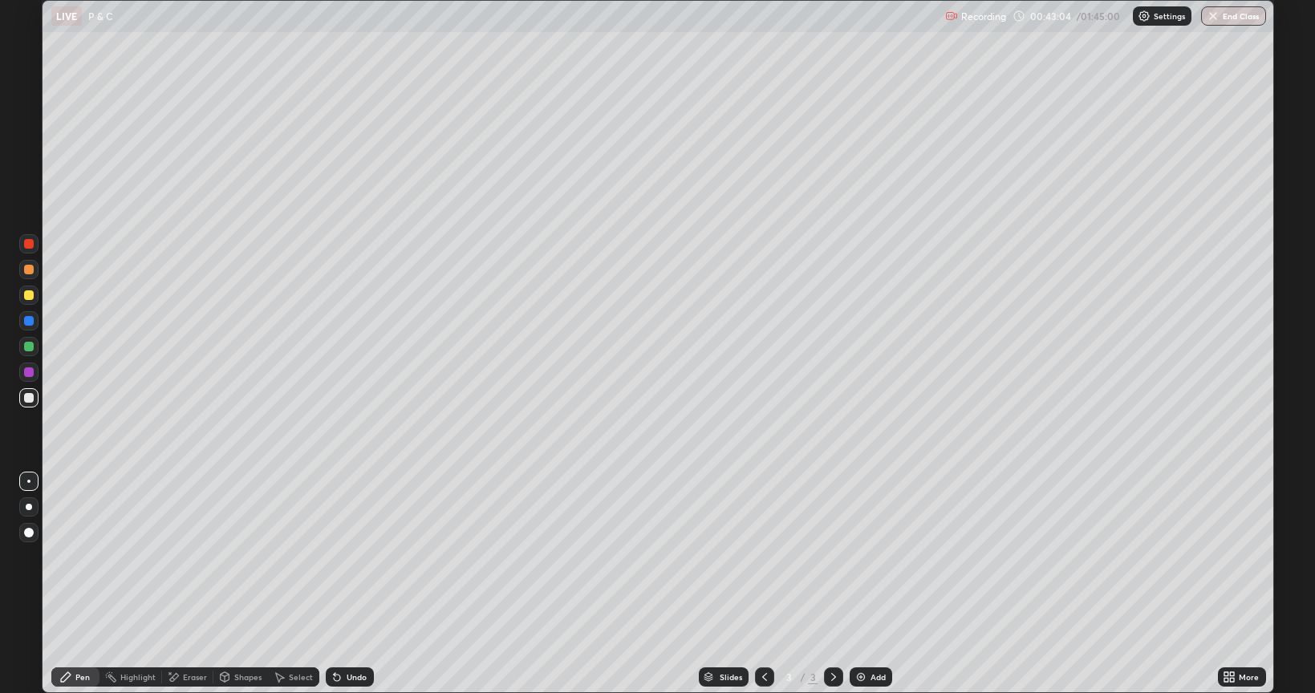
click at [24, 286] on div at bounding box center [28, 295] width 19 height 19
click at [34, 400] on div at bounding box center [28, 397] width 19 height 19
click at [197, 584] on div "Eraser" at bounding box center [195, 677] width 24 height 8
click at [76, 584] on div "Pen" at bounding box center [75, 676] width 48 height 19
click at [30, 302] on div at bounding box center [28, 295] width 19 height 19
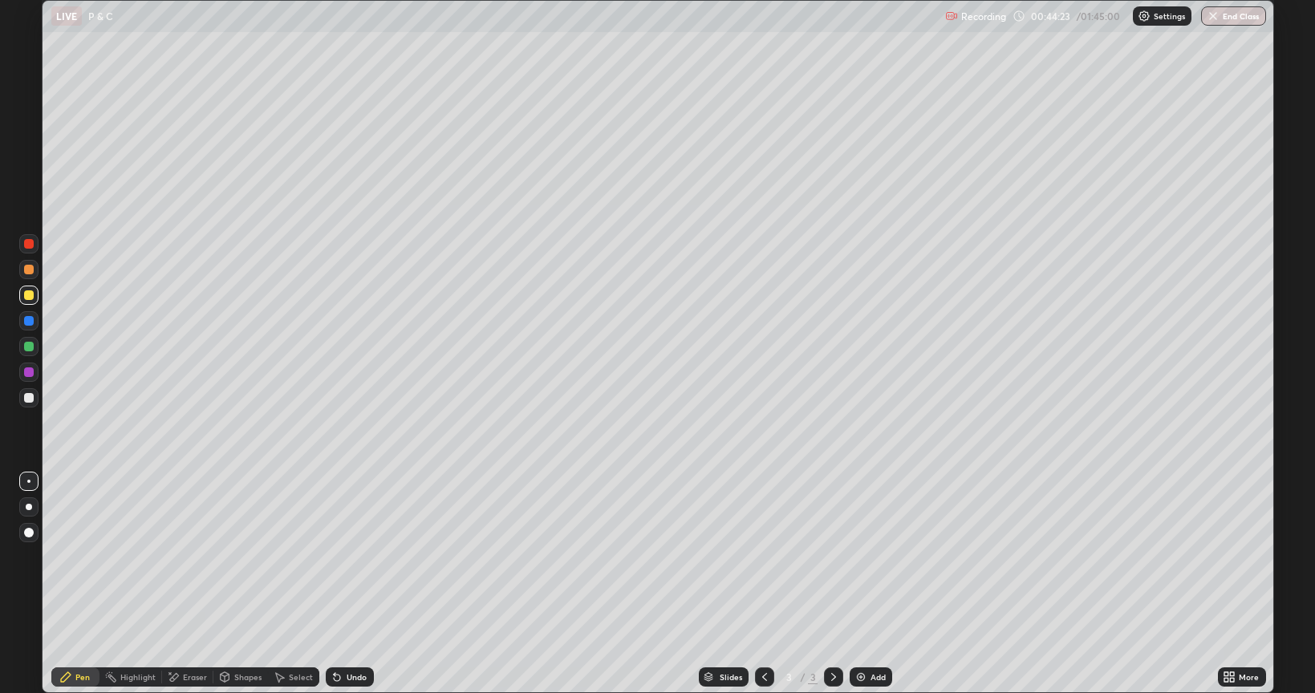
click at [34, 404] on div at bounding box center [28, 397] width 19 height 19
click at [22, 297] on div at bounding box center [28, 295] width 19 height 19
click at [31, 405] on div at bounding box center [28, 397] width 19 height 19
click at [192, 584] on div "Eraser" at bounding box center [195, 677] width 24 height 8
click at [73, 584] on div "Pen" at bounding box center [75, 676] width 48 height 19
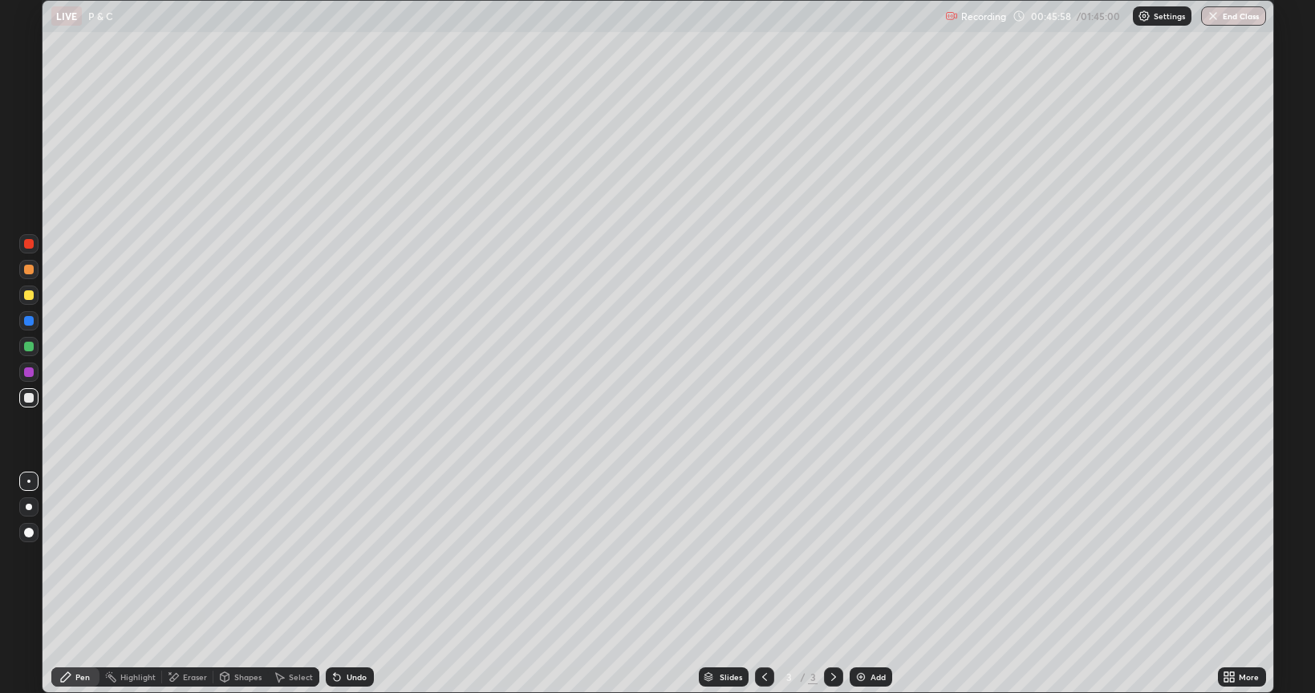
click at [30, 402] on div at bounding box center [29, 398] width 10 height 10
click at [345, 584] on div "Undo" at bounding box center [350, 676] width 48 height 19
click at [348, 584] on div "Undo" at bounding box center [357, 677] width 20 height 8
click at [348, 584] on div "Undo" at bounding box center [350, 676] width 48 height 19
click at [351, 584] on div "Undo" at bounding box center [357, 677] width 20 height 8
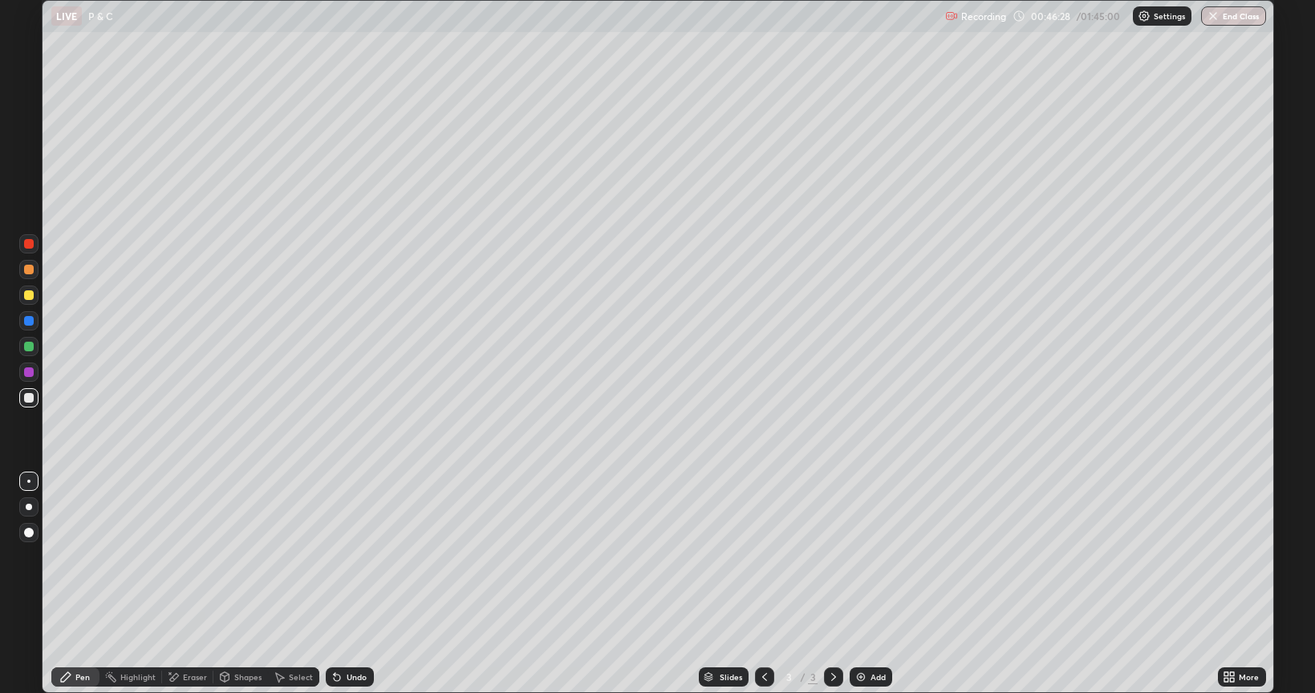
click at [351, 584] on div "Undo" at bounding box center [357, 677] width 20 height 8
click at [346, 584] on div "Undo" at bounding box center [350, 676] width 48 height 19
click at [343, 584] on div "Undo" at bounding box center [350, 676] width 48 height 19
click at [335, 584] on icon at bounding box center [337, 678] width 6 height 6
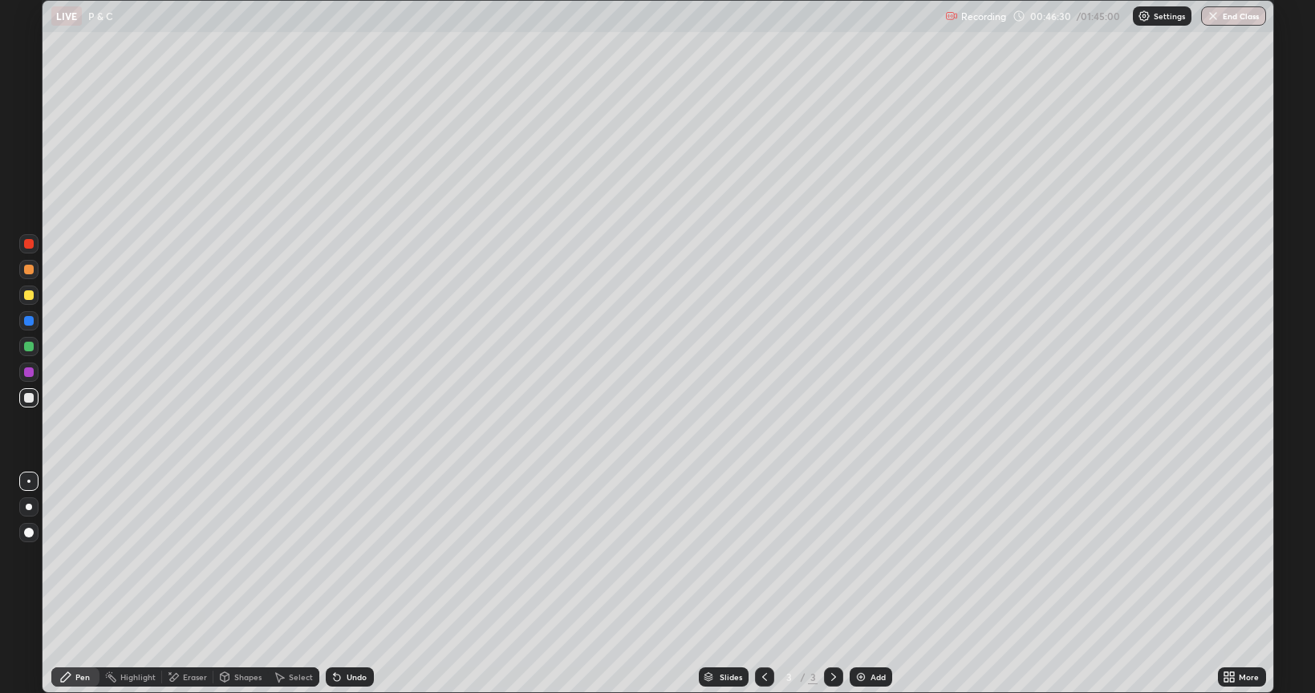
click at [332, 584] on div "Undo" at bounding box center [350, 676] width 48 height 19
click at [347, 584] on div "Undo" at bounding box center [357, 677] width 20 height 8
click at [351, 584] on div "Undo" at bounding box center [350, 676] width 48 height 19
click at [182, 584] on div "Eraser" at bounding box center [187, 676] width 51 height 19
click at [70, 584] on icon at bounding box center [66, 677] width 10 height 10
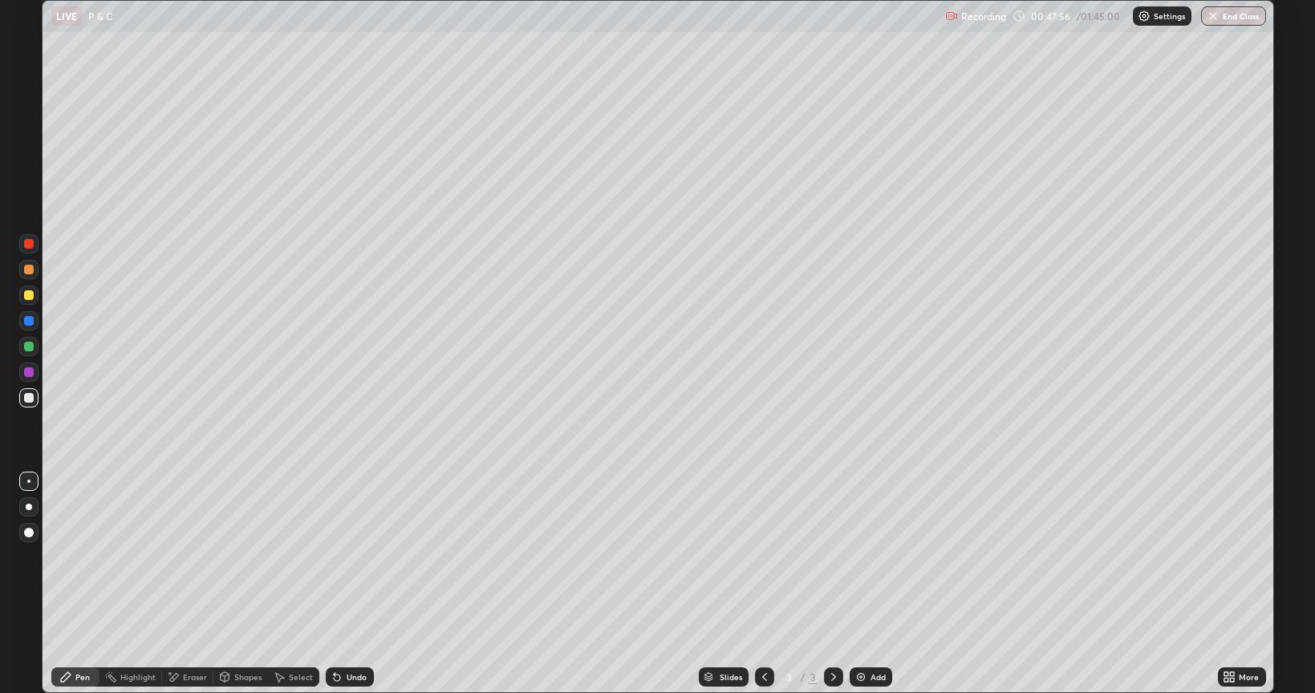
click at [225, 584] on icon at bounding box center [225, 679] width 0 height 6
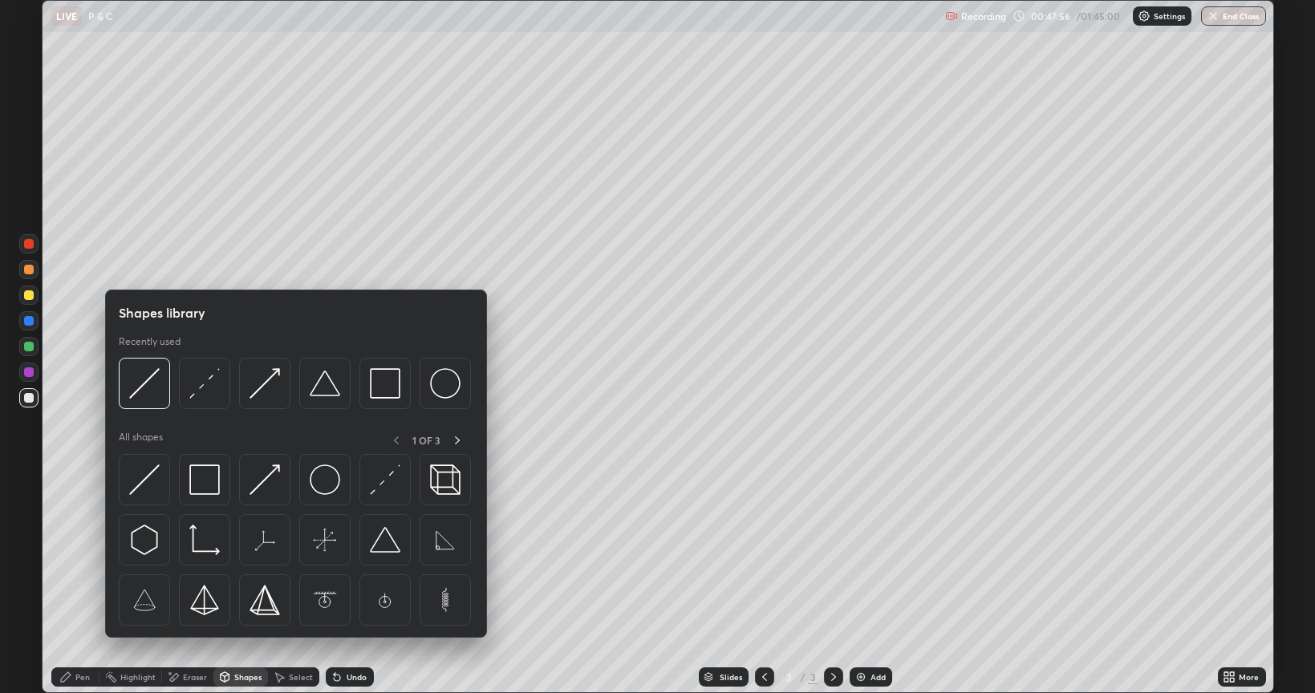
click at [197, 584] on div "Eraser" at bounding box center [187, 676] width 51 height 19
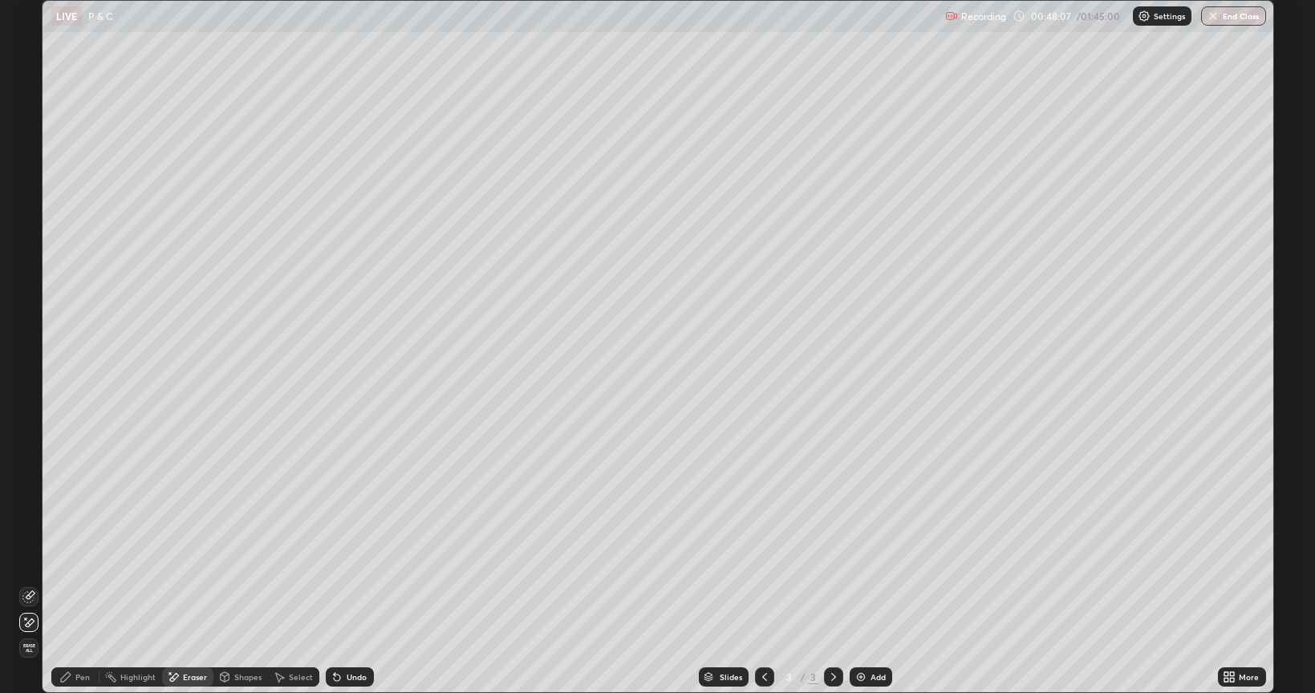
click at [69, 584] on icon at bounding box center [65, 677] width 13 height 13
click at [676, 30] on div "LIVE P & C" at bounding box center [494, 16] width 887 height 32
click at [196, 584] on div "Eraser" at bounding box center [195, 677] width 24 height 8
click at [71, 584] on icon at bounding box center [65, 677] width 13 height 13
click at [351, 584] on div "Undo" at bounding box center [357, 677] width 20 height 8
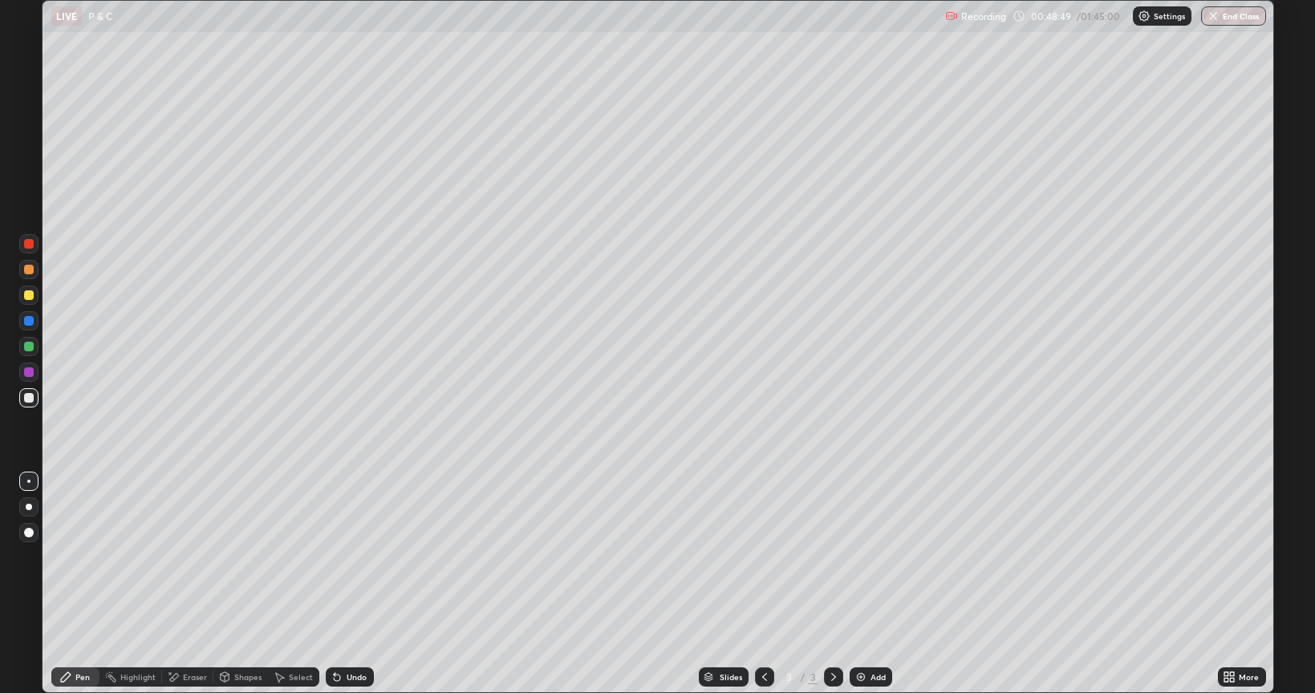
click at [351, 584] on div "Undo" at bounding box center [357, 677] width 20 height 8
click at [190, 584] on div "Eraser" at bounding box center [195, 677] width 24 height 8
click at [58, 584] on div "Pen" at bounding box center [75, 676] width 48 height 19
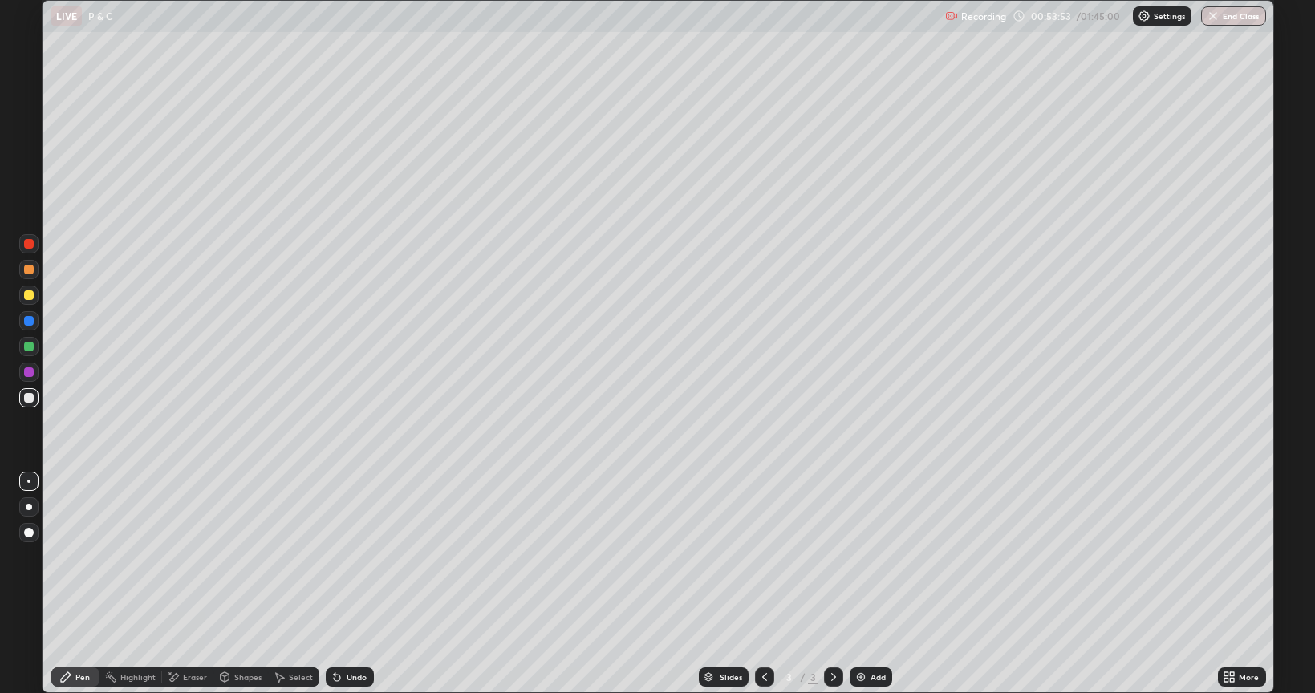
click at [32, 297] on div at bounding box center [29, 295] width 10 height 10
click at [36, 403] on div at bounding box center [28, 397] width 19 height 19
click at [346, 584] on div "Undo" at bounding box center [350, 676] width 48 height 19
click at [352, 584] on div "Undo" at bounding box center [350, 676] width 48 height 19
click at [173, 584] on icon at bounding box center [173, 677] width 9 height 8
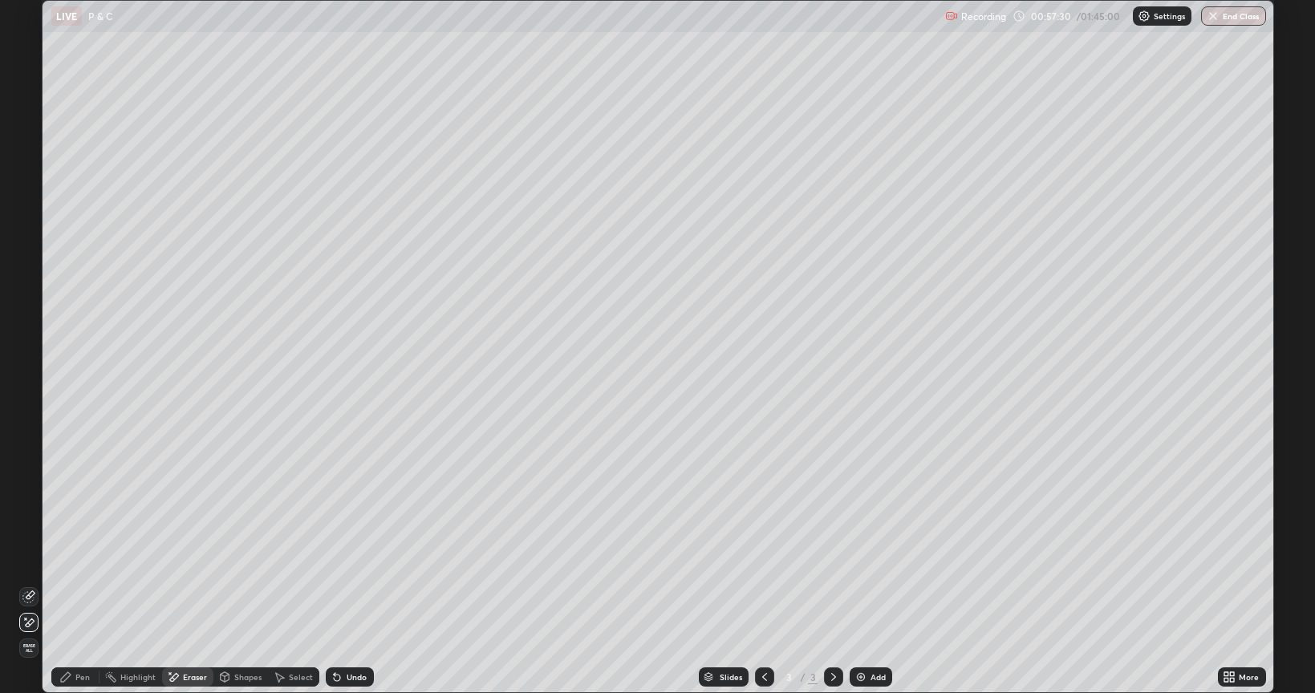
click at [88, 584] on div "Pen" at bounding box center [82, 677] width 14 height 8
click at [29, 294] on div at bounding box center [29, 295] width 10 height 10
click at [26, 401] on div at bounding box center [29, 398] width 10 height 10
click at [360, 584] on div "Undo" at bounding box center [357, 677] width 20 height 8
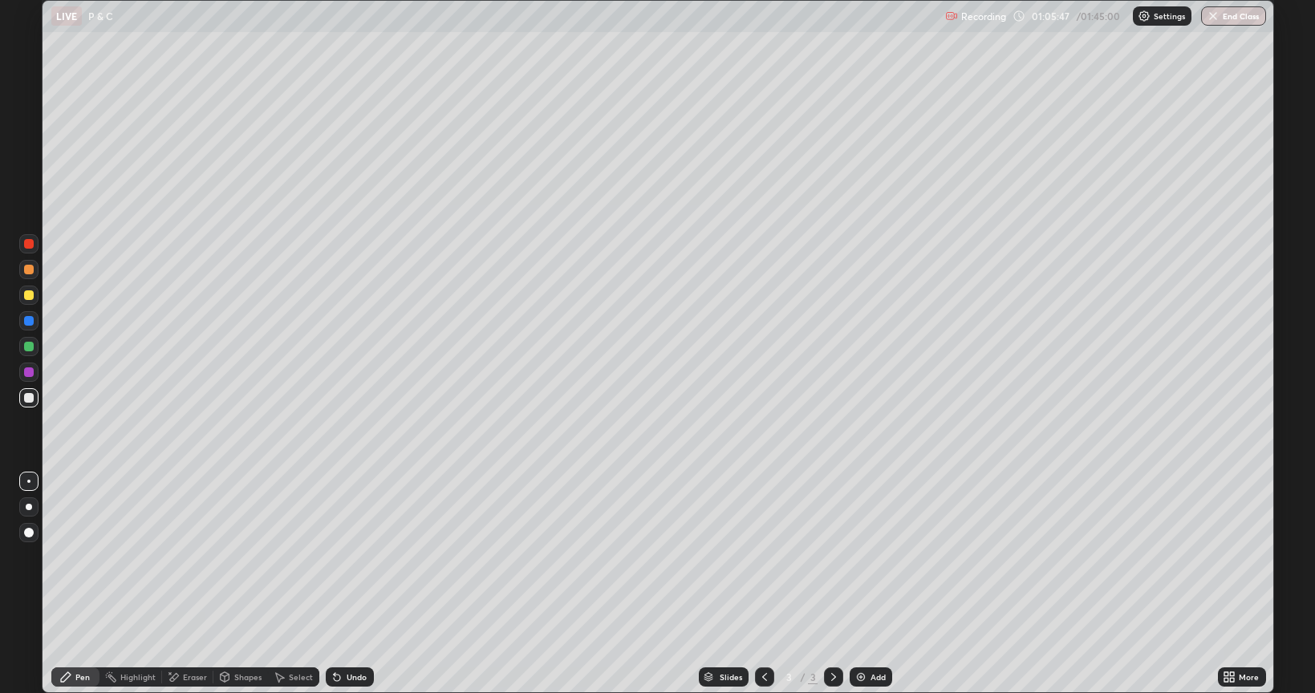
click at [30, 302] on div at bounding box center [28, 295] width 19 height 19
click at [30, 398] on div at bounding box center [29, 398] width 10 height 10
click at [195, 584] on div "Eraser" at bounding box center [187, 676] width 51 height 19
click at [84, 584] on div "Pen" at bounding box center [75, 676] width 48 height 19
click at [29, 299] on div at bounding box center [29, 295] width 10 height 10
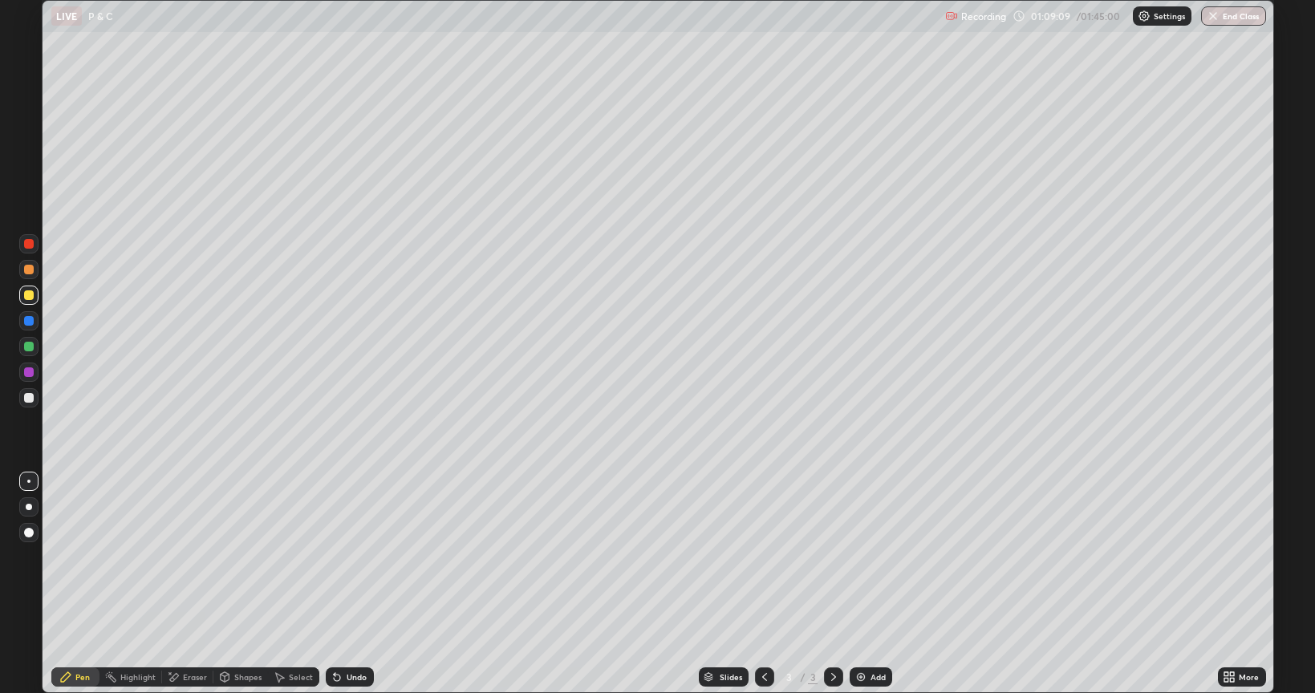
click at [356, 584] on div "Undo" at bounding box center [350, 676] width 48 height 19
click at [351, 584] on div "Undo" at bounding box center [357, 677] width 20 height 8
click at [347, 584] on div "Undo" at bounding box center [357, 677] width 20 height 8
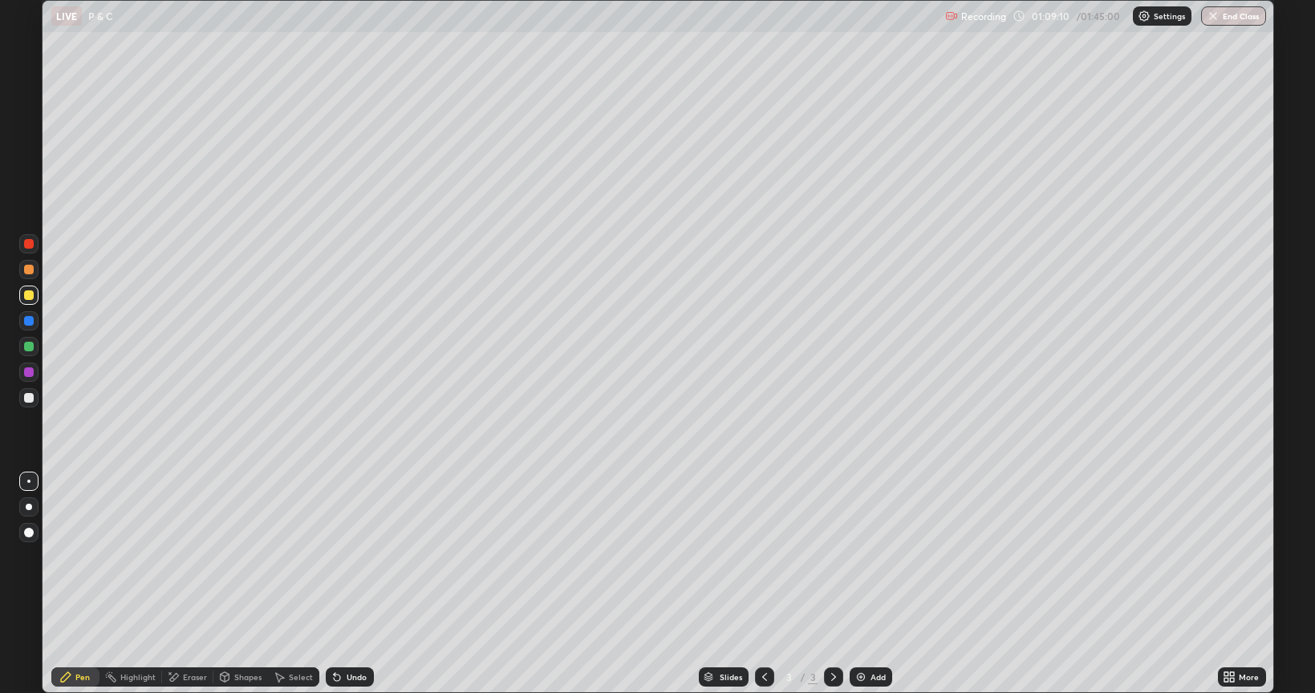
click at [335, 584] on icon at bounding box center [337, 678] width 6 height 6
click at [30, 397] on div at bounding box center [29, 398] width 10 height 10
click at [359, 584] on div "Undo" at bounding box center [357, 677] width 20 height 8
click at [352, 584] on div "Undo" at bounding box center [350, 676] width 48 height 19
click at [350, 584] on div "Undo" at bounding box center [357, 677] width 20 height 8
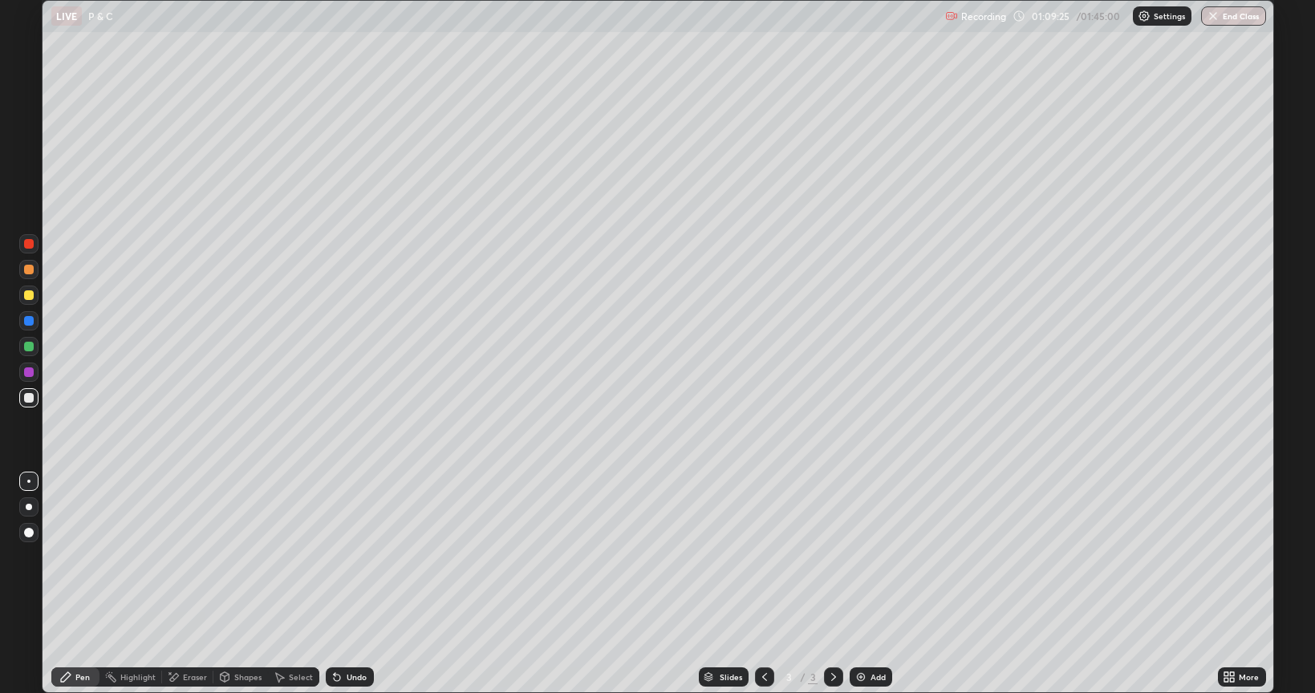
click at [354, 584] on div "Undo" at bounding box center [357, 677] width 20 height 8
click at [351, 584] on div "Undo" at bounding box center [357, 677] width 20 height 8
click at [343, 584] on div "Undo" at bounding box center [350, 676] width 48 height 19
click at [334, 584] on div "Undo" at bounding box center [350, 676] width 48 height 19
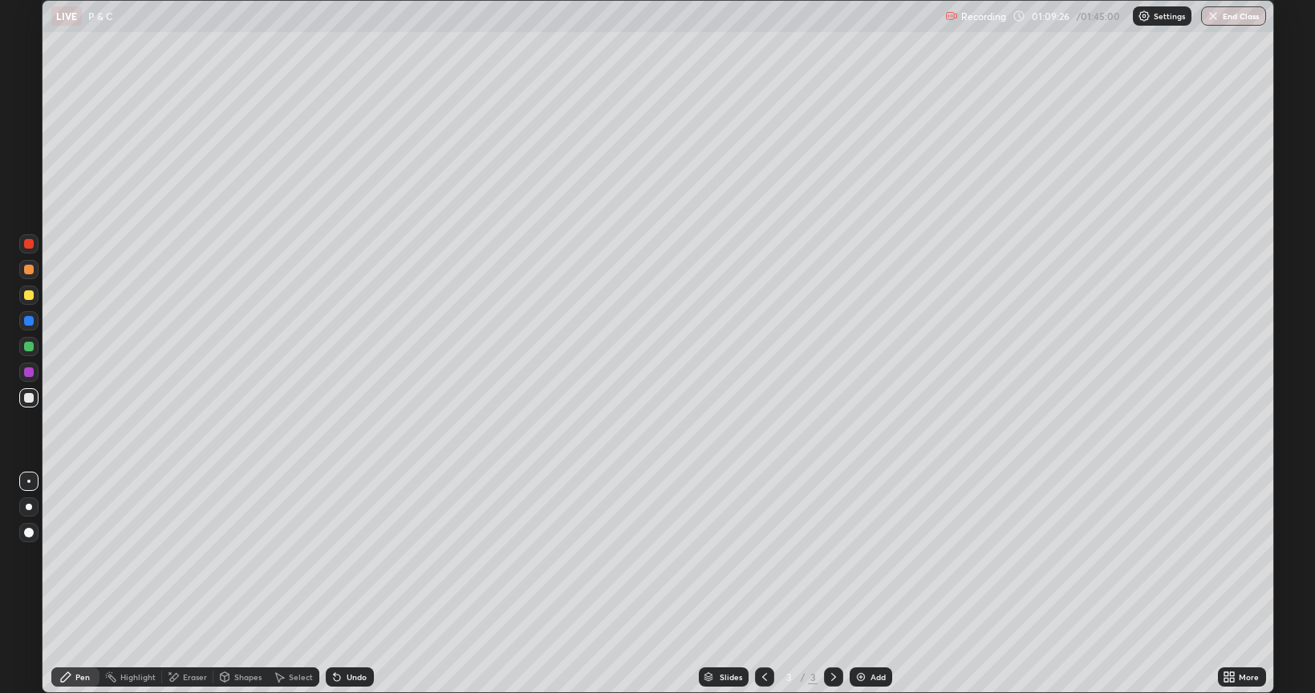
click at [330, 584] on div "Undo" at bounding box center [350, 676] width 48 height 19
click at [334, 584] on icon at bounding box center [337, 678] width 6 height 6
click at [334, 584] on icon at bounding box center [335, 674] width 2 height 2
click at [327, 584] on div "Undo" at bounding box center [350, 676] width 48 height 19
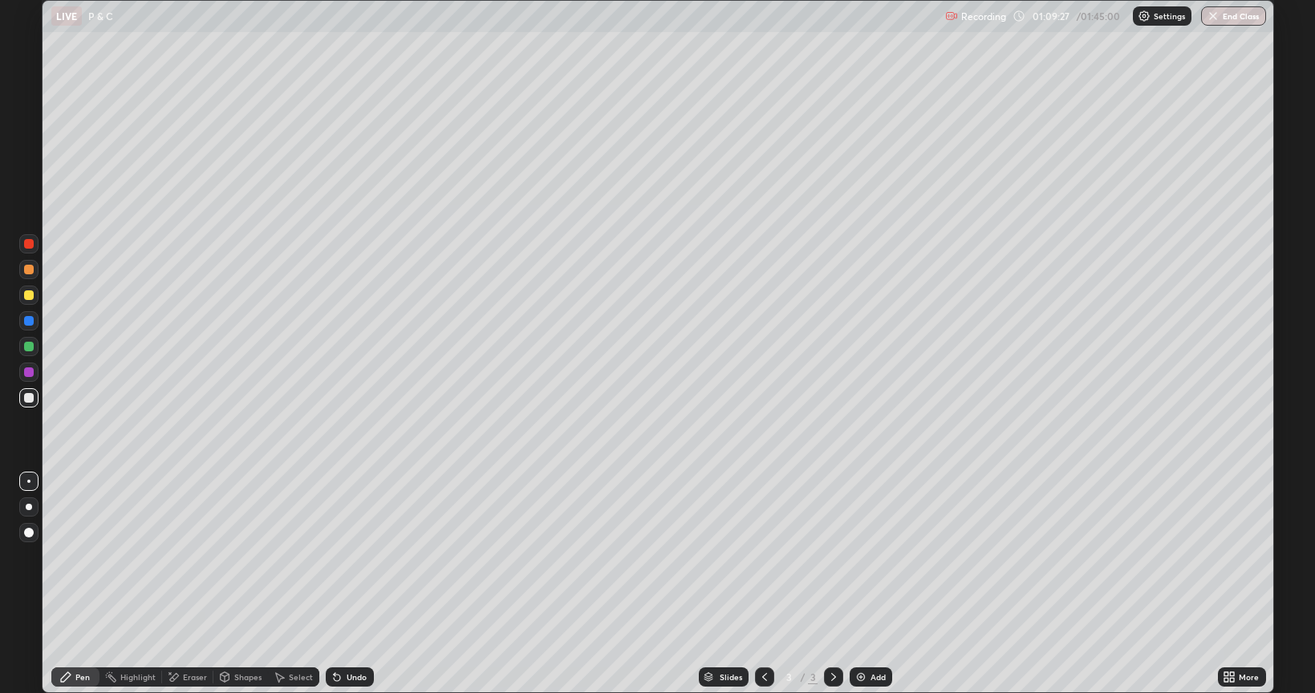
click at [326, 584] on div "Undo" at bounding box center [350, 676] width 48 height 19
click at [340, 584] on icon at bounding box center [337, 677] width 13 height 13
click at [189, 584] on div "Eraser" at bounding box center [195, 677] width 24 height 8
click at [76, 584] on div "Pen" at bounding box center [75, 676] width 48 height 19
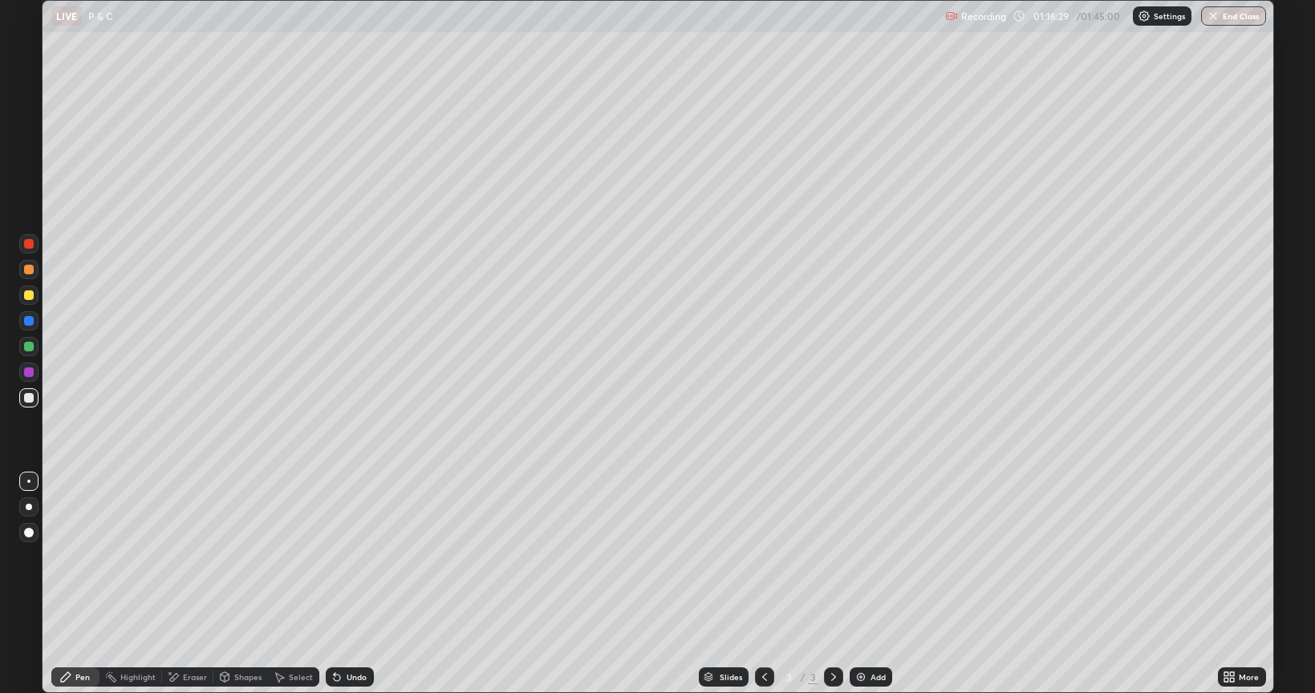
click at [33, 298] on div at bounding box center [29, 295] width 10 height 10
click at [30, 398] on div at bounding box center [29, 398] width 10 height 10
click at [349, 584] on div "Undo" at bounding box center [350, 676] width 48 height 19
click at [355, 584] on div "Undo" at bounding box center [357, 677] width 20 height 8
click at [36, 299] on div at bounding box center [28, 295] width 19 height 19
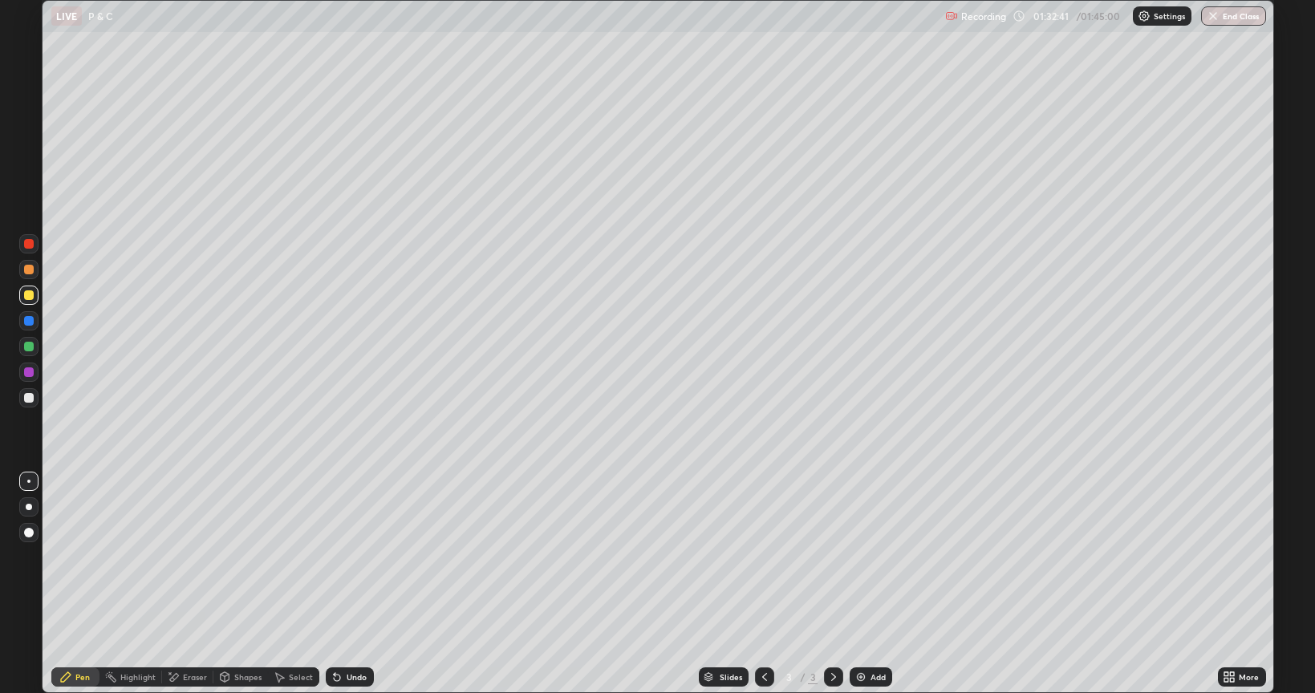
click at [1232, 17] on button "End Class" at bounding box center [1233, 15] width 65 height 19
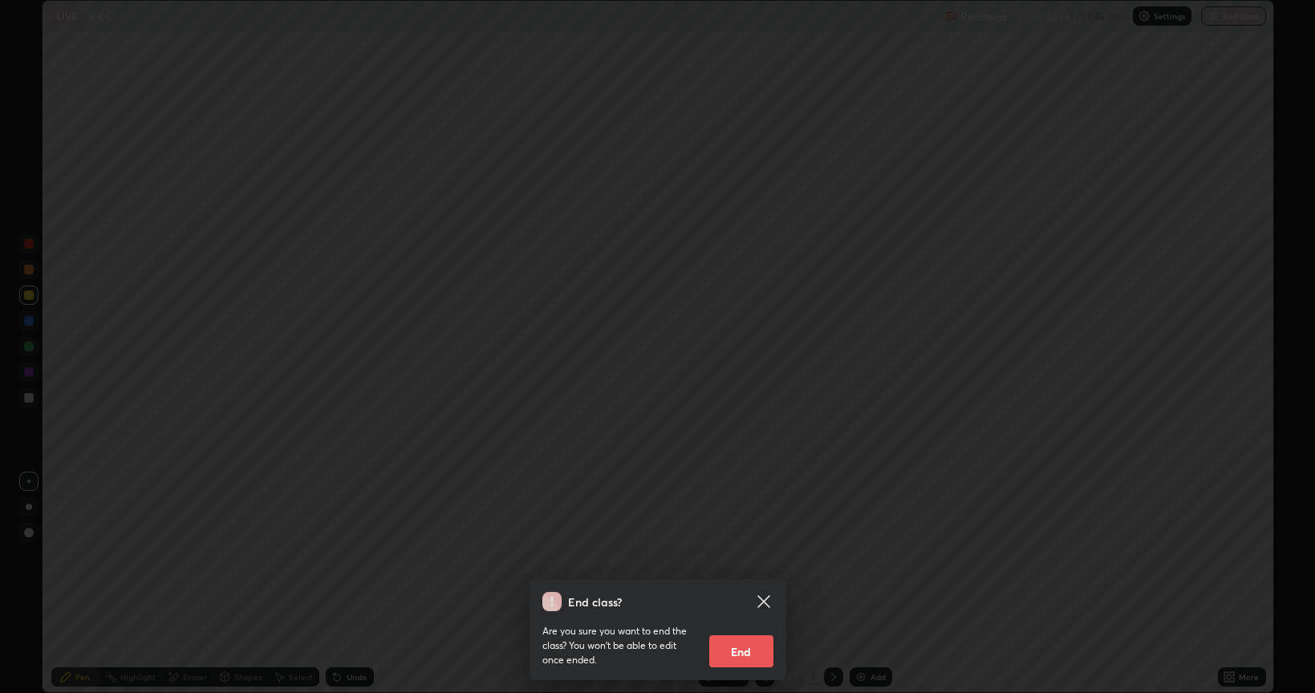
click at [757, 584] on button "End" at bounding box center [741, 651] width 64 height 32
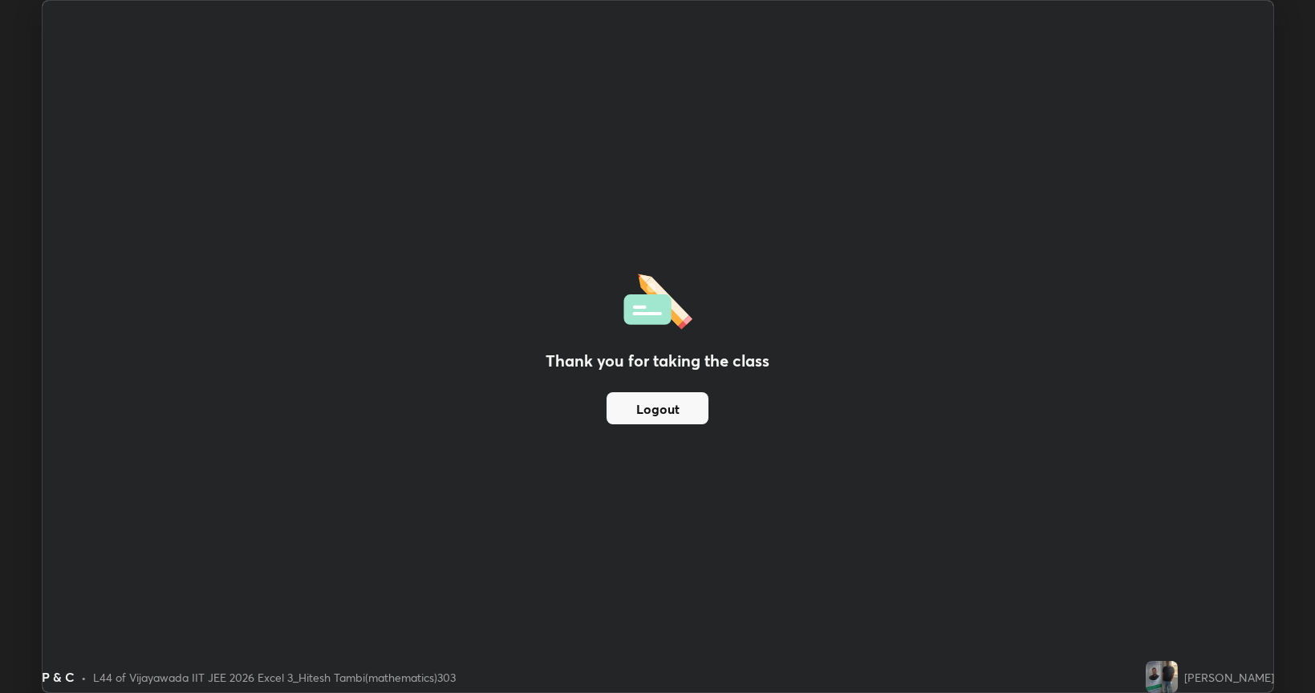
click at [682, 404] on button "Logout" at bounding box center [658, 408] width 102 height 32
